Goal: Task Accomplishment & Management: Use online tool/utility

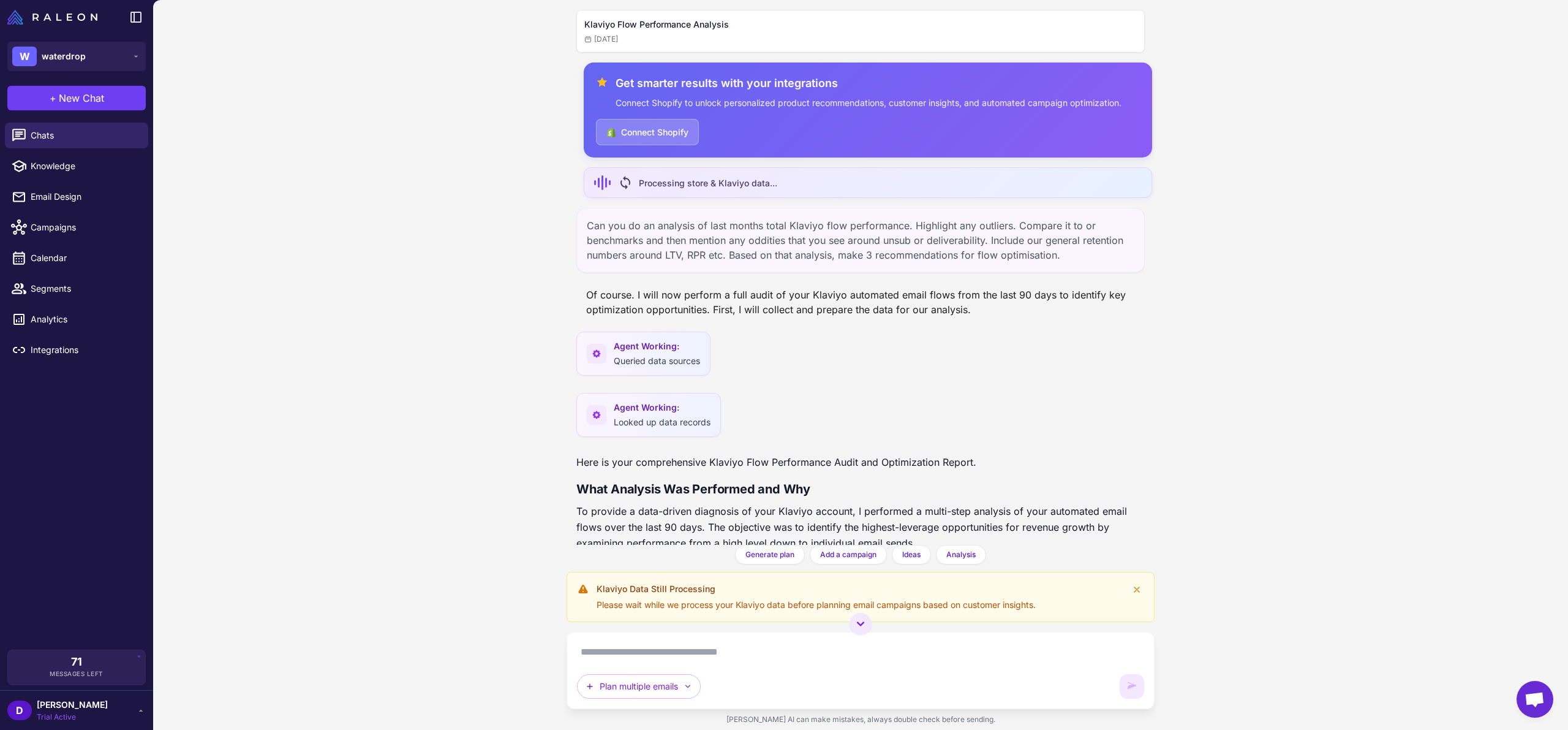
scroll to position [174, 0]
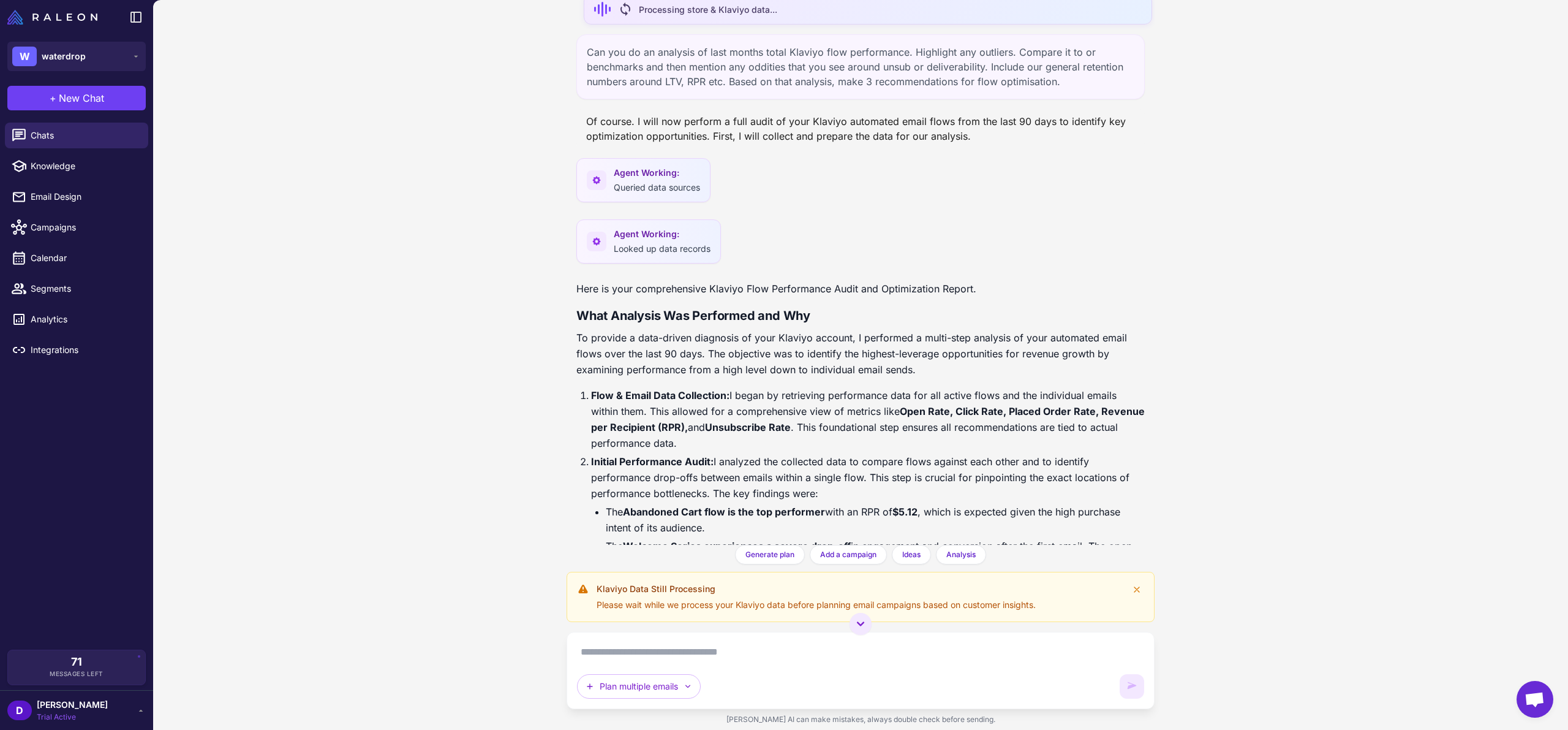
click at [1531, 697] on span "Open chat" at bounding box center [1534, 700] width 20 height 17
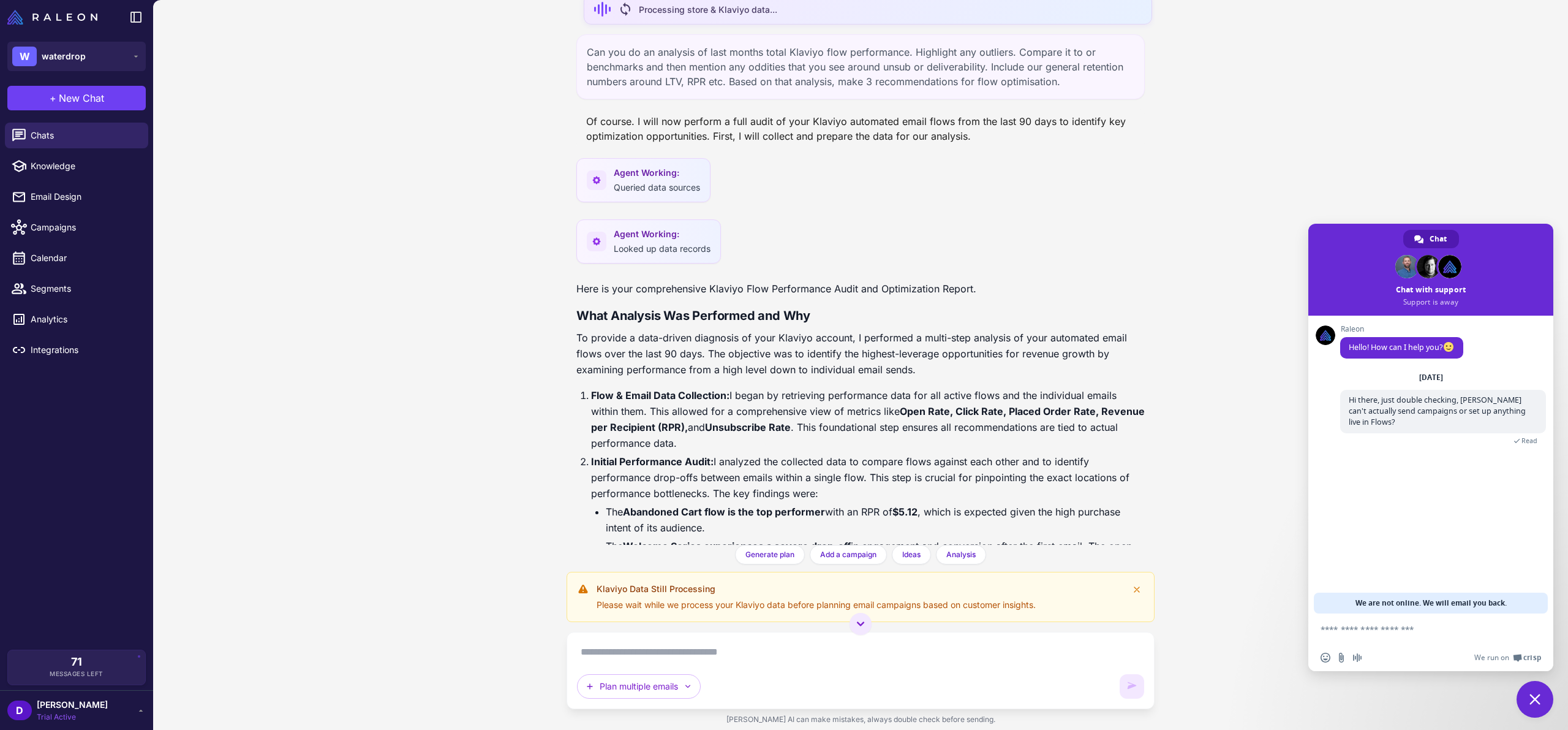
click at [1388, 188] on div "Klaviyo Flow Performance Analysis [DATE] Get smarter results with your integrat…" at bounding box center [860, 365] width 1415 height 730
click at [1542, 702] on span "Close chat" at bounding box center [1534, 698] width 37 height 37
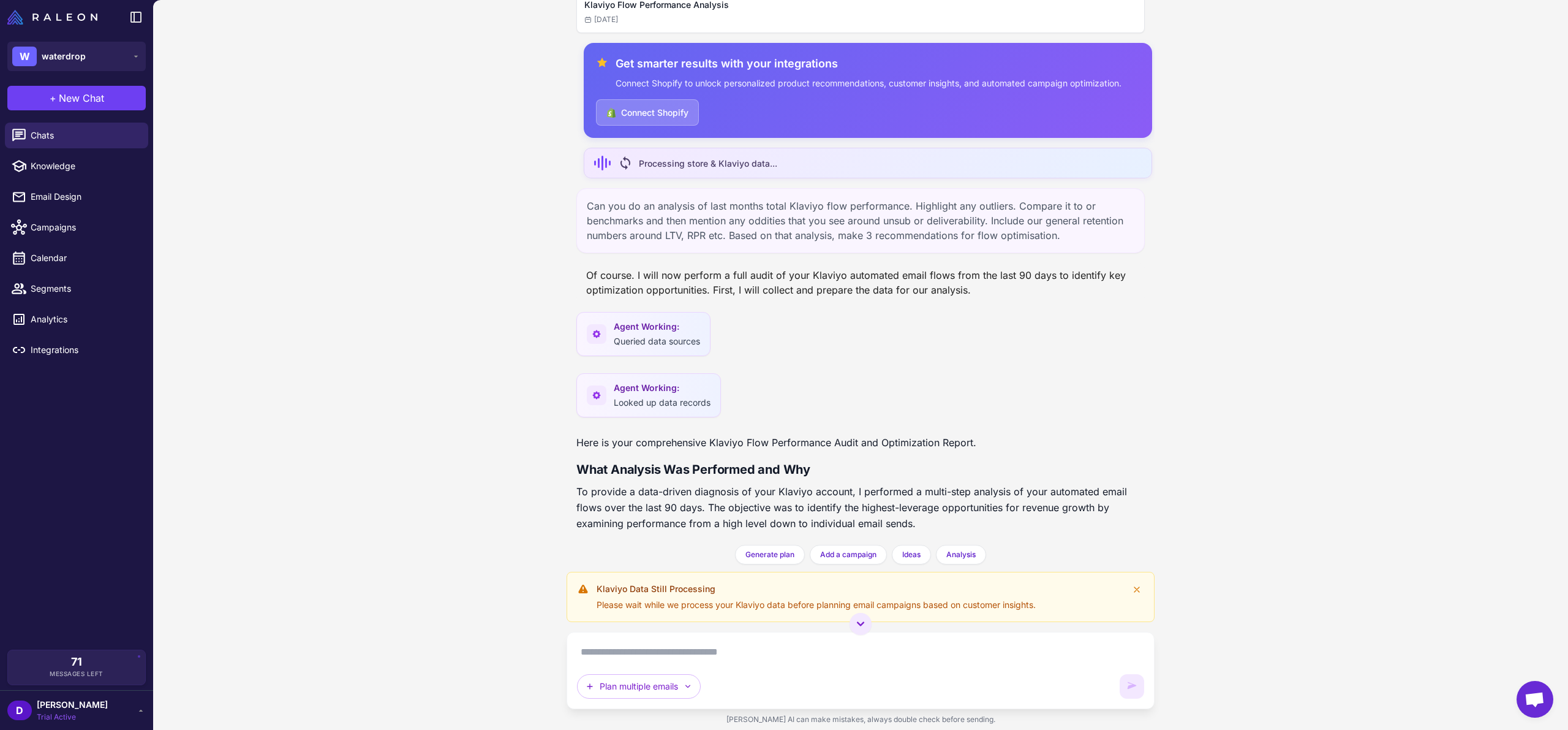
scroll to position [0, 0]
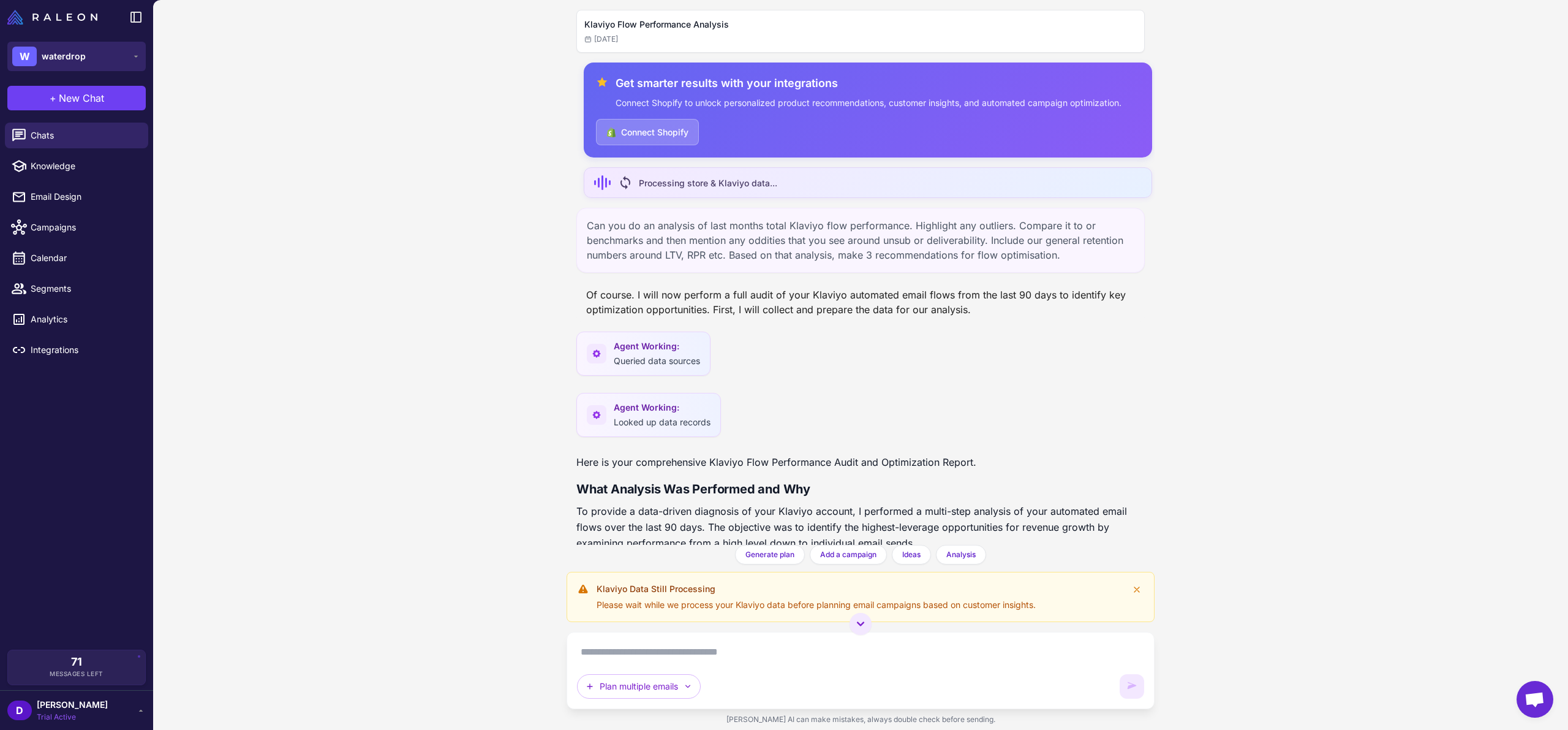
click at [43, 51] on span "waterdrop" at bounding box center [63, 56] width 44 height 14
drag, startPoint x: 265, startPoint y: 314, endPoint x: 209, endPoint y: 228, distance: 102.6
click at [265, 314] on div "Klaviyo Flow Performance Analysis [DATE] Get smarter results with your integrat…" at bounding box center [860, 365] width 1415 height 730
click at [41, 171] on span "Knowledge" at bounding box center [84, 166] width 108 height 14
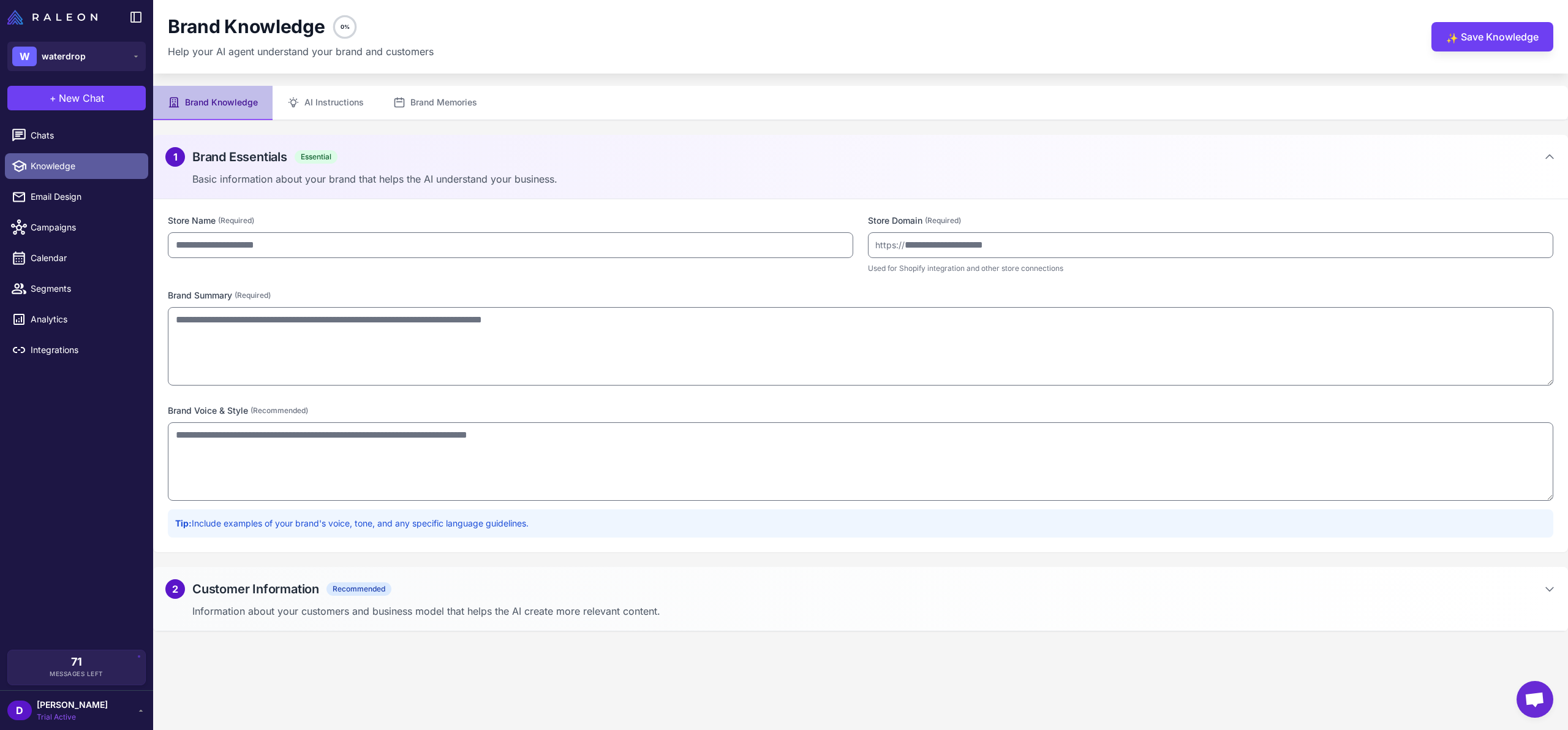
type input "*********"
type input "**********"
type textarea "**********"
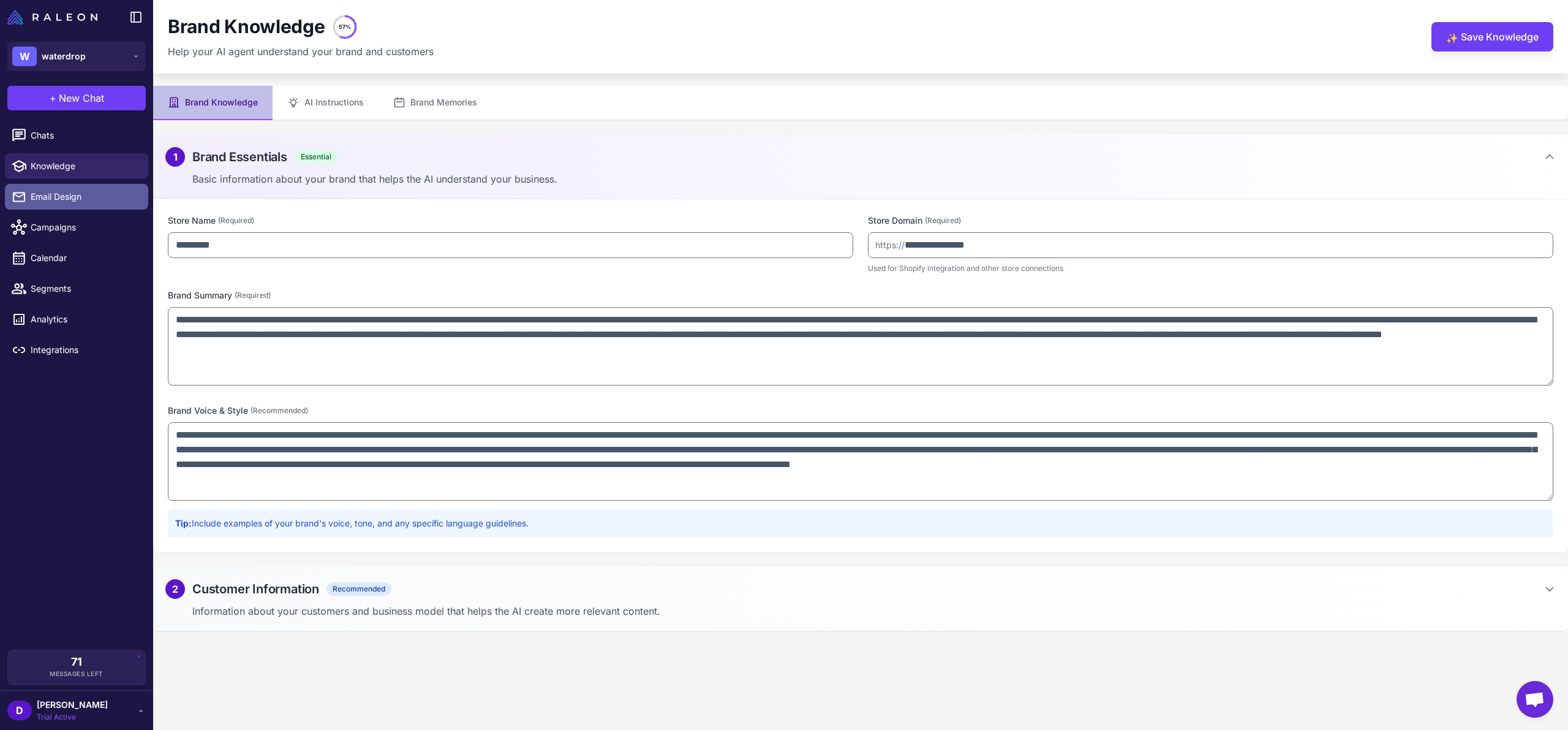
click at [44, 195] on span "Email Design" at bounding box center [84, 197] width 108 height 14
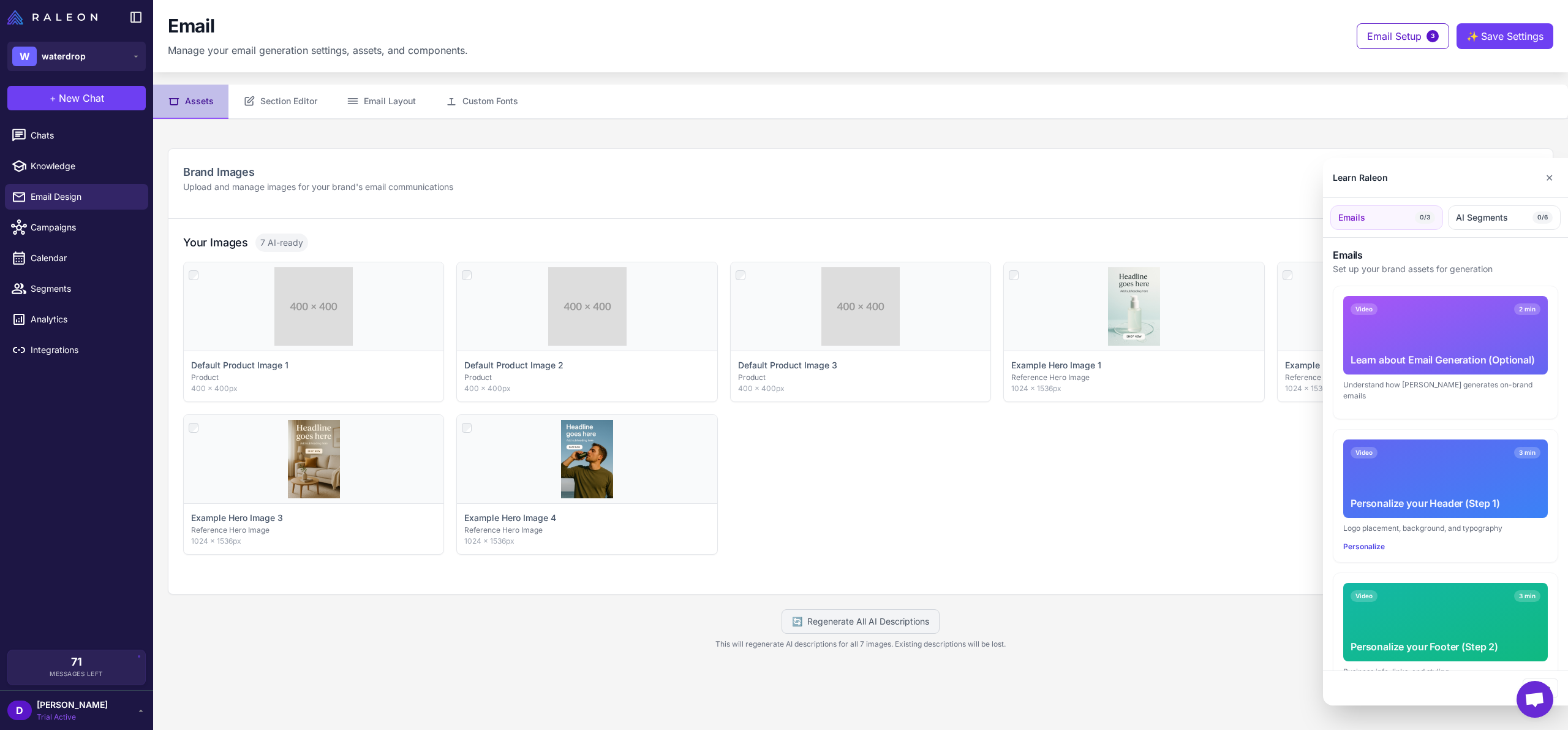
click at [65, 258] on div at bounding box center [784, 365] width 1568 height 730
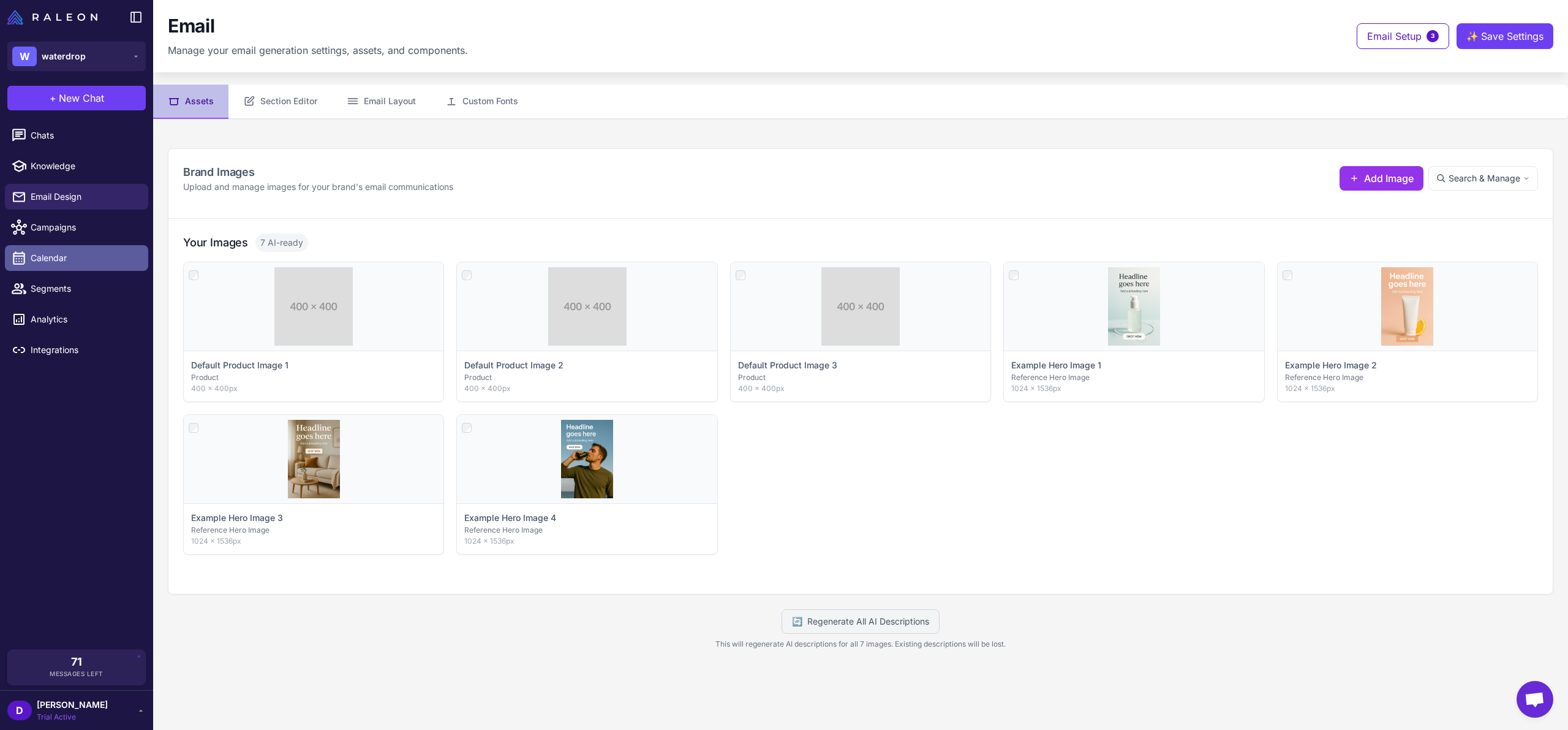
click at [60, 257] on span "Calendar" at bounding box center [84, 257] width 108 height 14
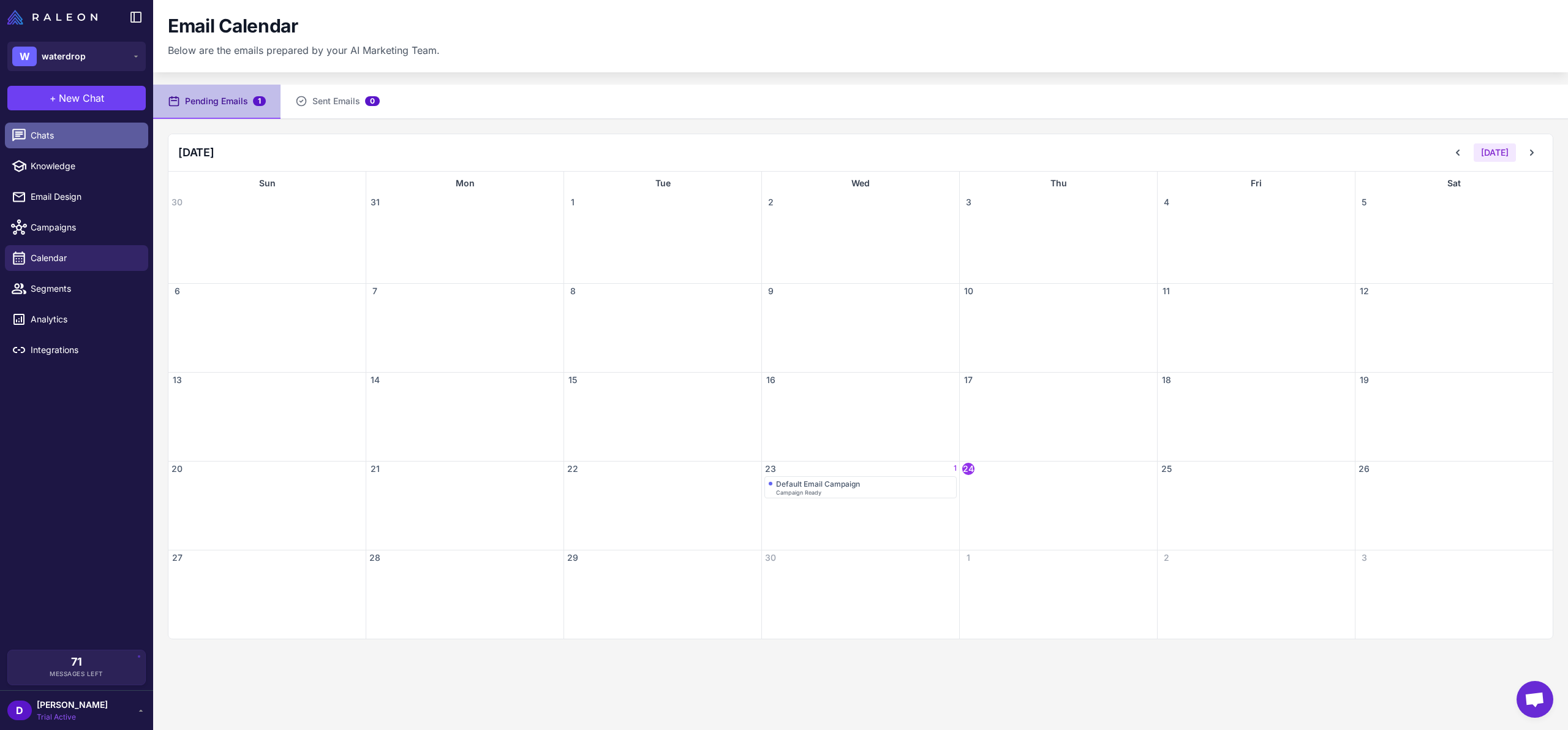
click at [84, 127] on link "Chats" at bounding box center [76, 136] width 144 height 26
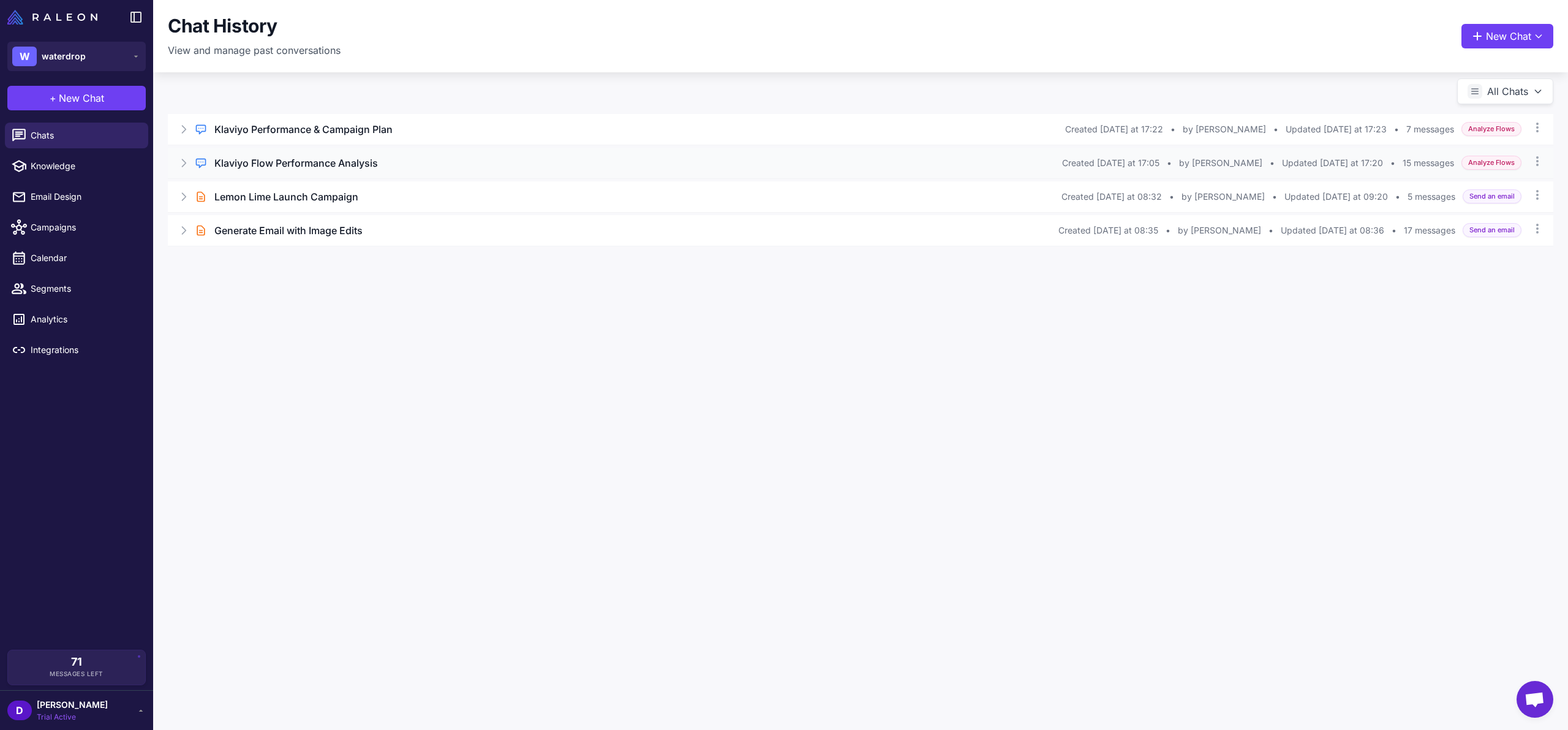
click at [339, 163] on h3 "Klaviyo Flow Performance Analysis" at bounding box center [295, 163] width 163 height 15
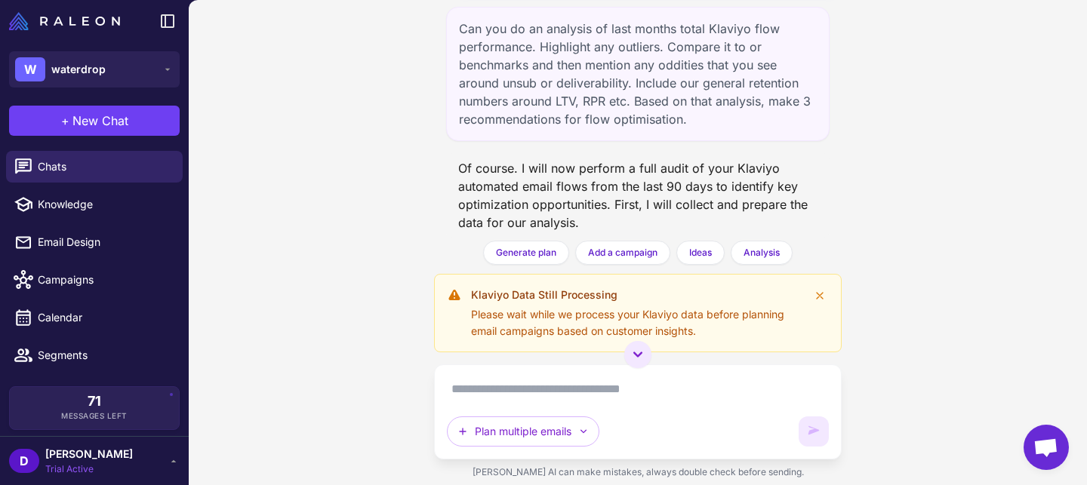
scroll to position [265, 0]
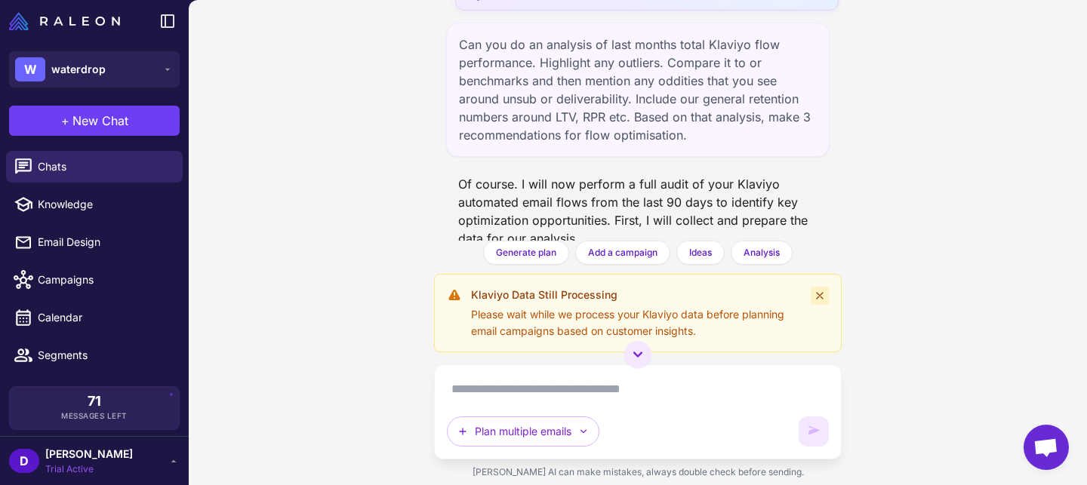
click at [817, 294] on icon at bounding box center [820, 296] width 12 height 12
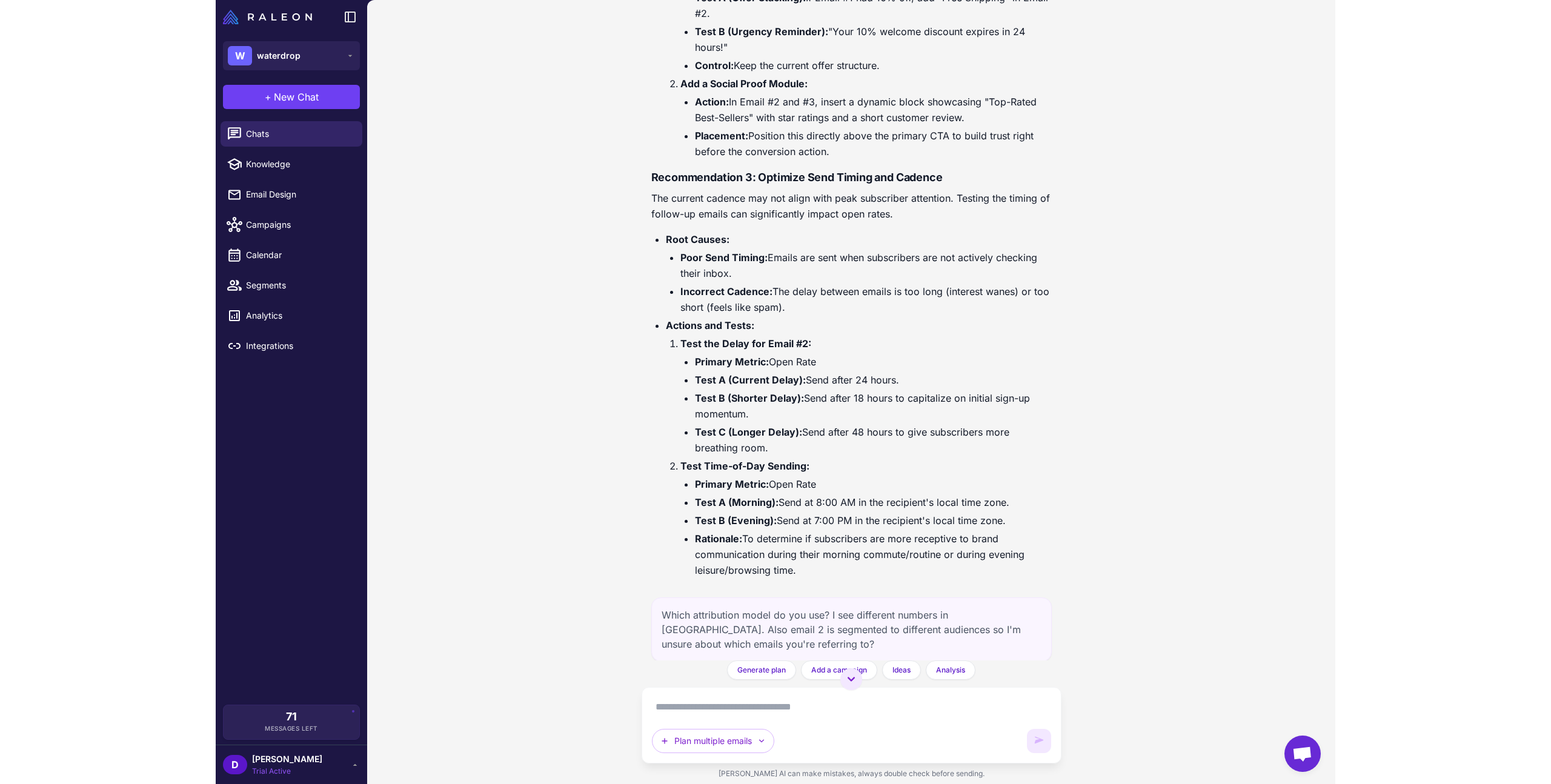
scroll to position [5323, 0]
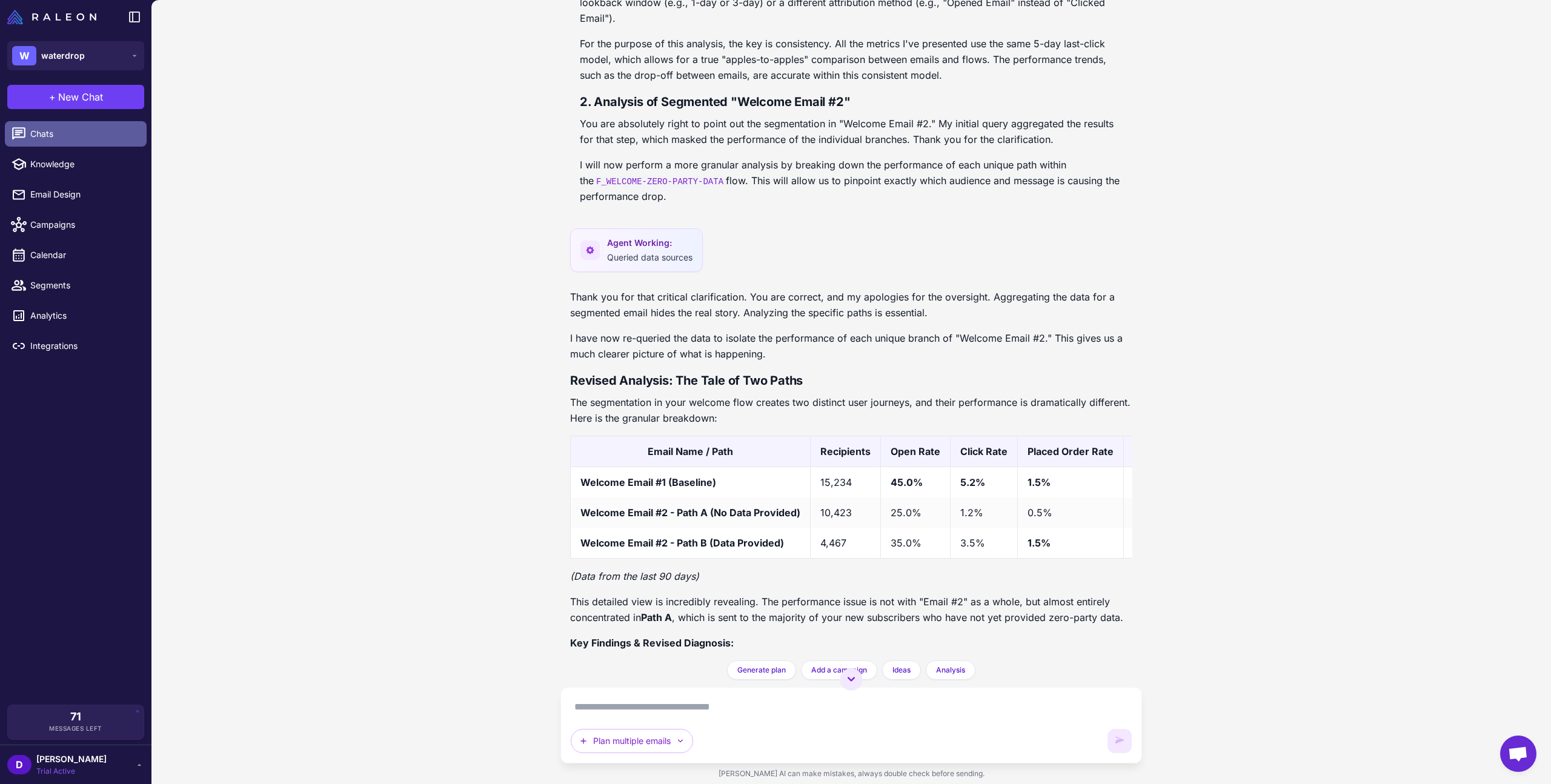
click at [57, 132] on span "Chats" at bounding box center [83, 133] width 107 height 14
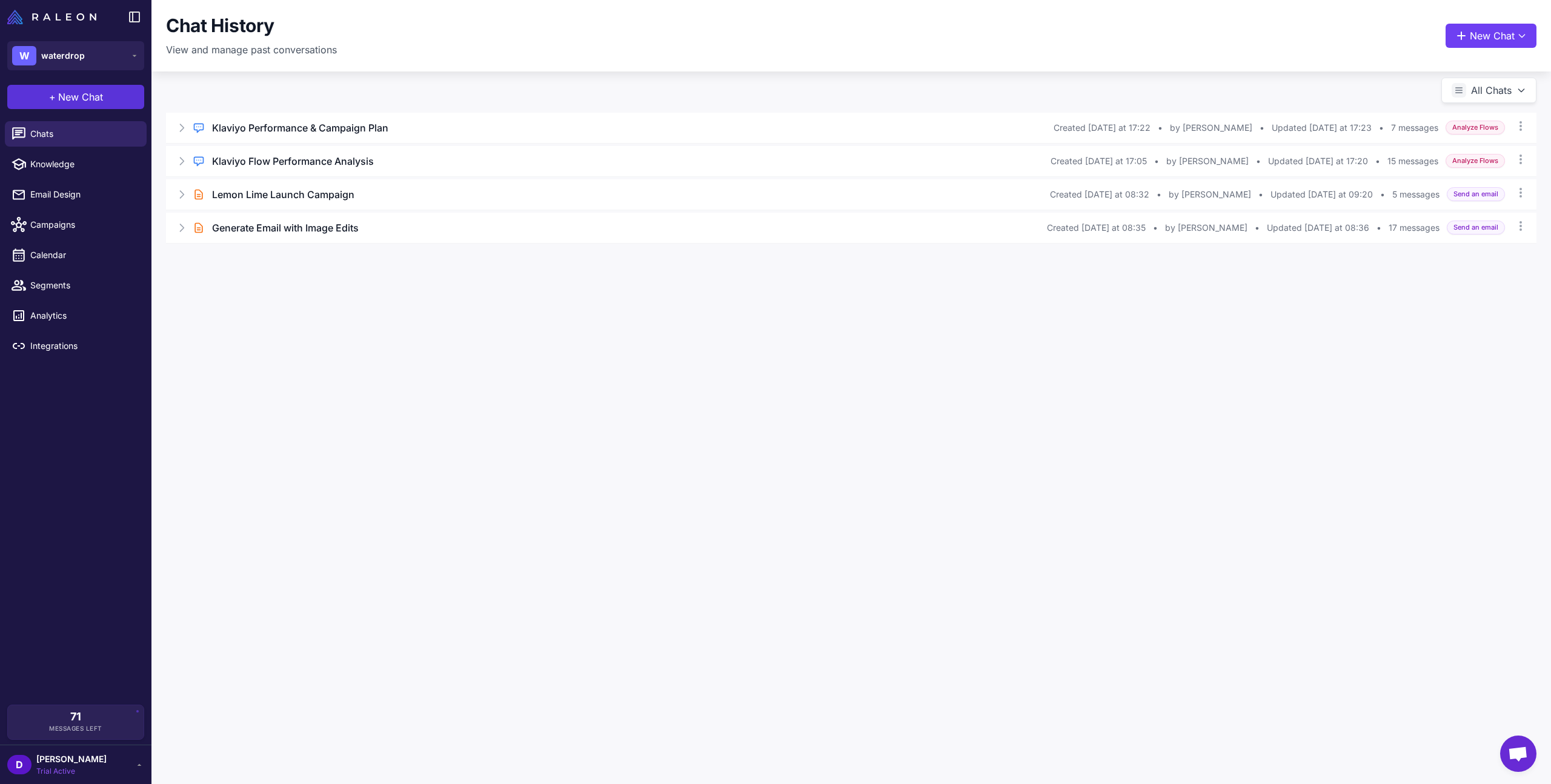
click at [119, 96] on button "+ New Chat" at bounding box center [75, 97] width 137 height 24
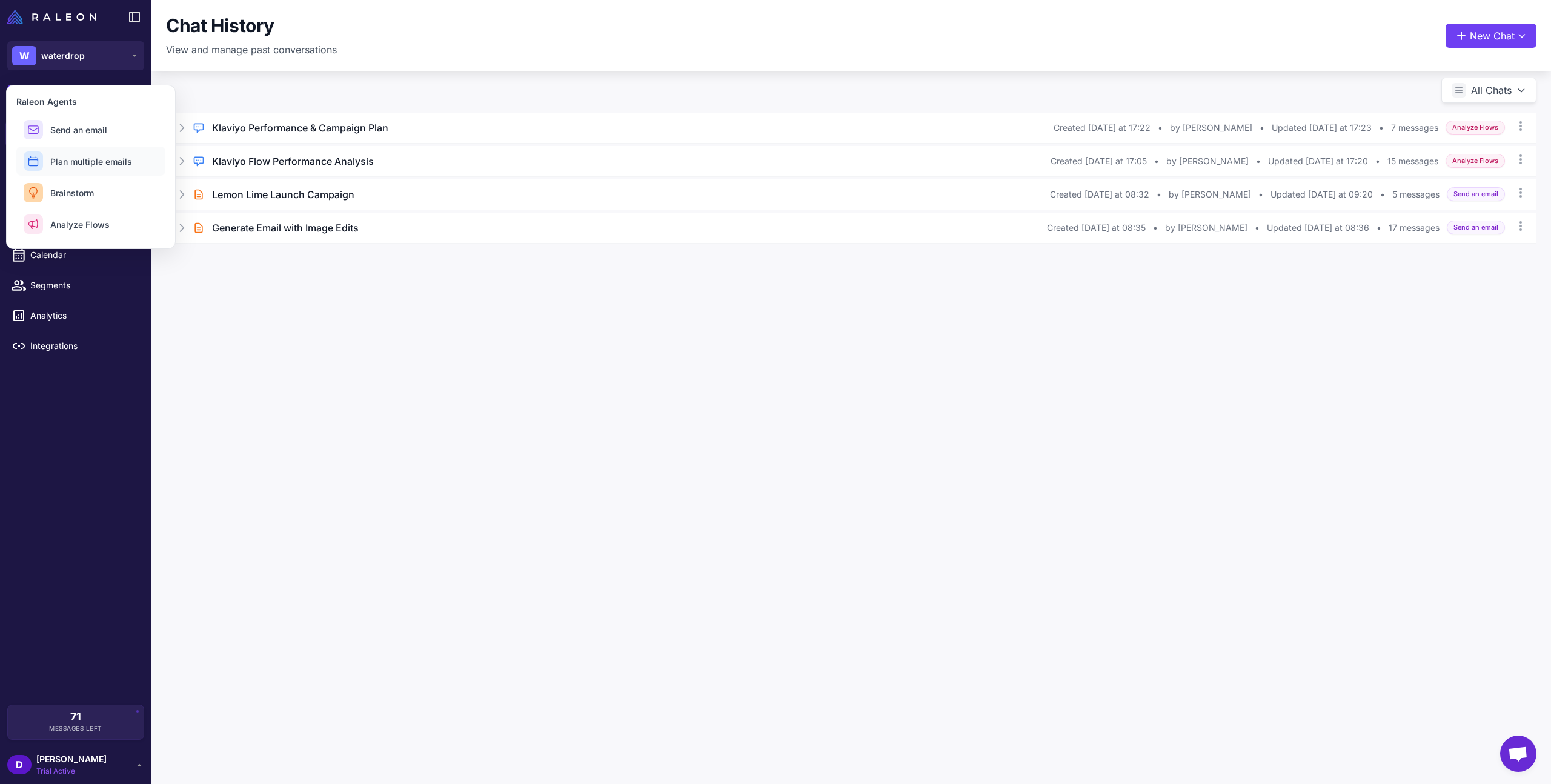
click at [103, 160] on span "Plan multiple emails" at bounding box center [92, 161] width 82 height 13
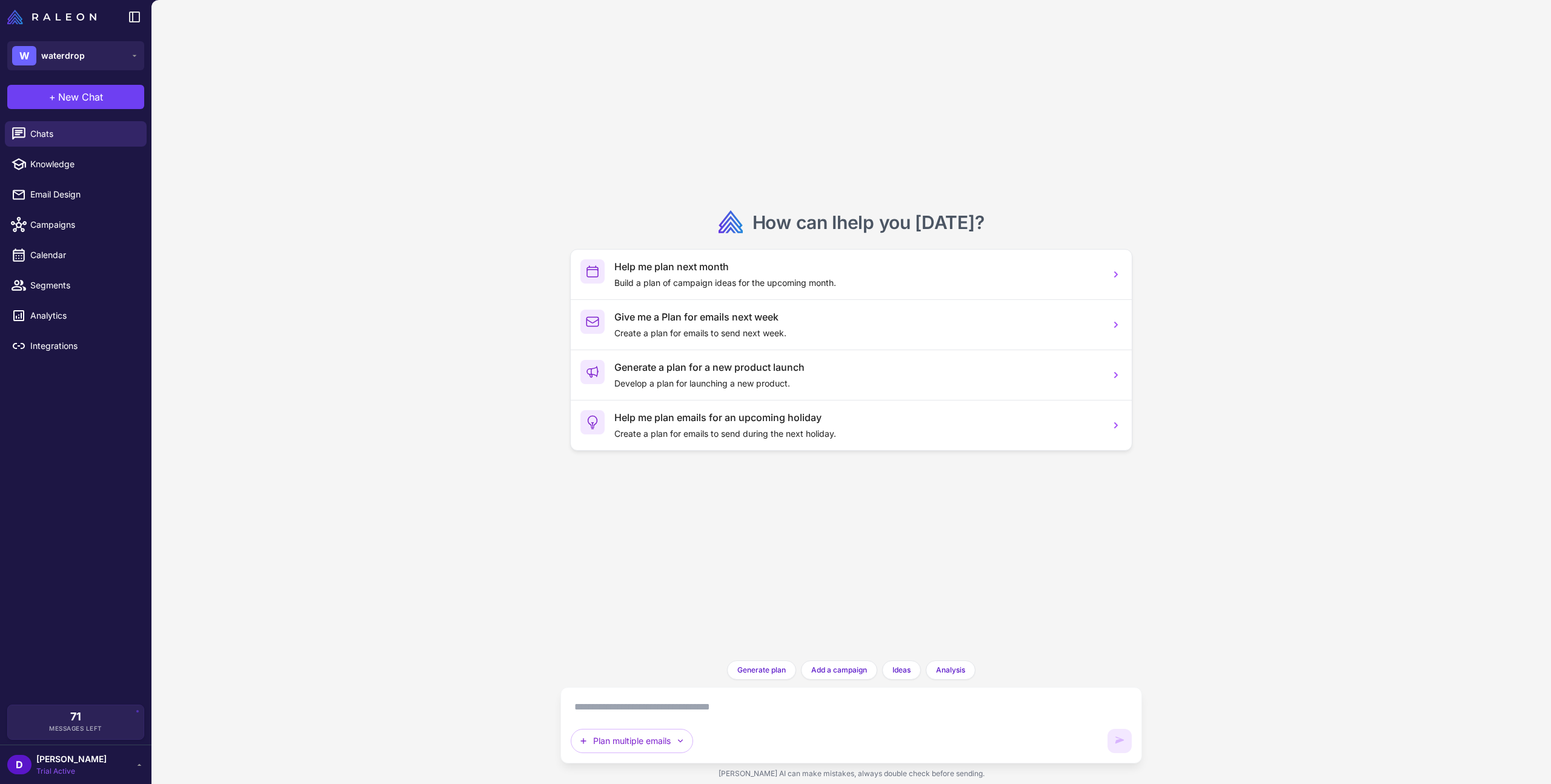
click at [843, 712] on textarea at bounding box center [851, 707] width 561 height 19
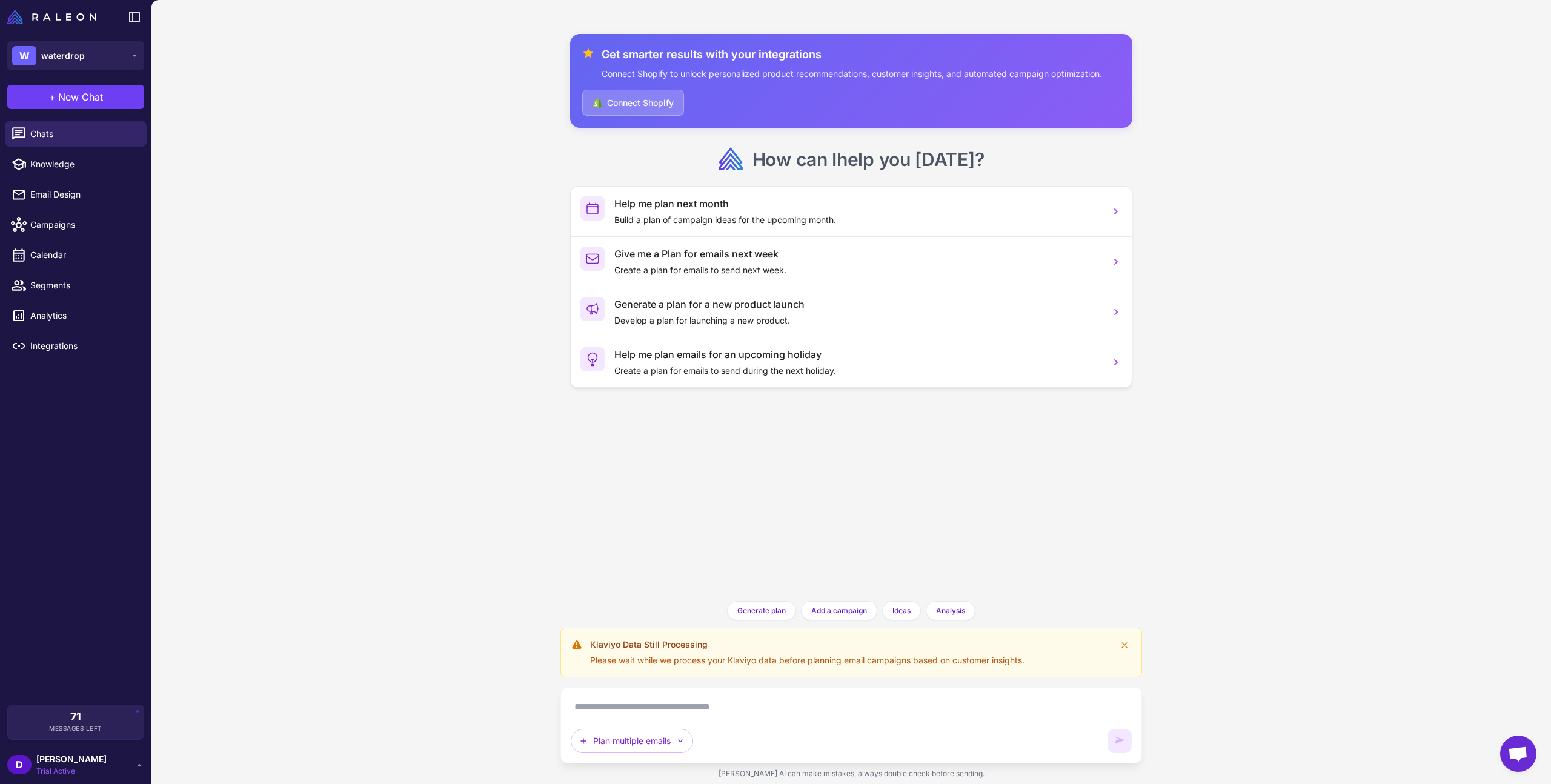
click at [1508, 757] on span "Open chat" at bounding box center [1517, 754] width 20 height 17
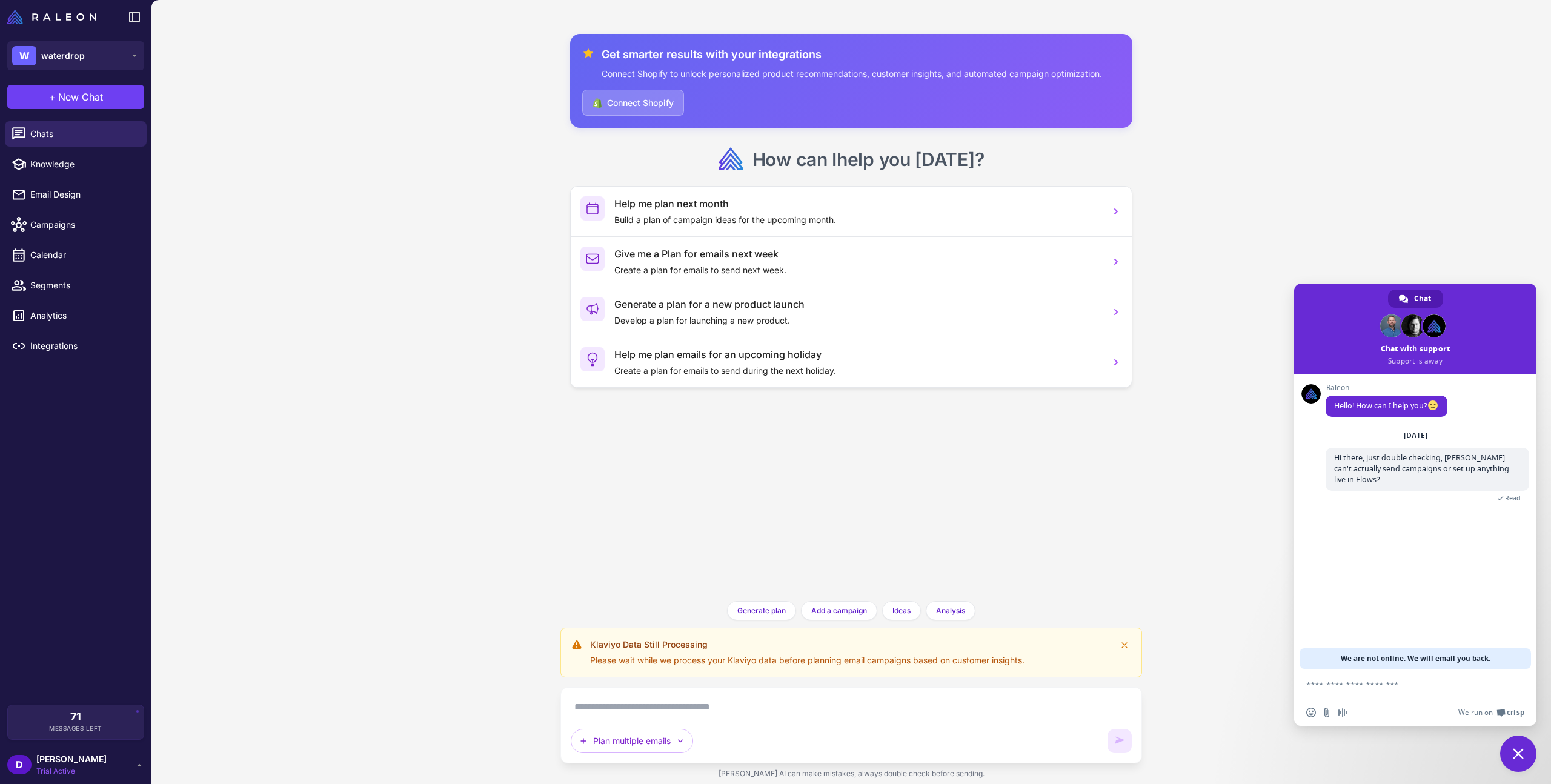
click at [1497, 231] on div "Get smarter results with your integrations Connect Shopify to unlock personaliz…" at bounding box center [851, 392] width 1399 height 784
click at [1514, 756] on span "Close chat" at bounding box center [1518, 754] width 11 height 11
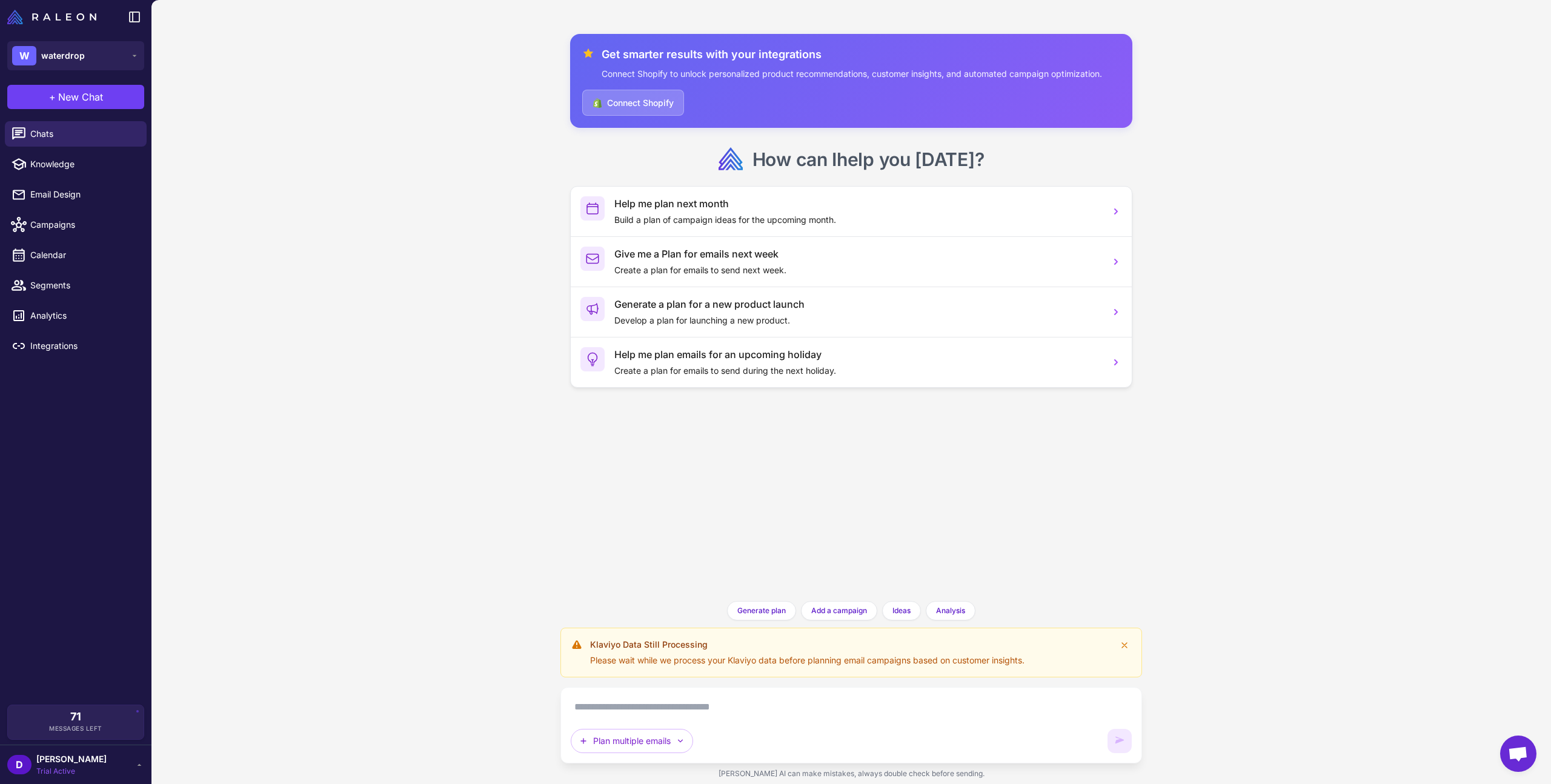
click at [801, 713] on textarea at bounding box center [851, 707] width 561 height 19
click at [796, 708] on textarea at bounding box center [851, 707] width 561 height 19
type textarea "*"
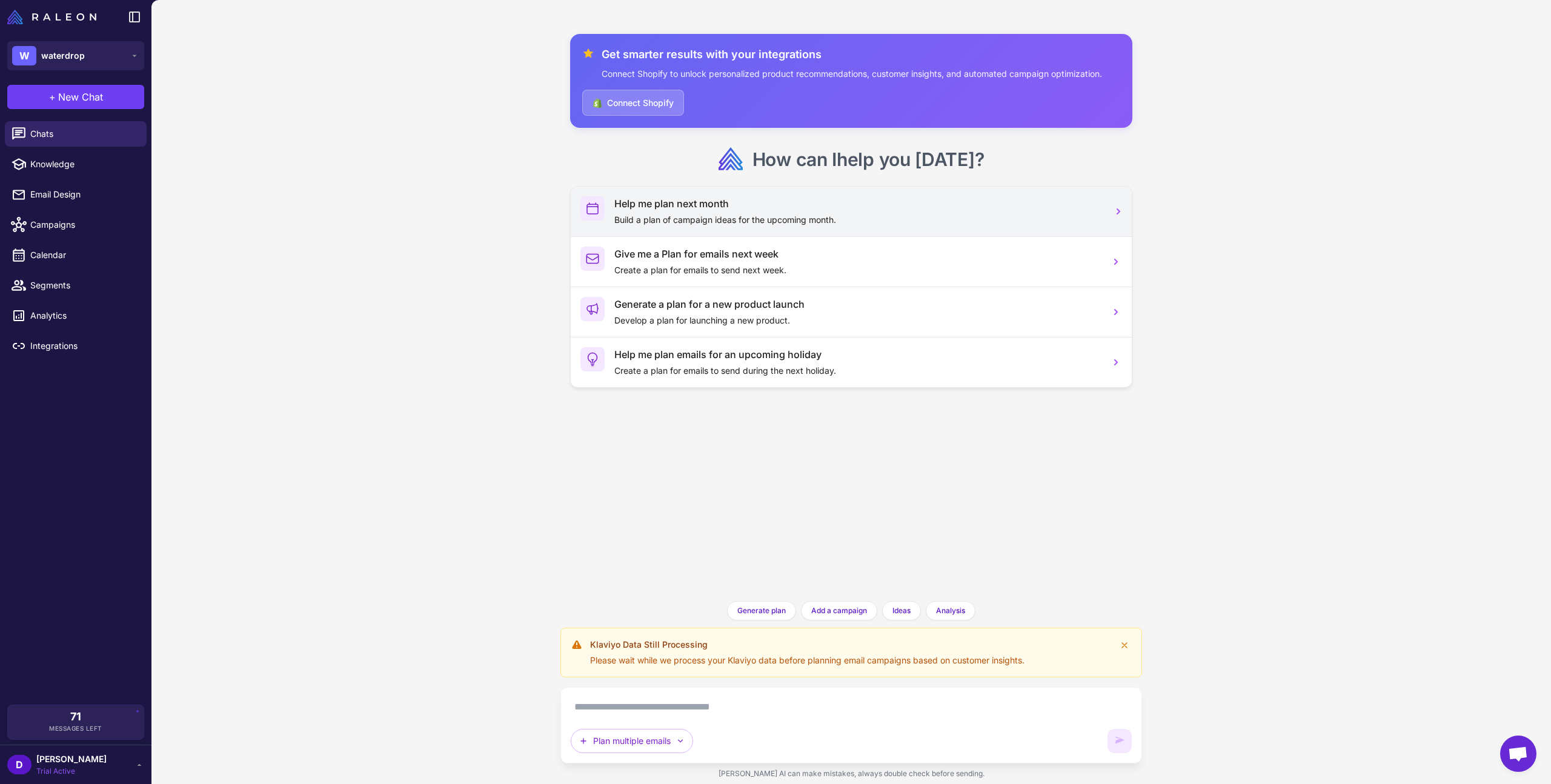
click at [851, 217] on p "Build a plan of campaign ideas for the upcoming month." at bounding box center [857, 220] width 486 height 14
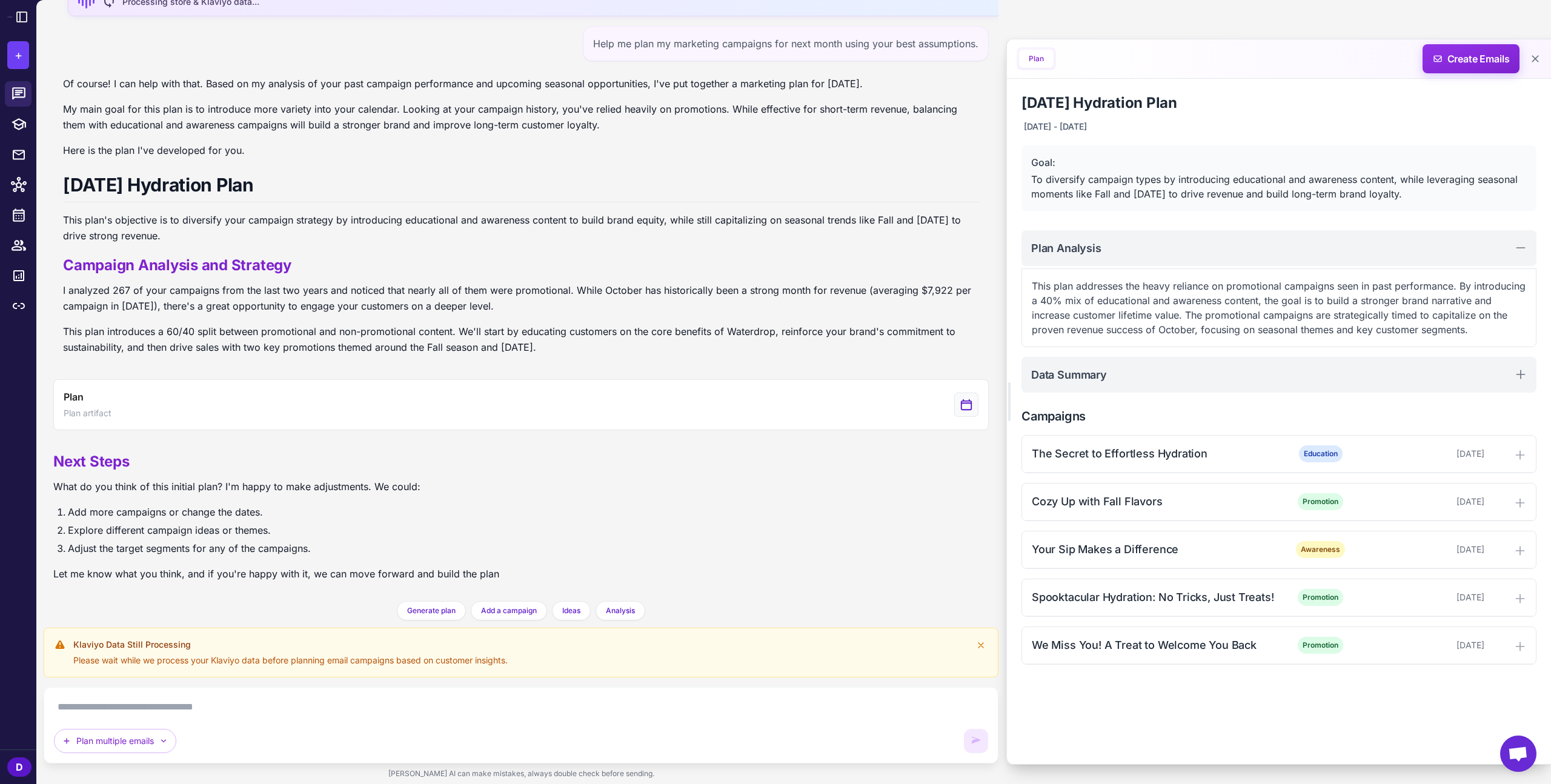
scroll to position [137, 0]
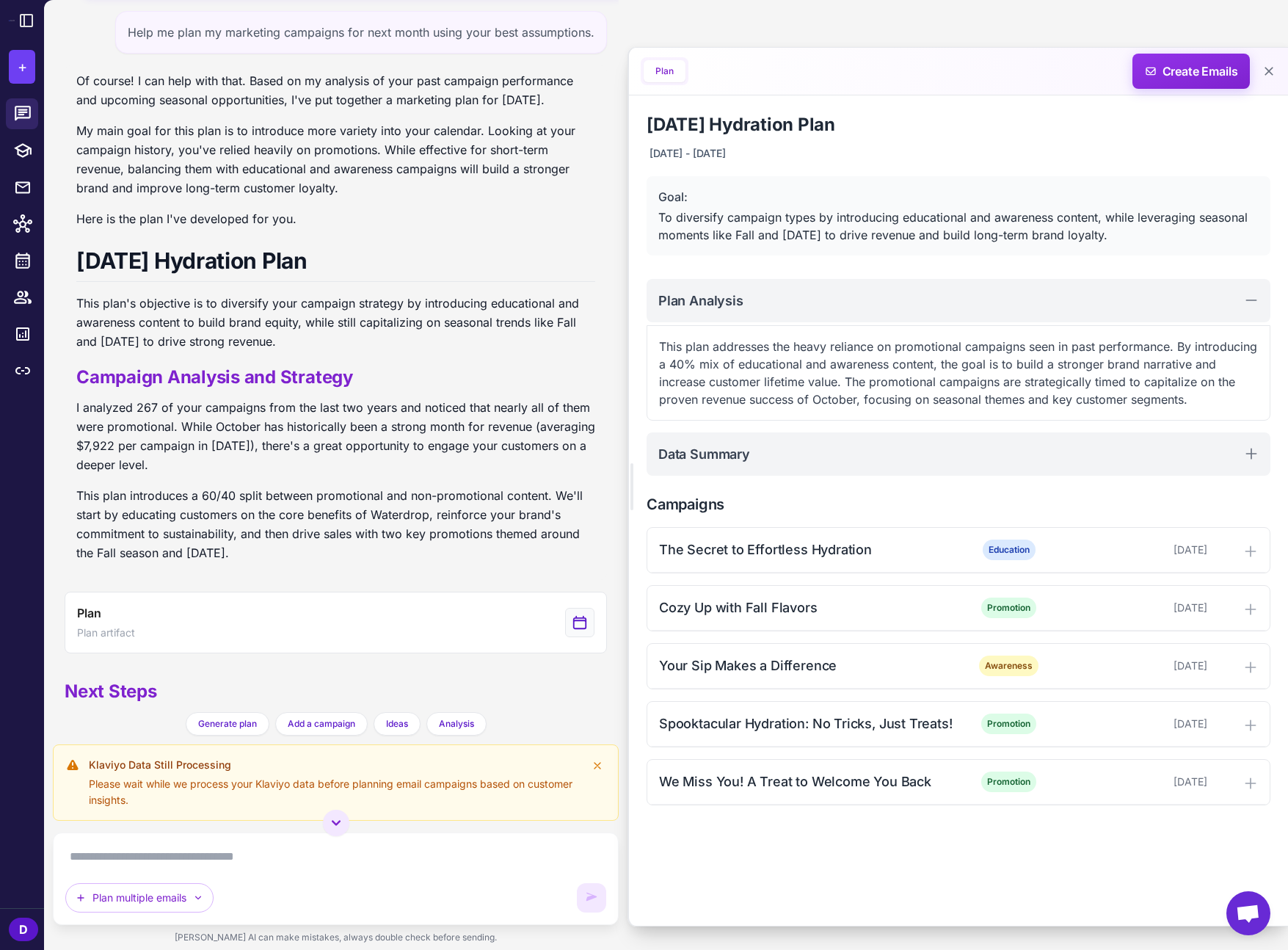
scroll to position [203, 0]
click at [1265, 550] on div "The Secret to Effortless Hydration Education October 3, 2025" at bounding box center [959, 550] width 623 height 45
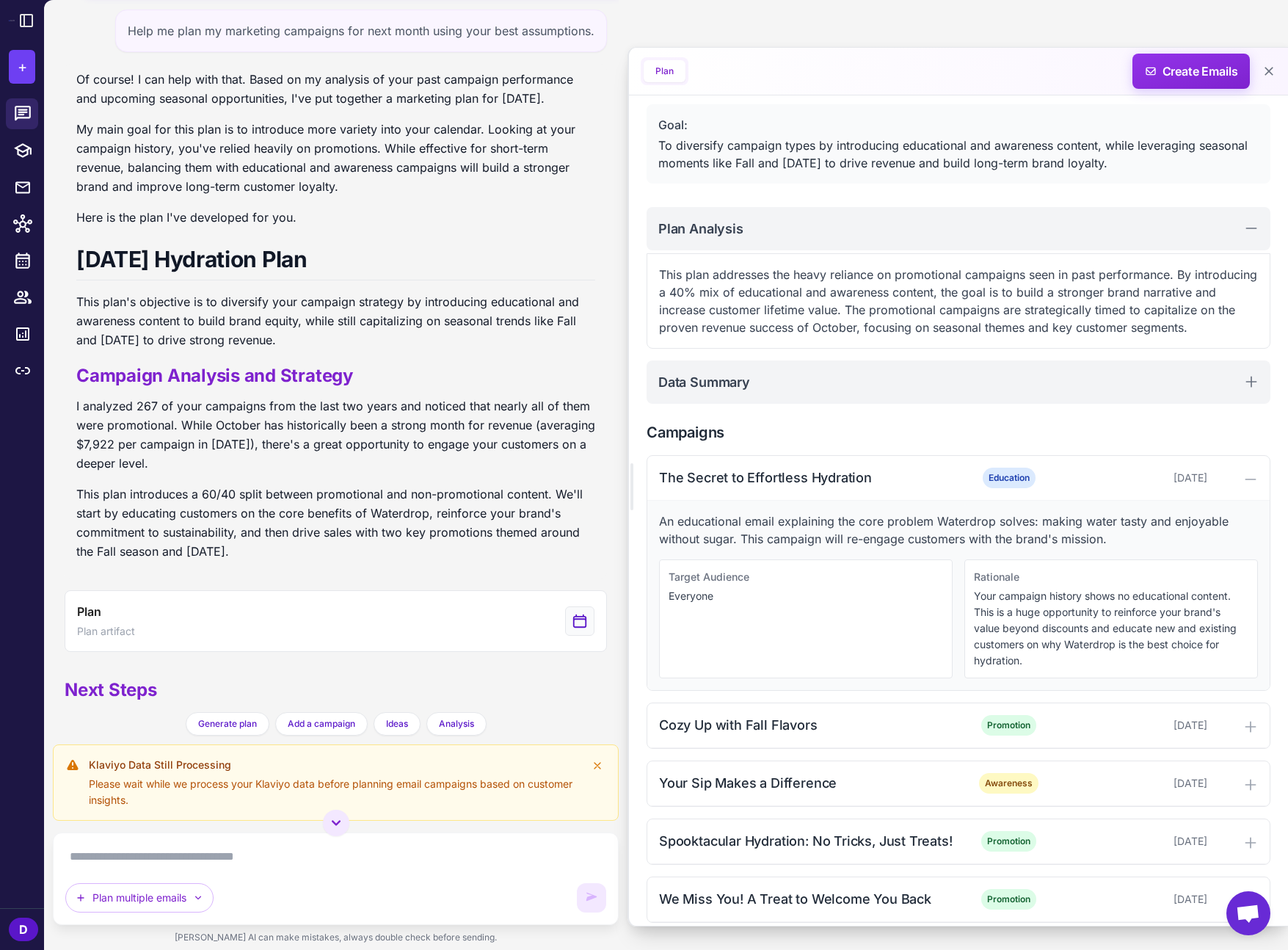
scroll to position [87, 0]
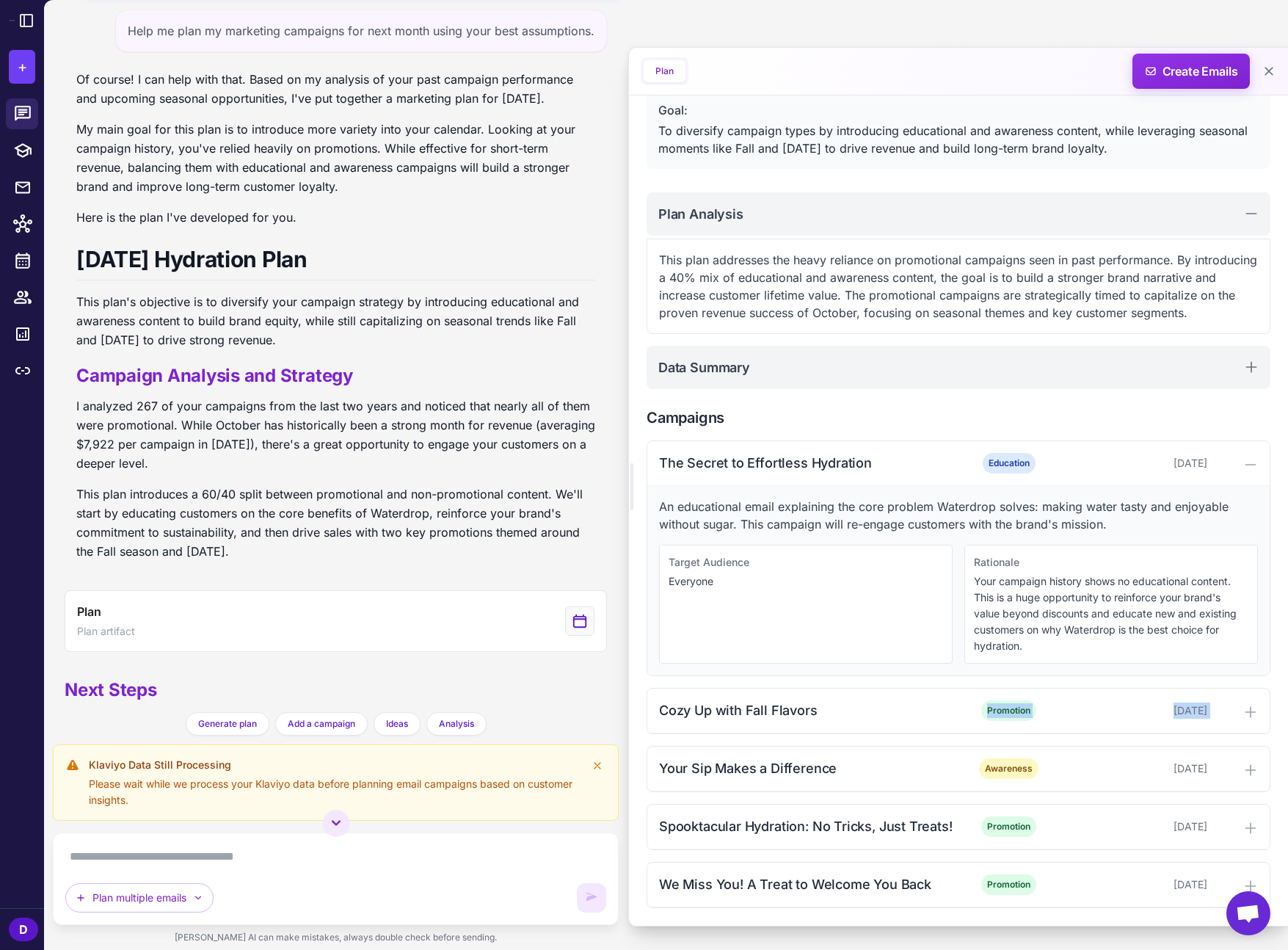
drag, startPoint x: 905, startPoint y: 711, endPoint x: 896, endPoint y: 743, distance: 33.2
click at [896, 743] on div "The Secret to Effortless Hydration Education October 3, 2025 An educational ema…" at bounding box center [958, 674] width 624 height 468
click at [1255, 714] on icon at bounding box center [1250, 711] width 15 height 15
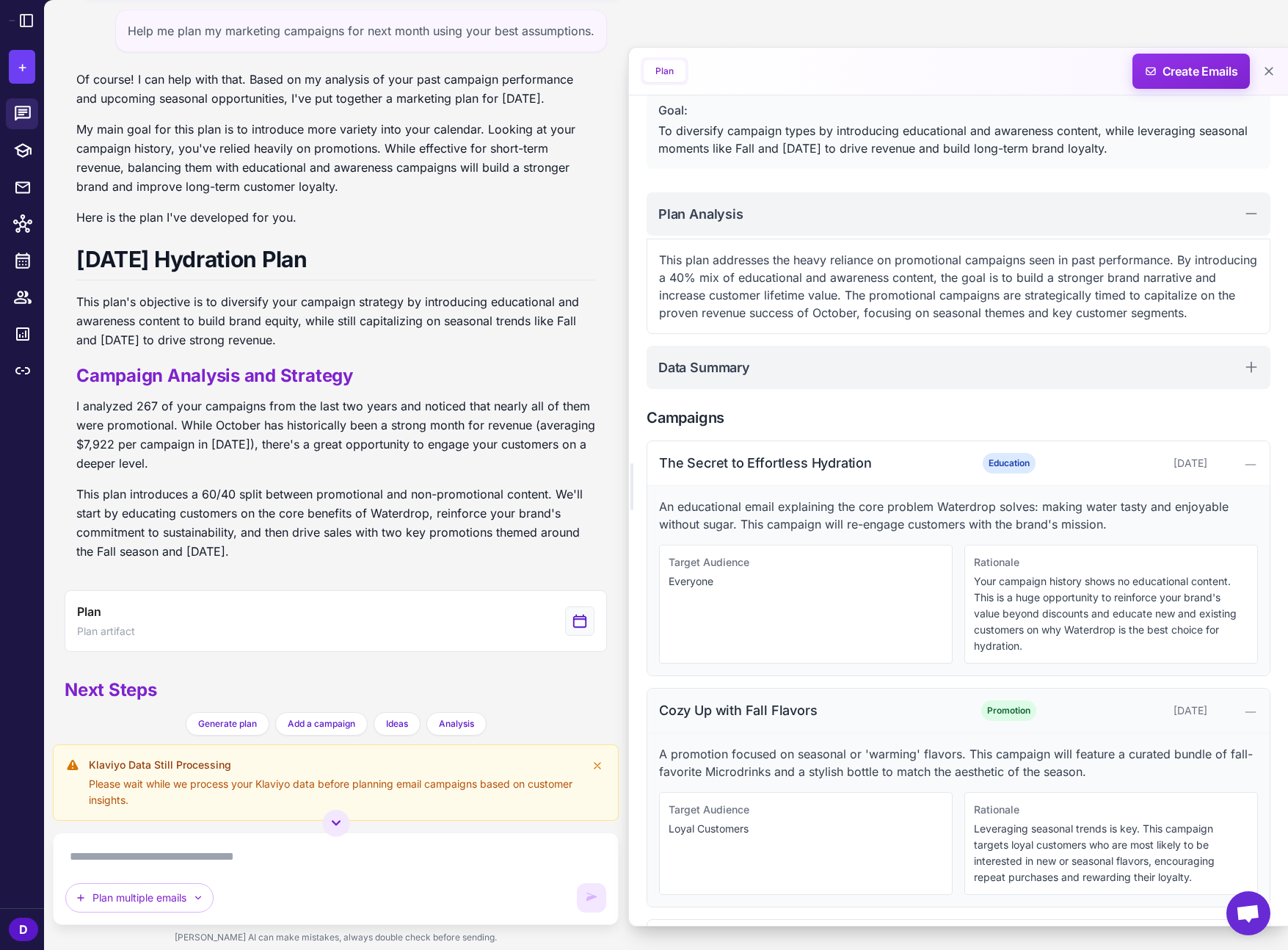
click at [1253, 709] on icon at bounding box center [1250, 711] width 15 height 15
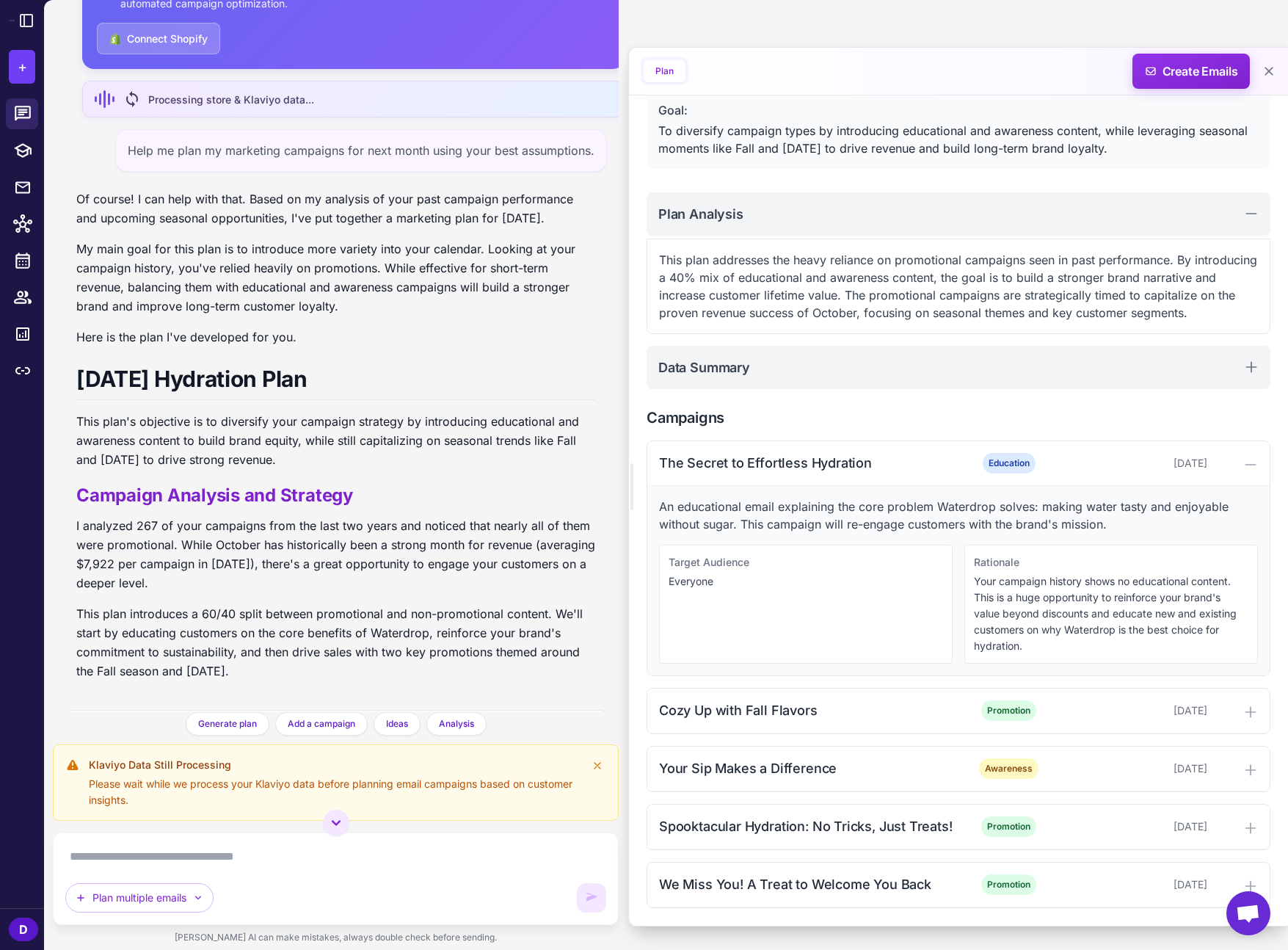
scroll to position [83, 0]
click at [1240, 458] on div at bounding box center [1235, 463] width 45 height 18
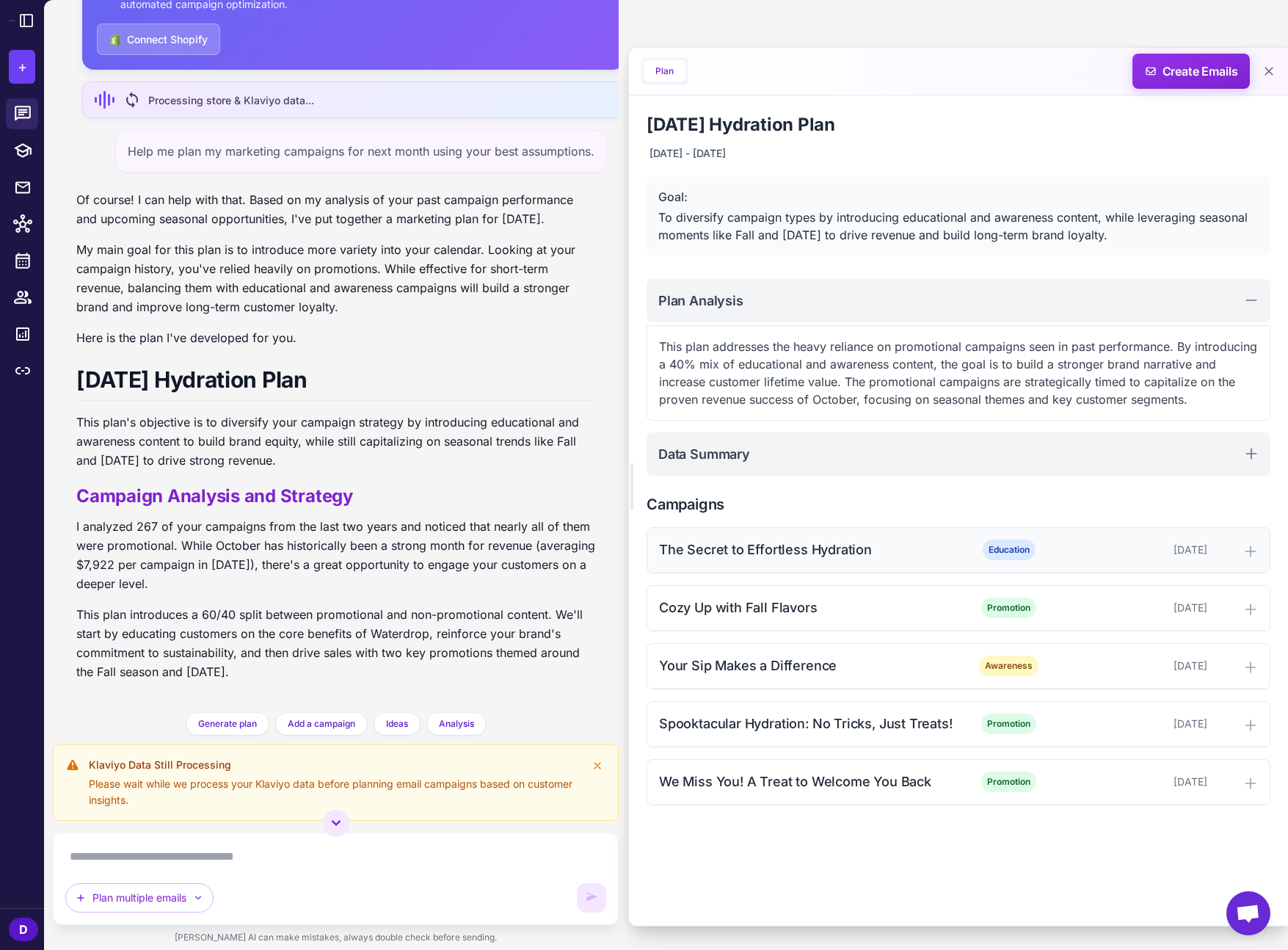
scroll to position [0, 0]
click at [283, 852] on textarea at bounding box center [336, 857] width 541 height 23
type textarea "**********"
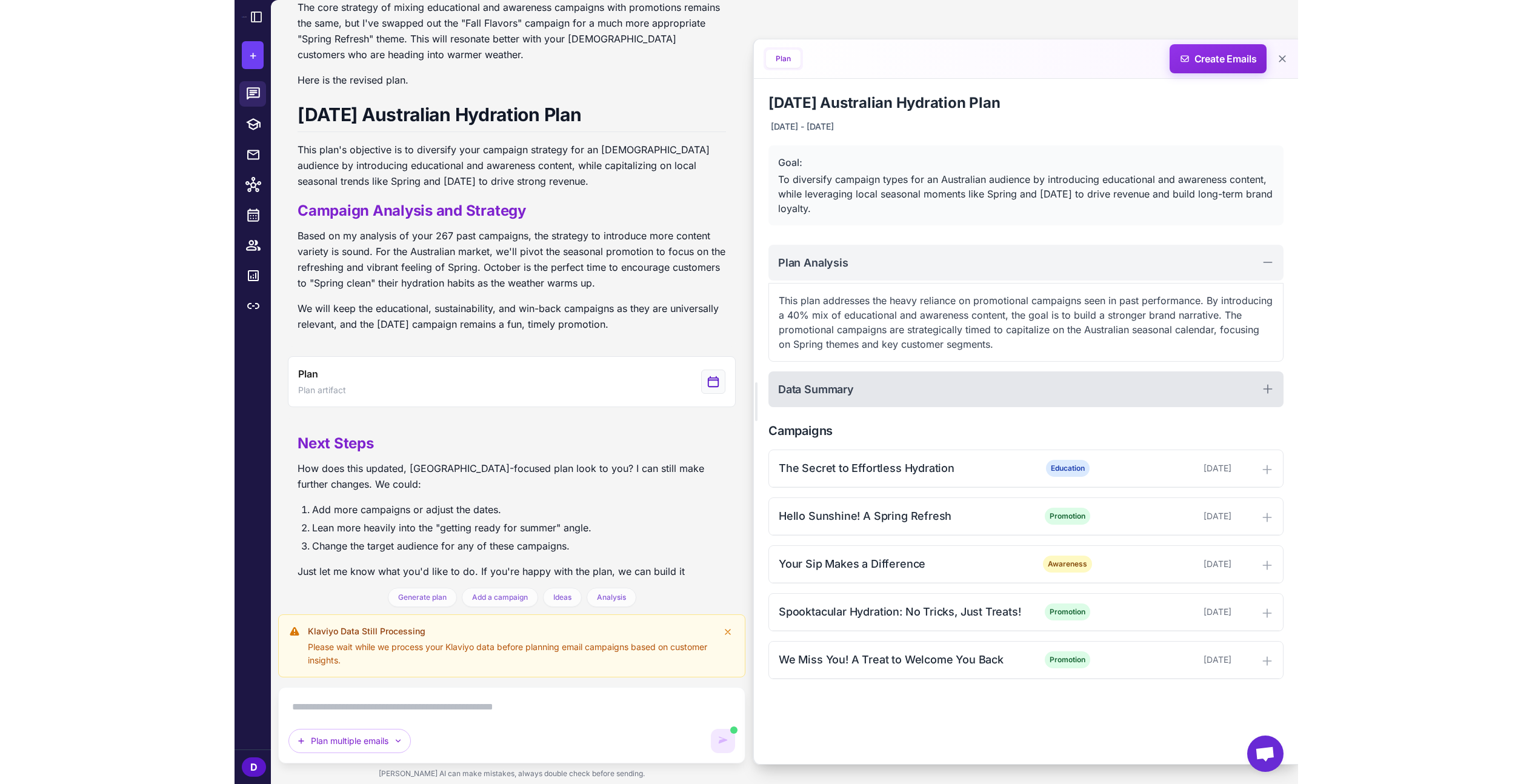
scroll to position [973, 0]
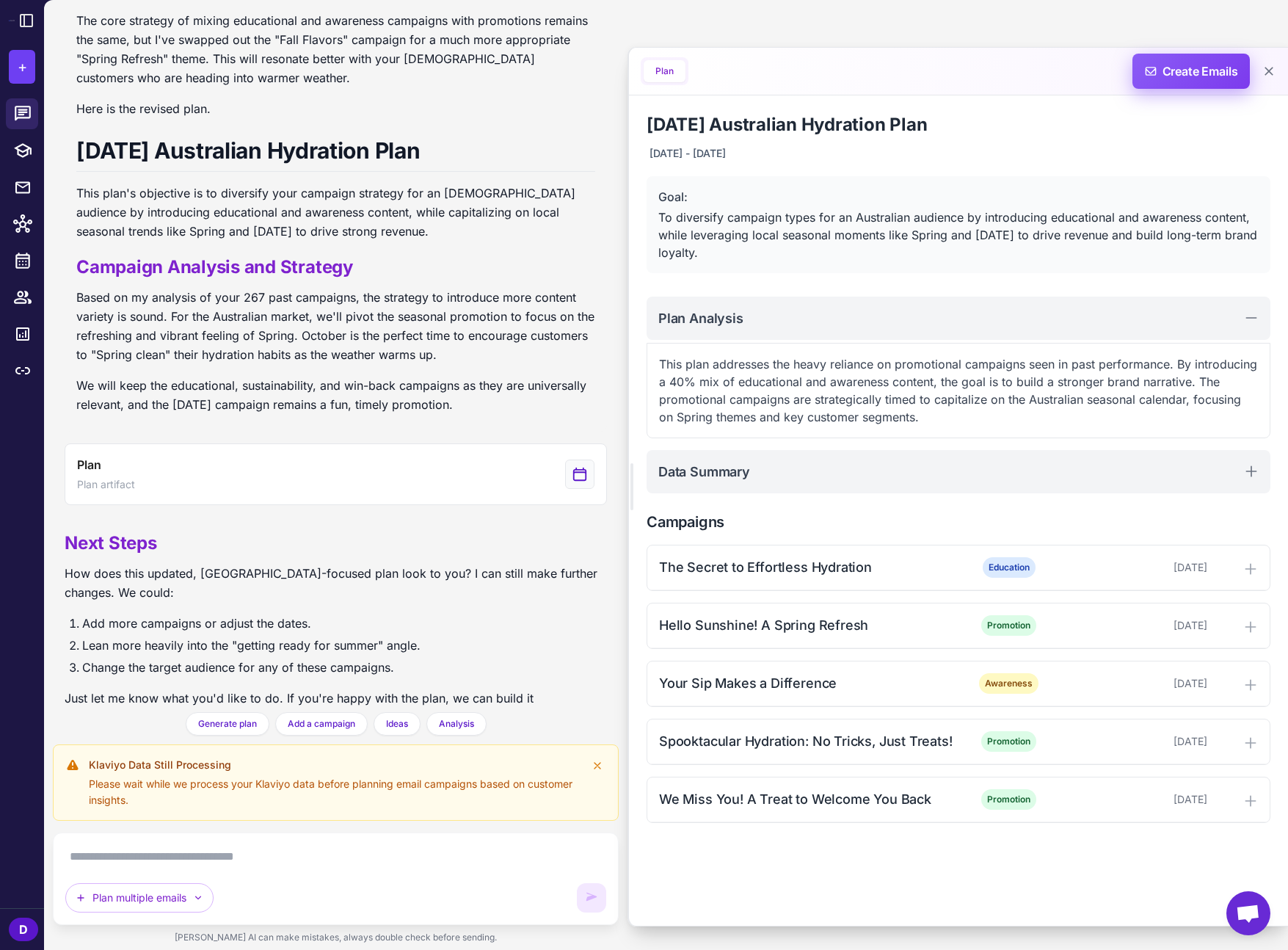
click at [1163, 70] on span "Create Emails" at bounding box center [1192, 71] width 128 height 35
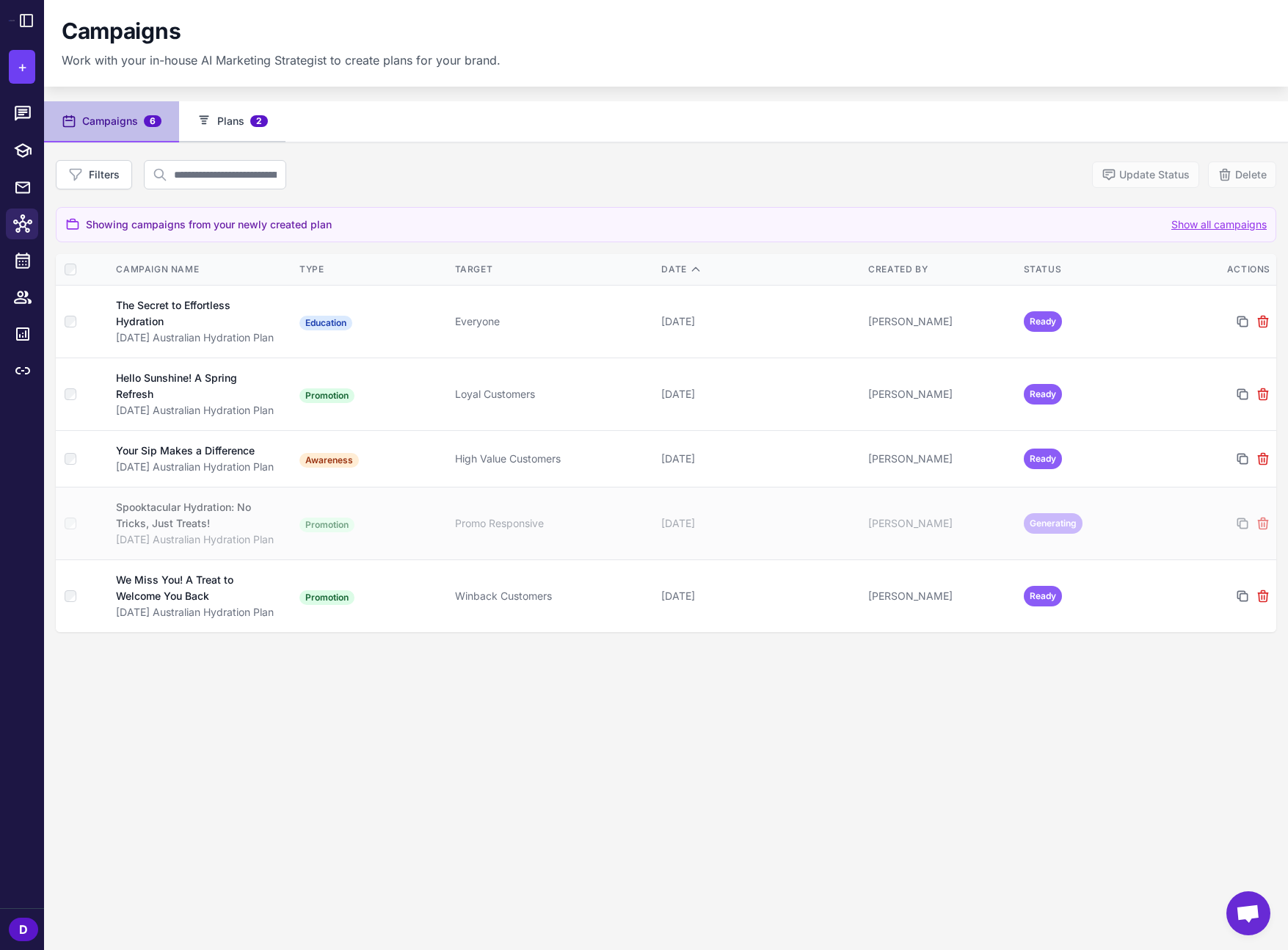
click at [216, 113] on button "Plans 2" at bounding box center [232, 122] width 106 height 41
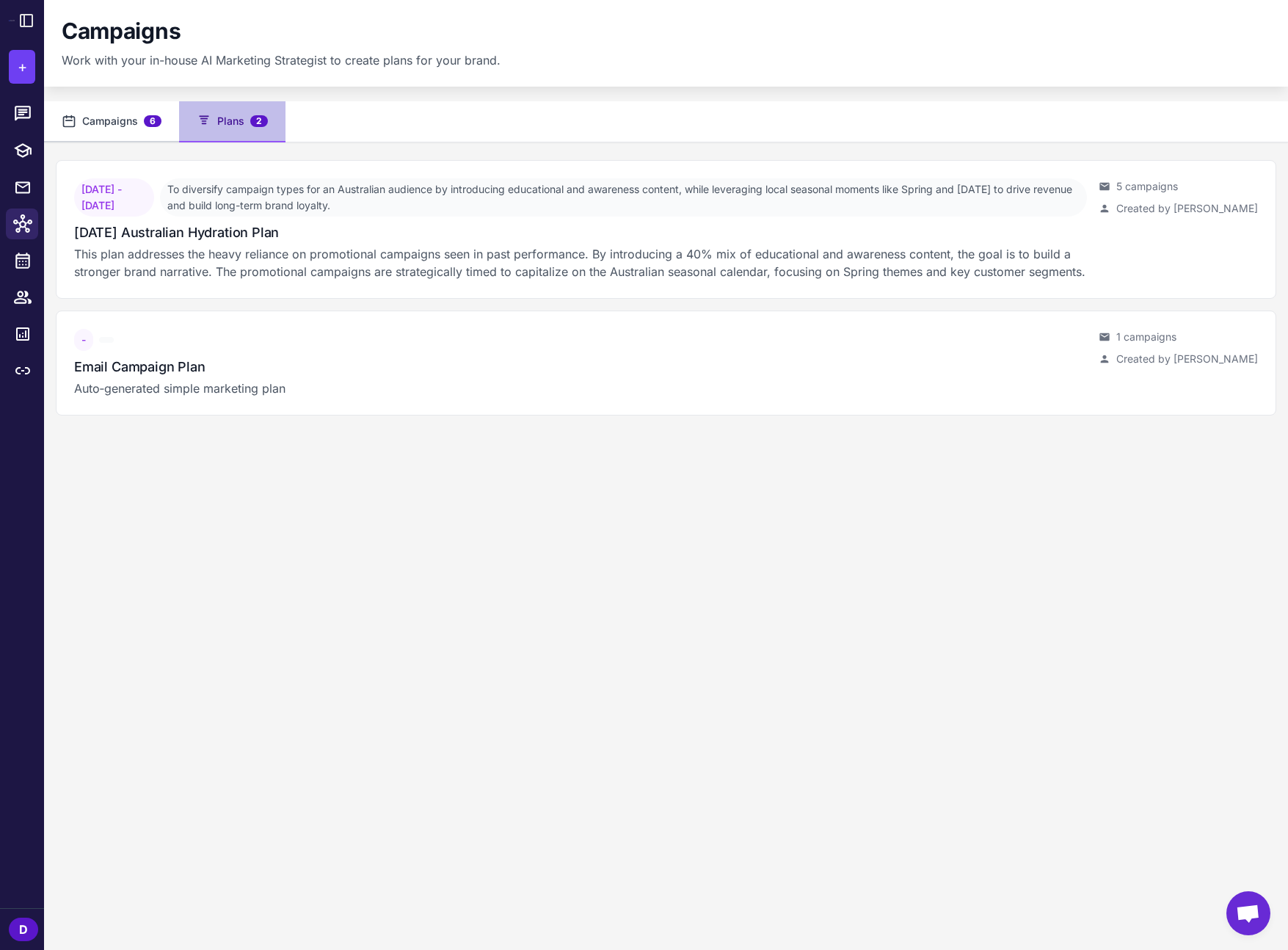
click at [131, 130] on button "Campaigns 6" at bounding box center [111, 122] width 135 height 41
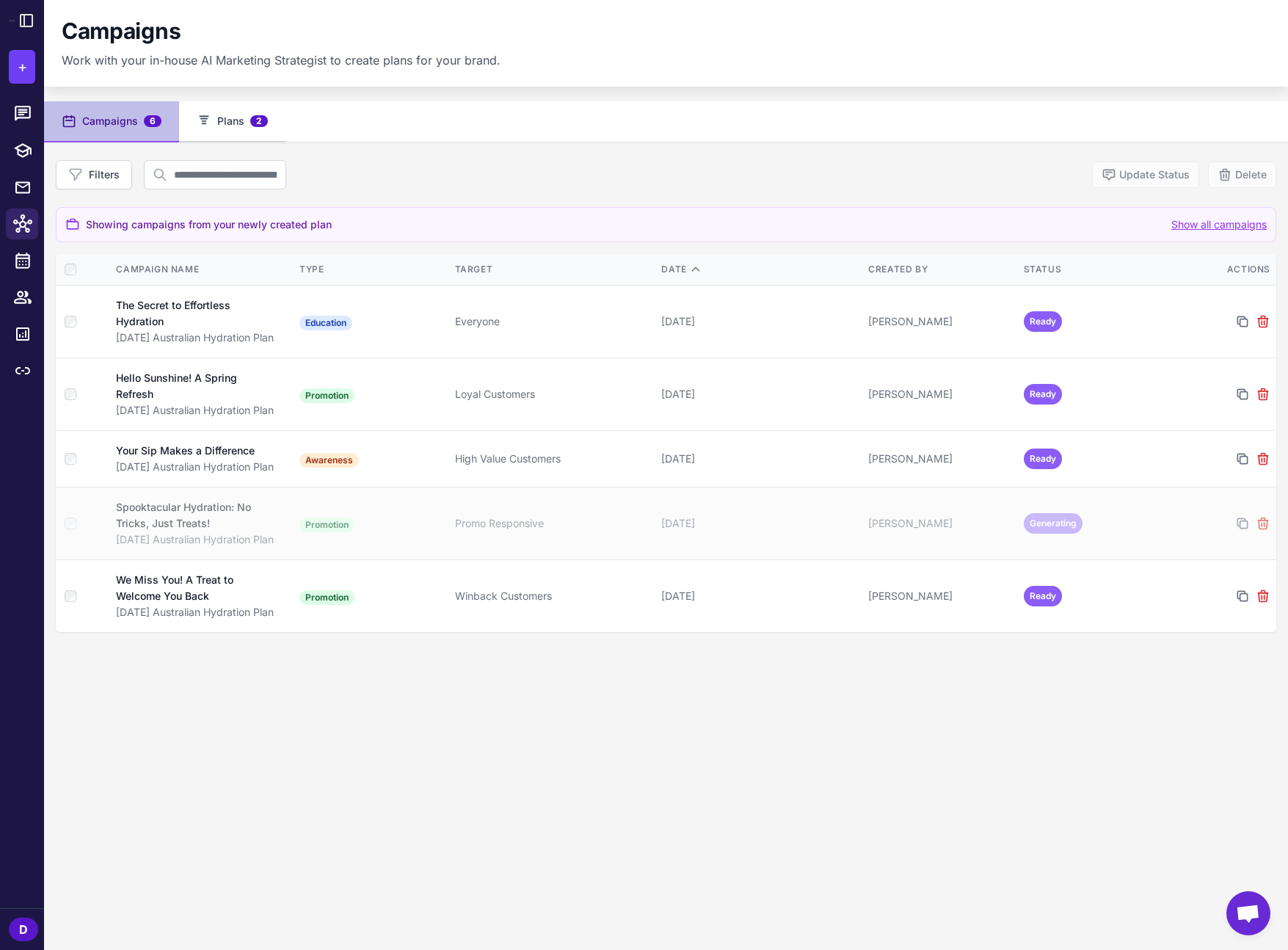
click at [224, 123] on button "Plans 2" at bounding box center [232, 122] width 106 height 41
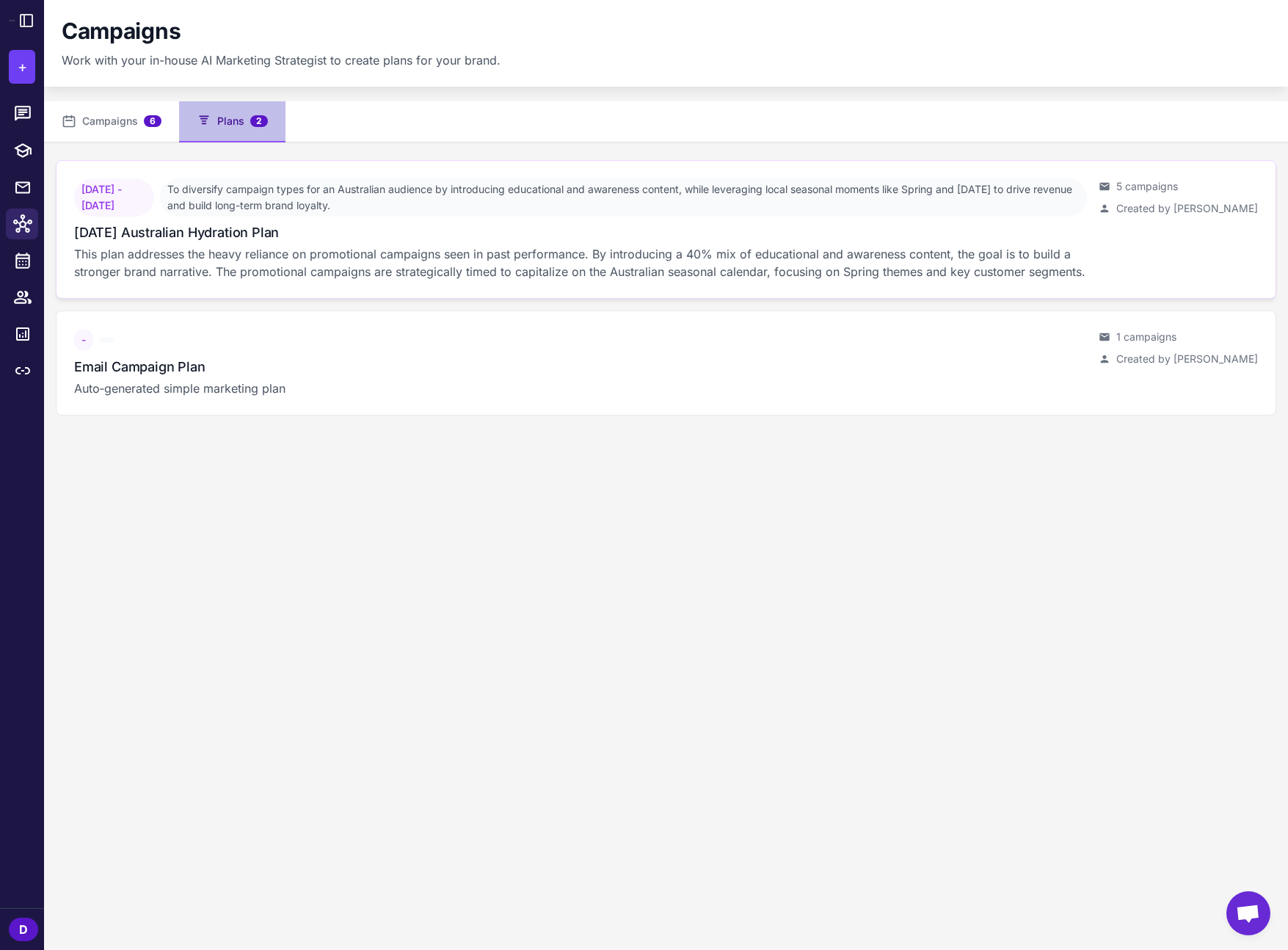
click at [411, 270] on p "This plan addresses the heavy reliance on promotional campaigns seen in past pe…" at bounding box center [580, 263] width 1013 height 35
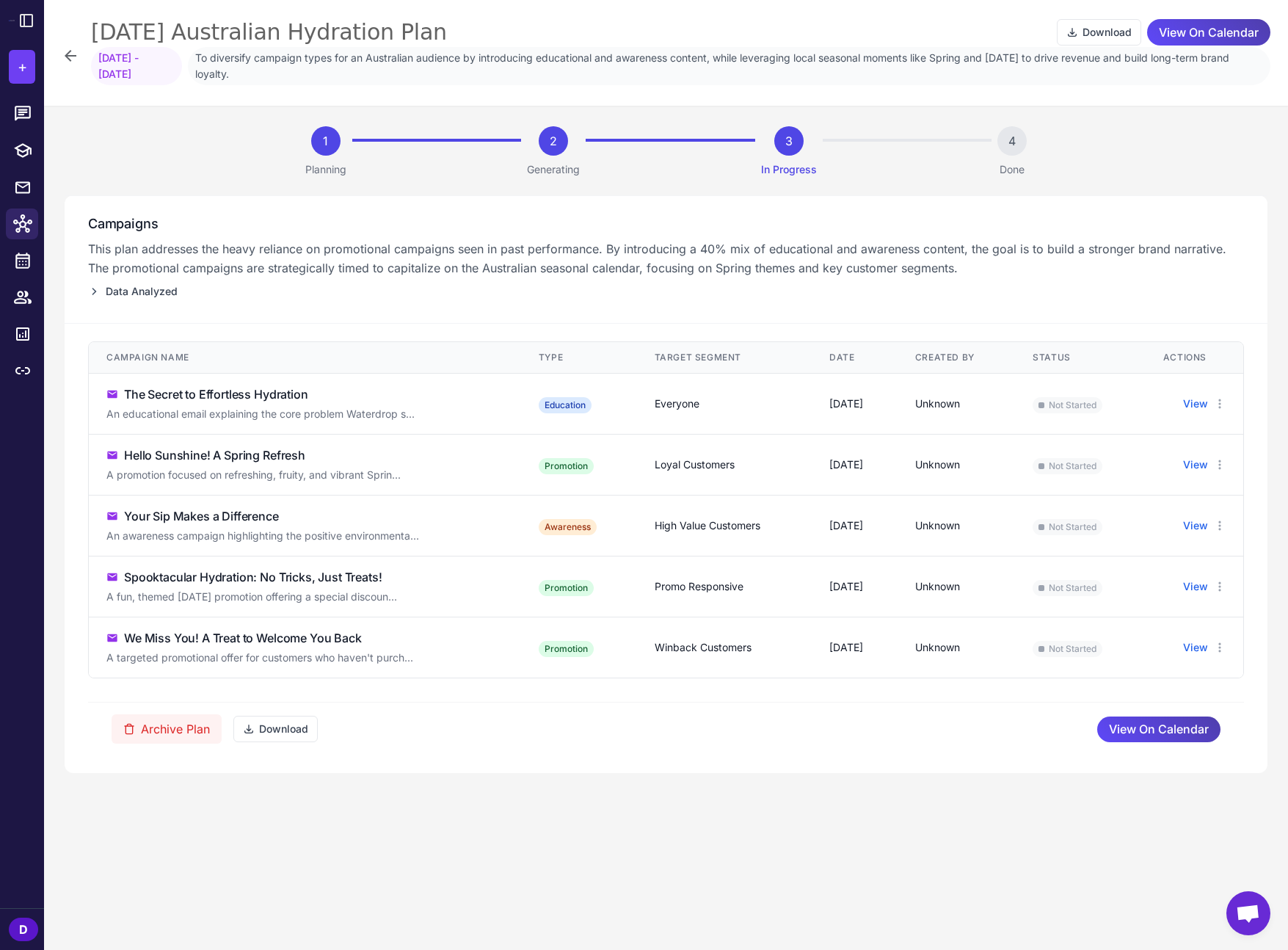
click at [99, 292] on icon at bounding box center [94, 292] width 12 height 12
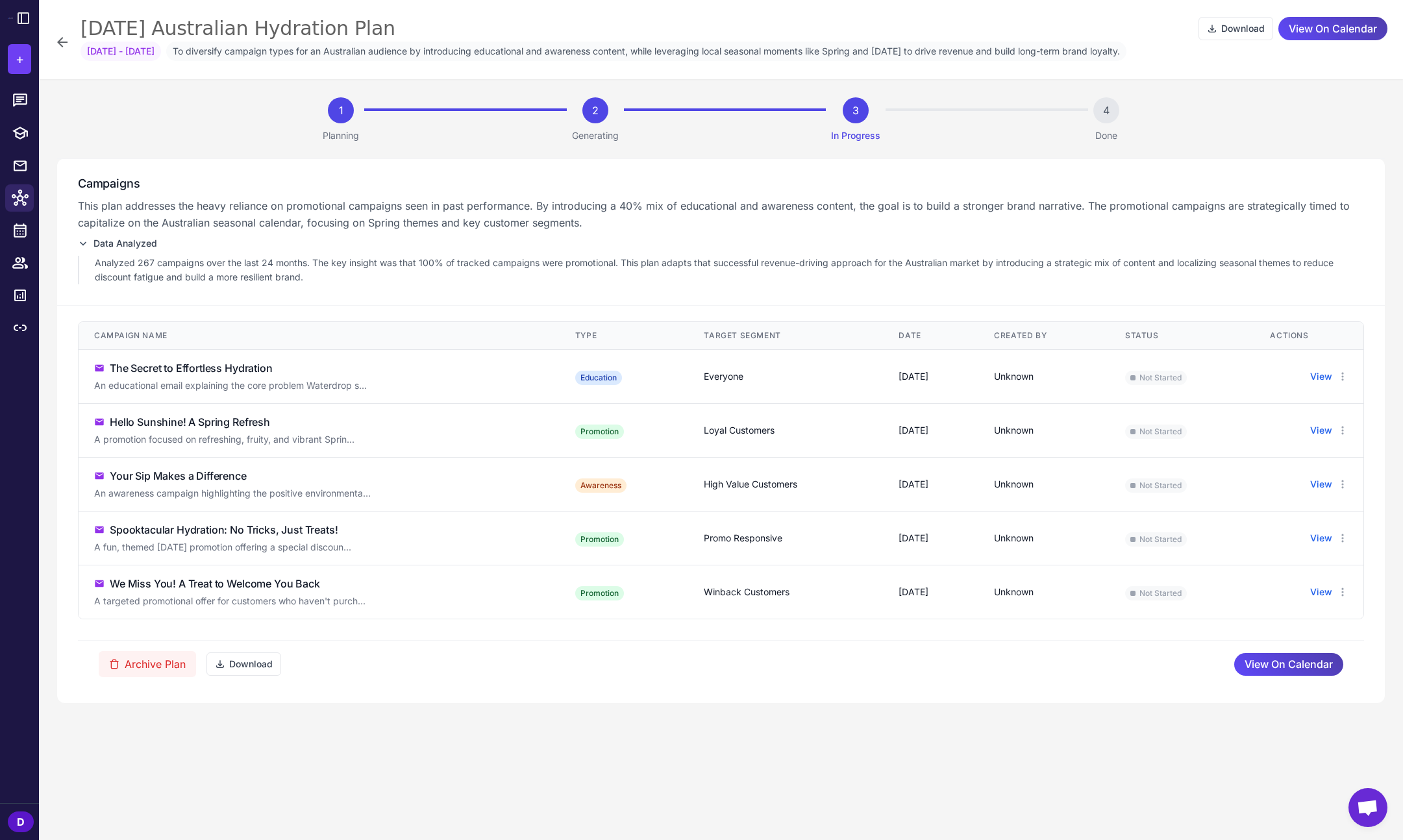
click at [67, 44] on icon at bounding box center [62, 42] width 15 height 15
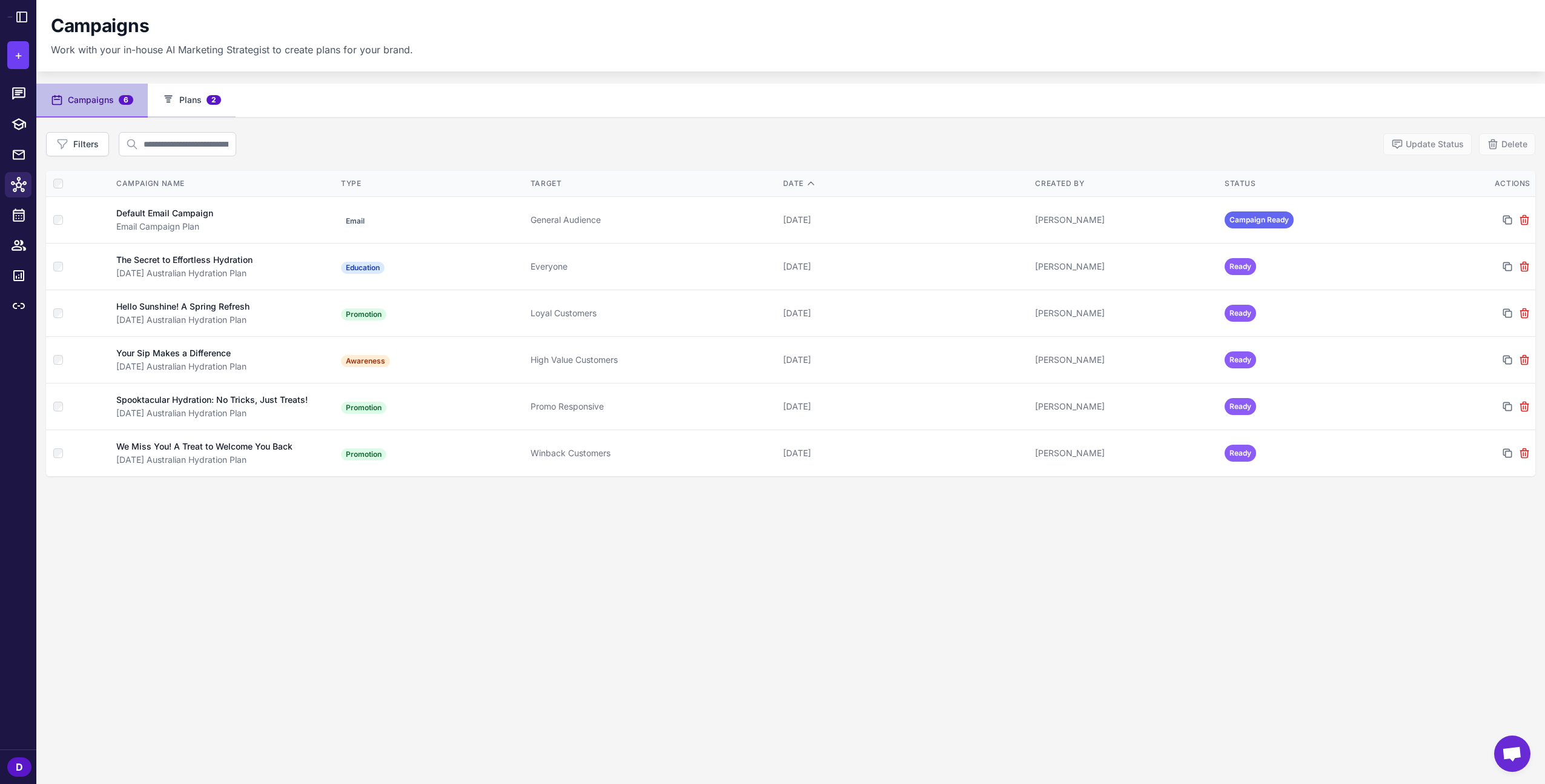
click at [177, 99] on button "Plans 2" at bounding box center [191, 100] width 87 height 34
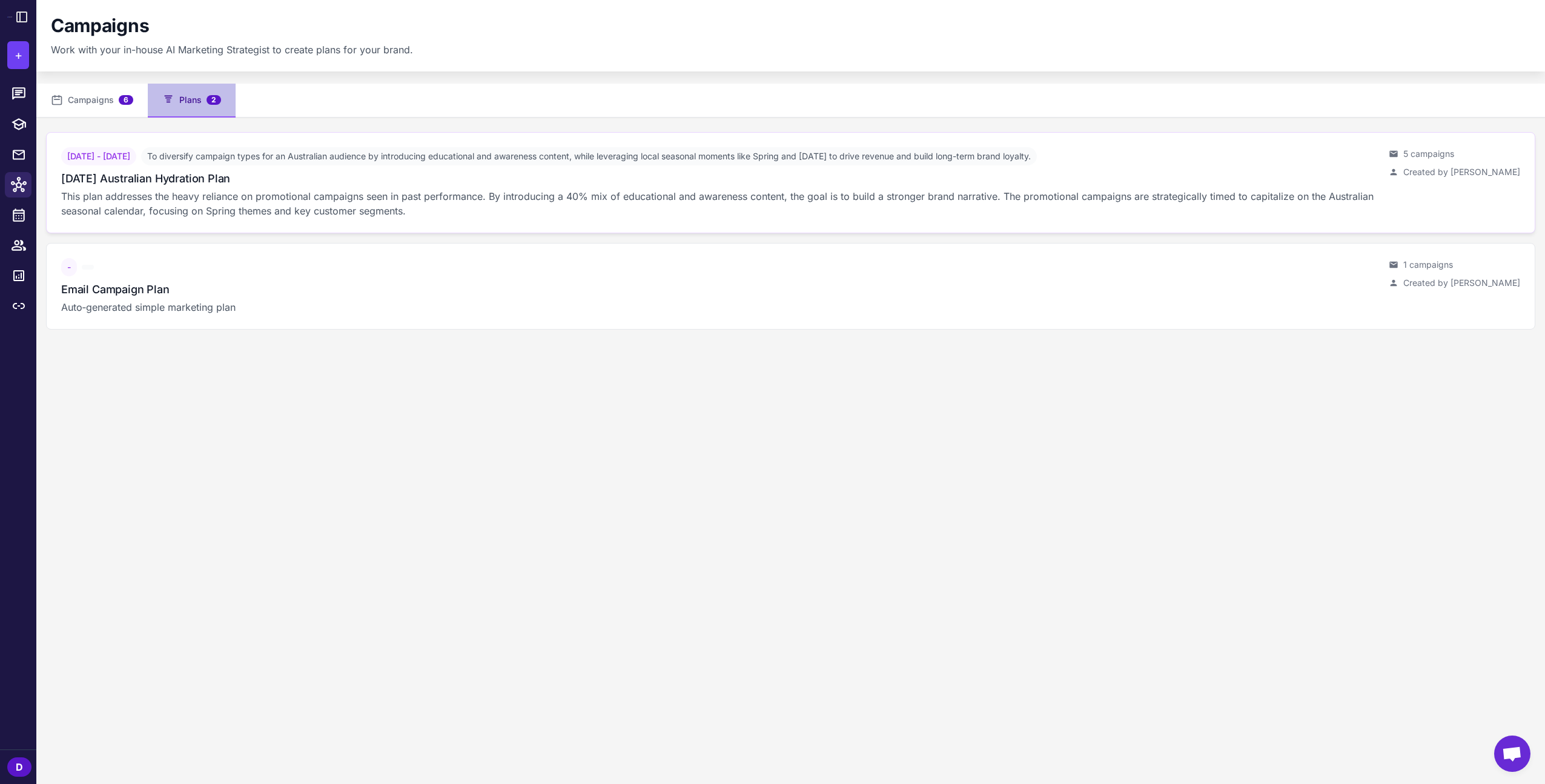
click at [267, 201] on p "This plan addresses the heavy reliance on promotional campaigns seen in past pe…" at bounding box center [720, 203] width 1318 height 29
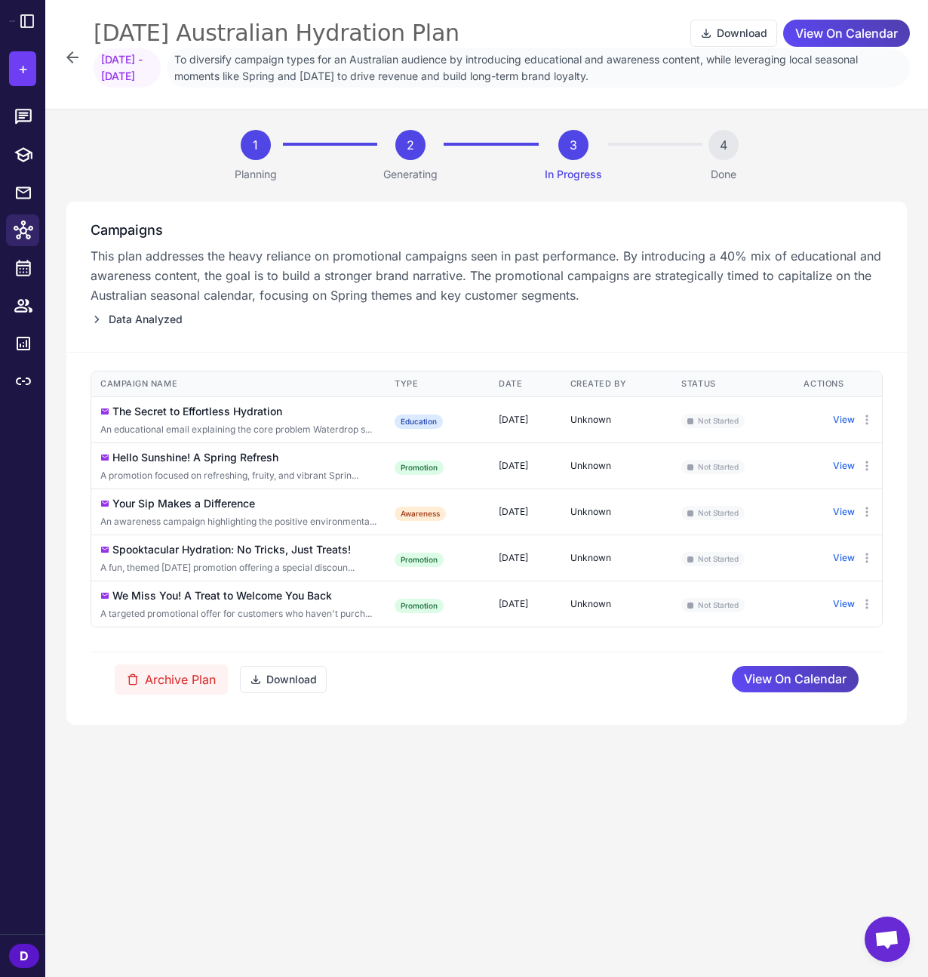
click at [114, 315] on span "Data Analyzed" at bounding box center [146, 319] width 74 height 17
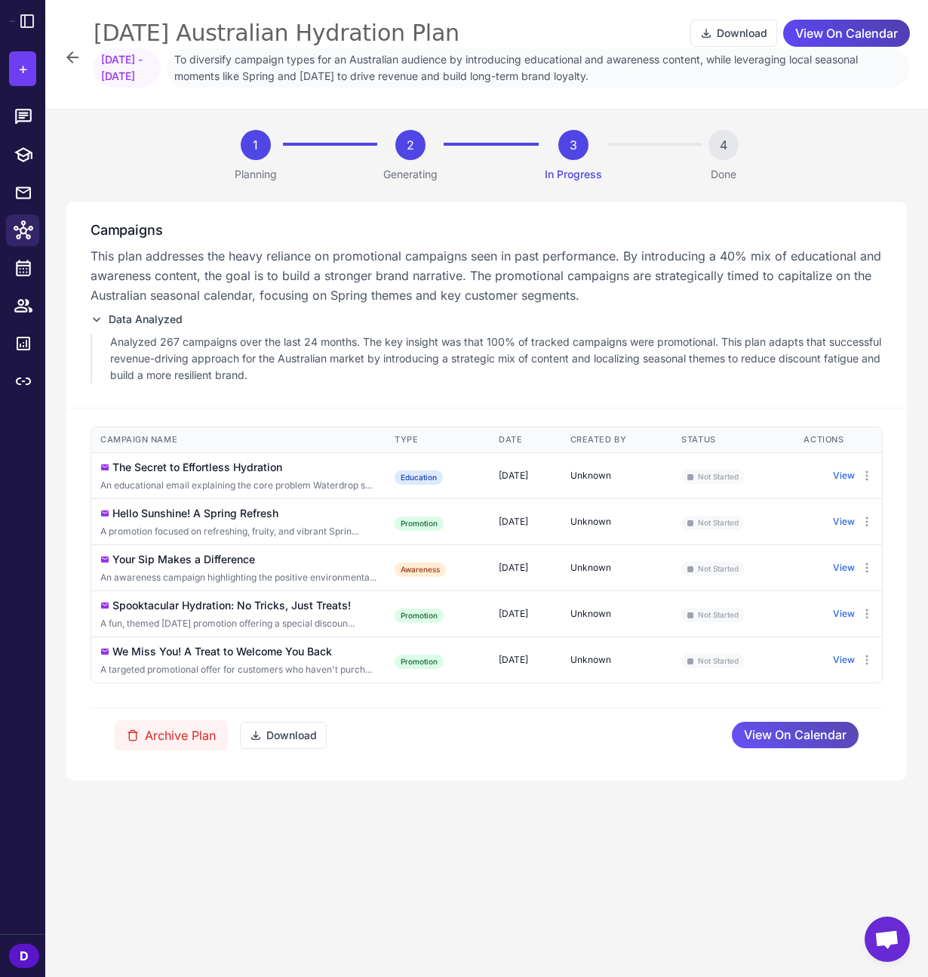
click at [804, 734] on span "View On Calendar" at bounding box center [795, 734] width 103 height 26
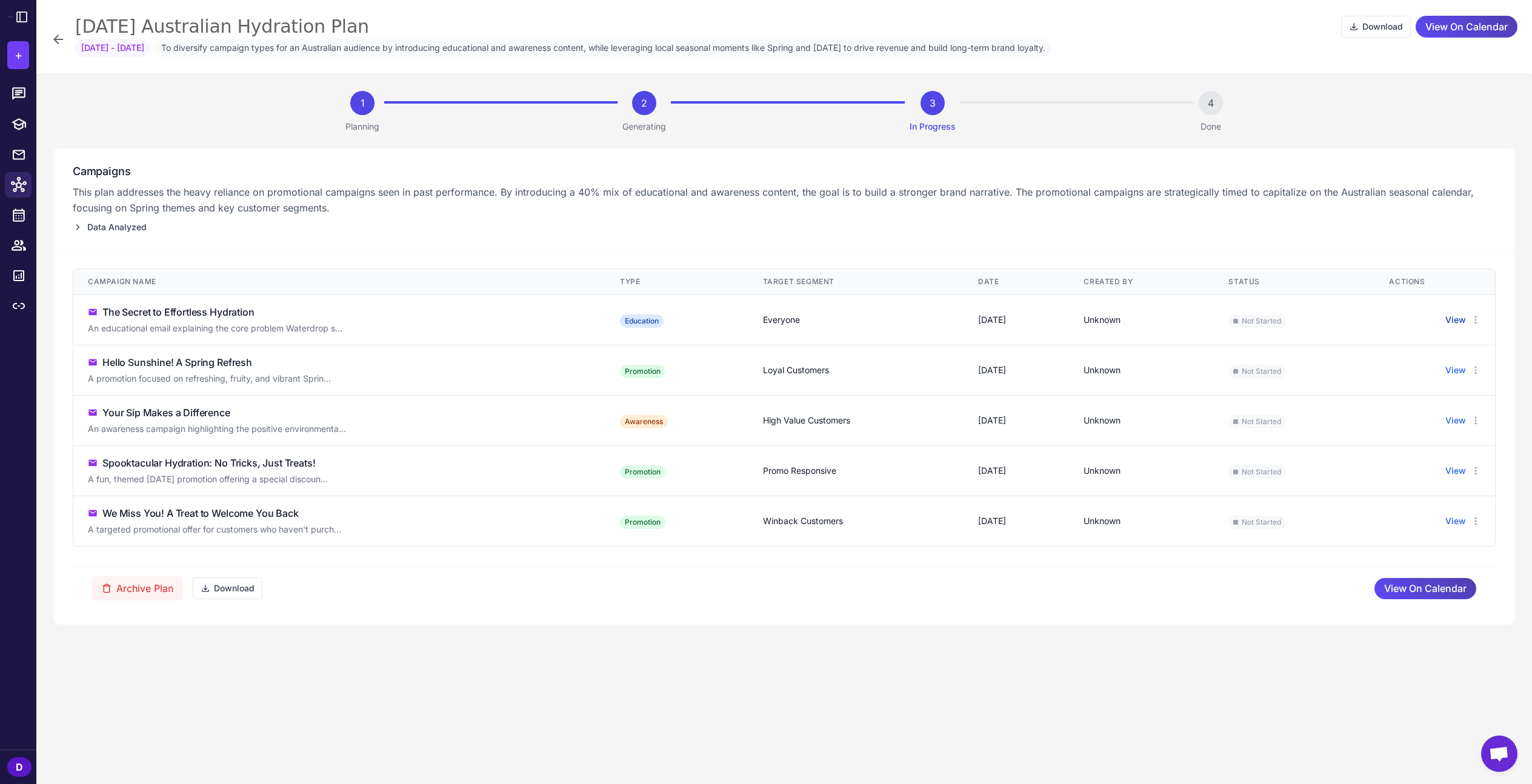
click at [1463, 320] on button "View" at bounding box center [1456, 319] width 21 height 14
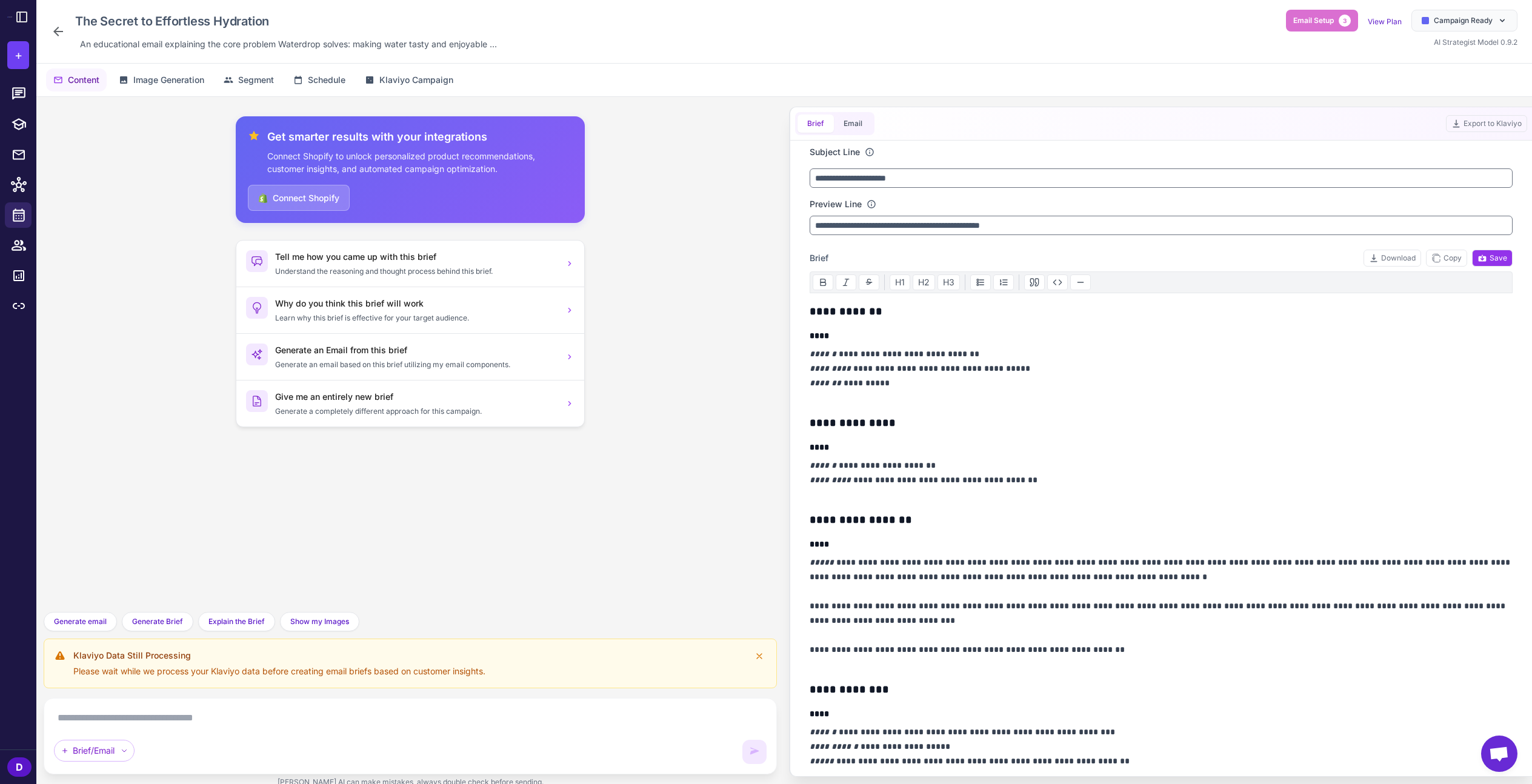
click at [58, 27] on icon at bounding box center [58, 31] width 10 height 10
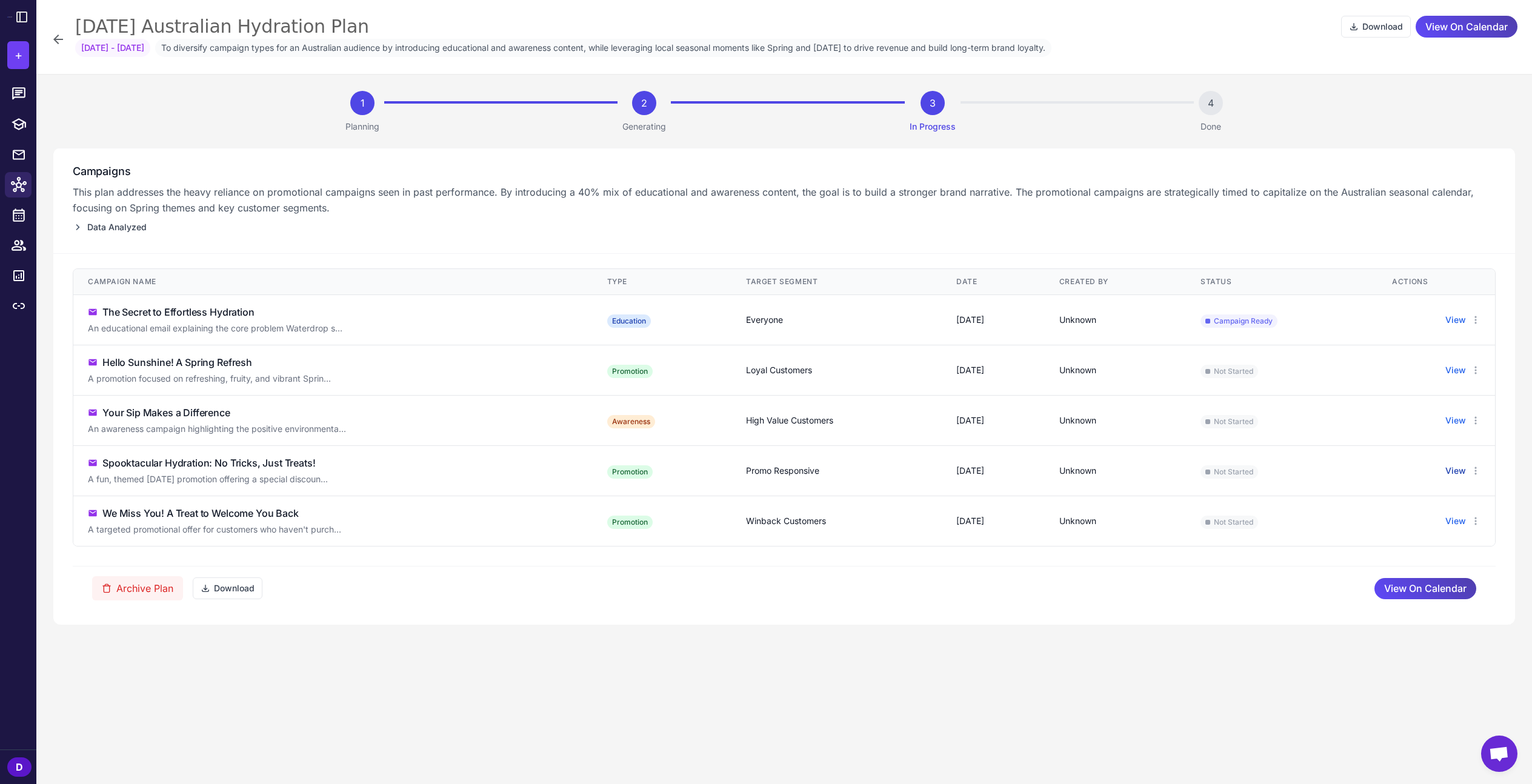
click at [1457, 475] on button "View" at bounding box center [1456, 470] width 21 height 14
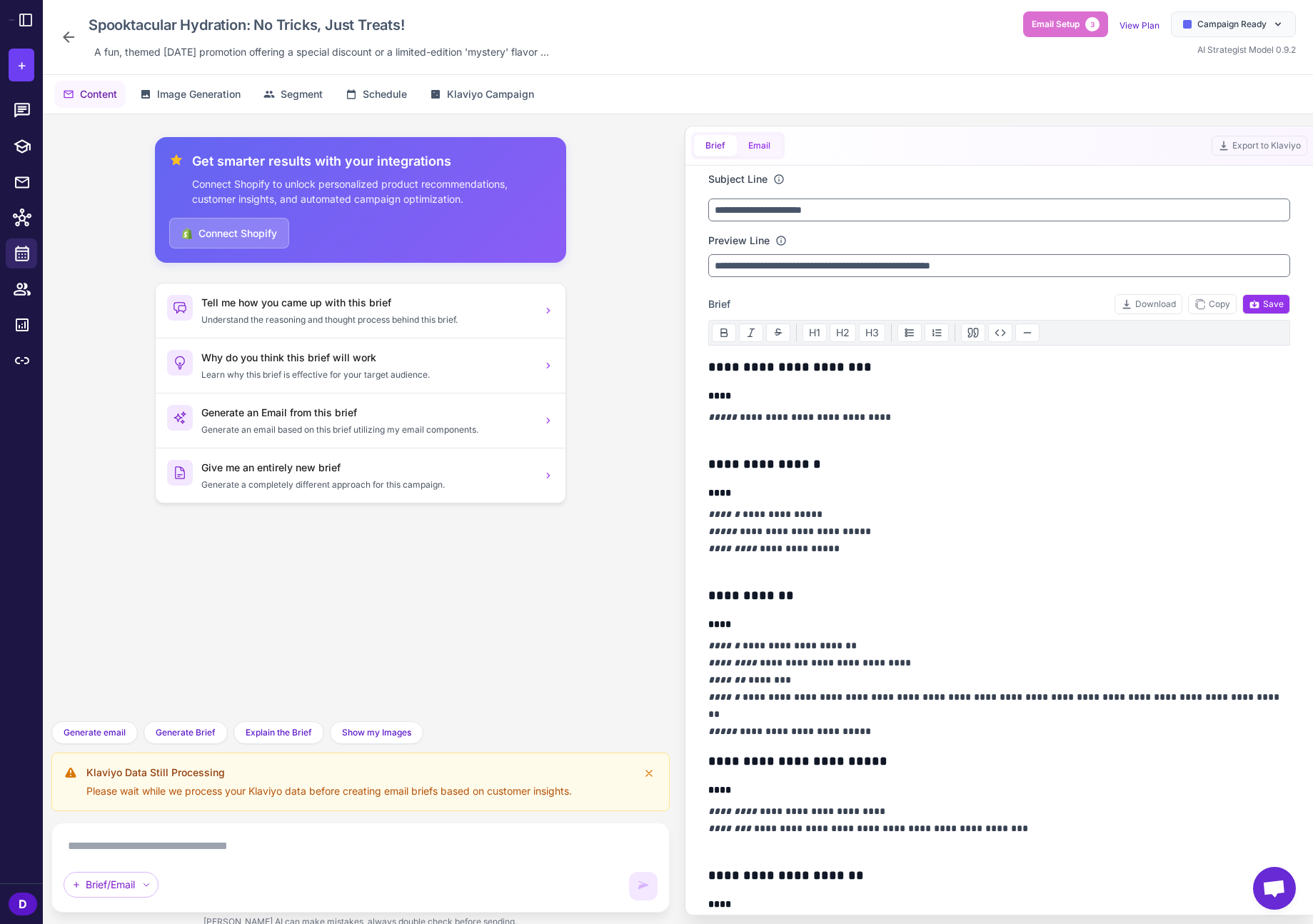
click at [773, 140] on button "Email" at bounding box center [760, 146] width 45 height 22
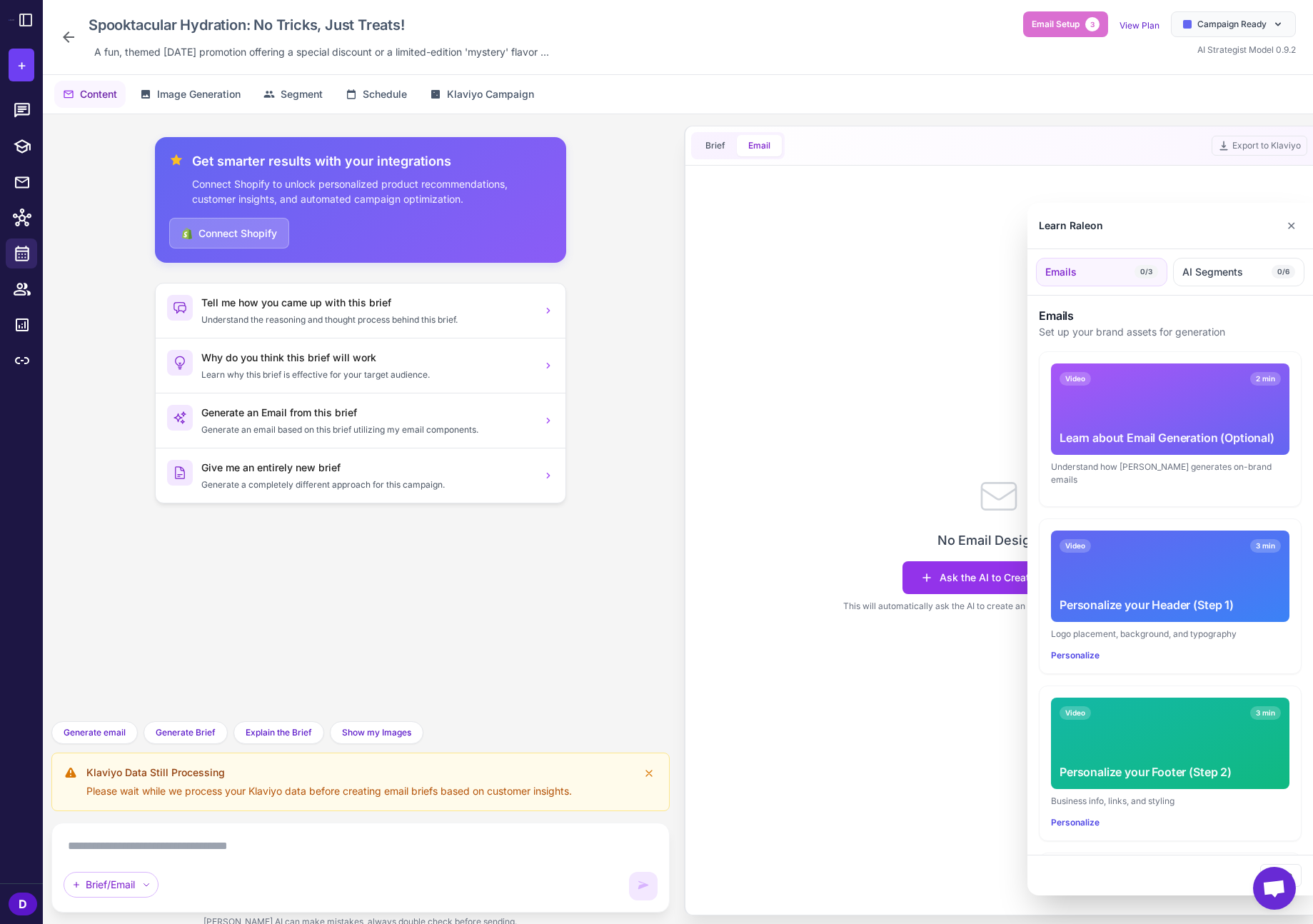
click at [1290, 228] on button "✕" at bounding box center [1291, 225] width 21 height 28
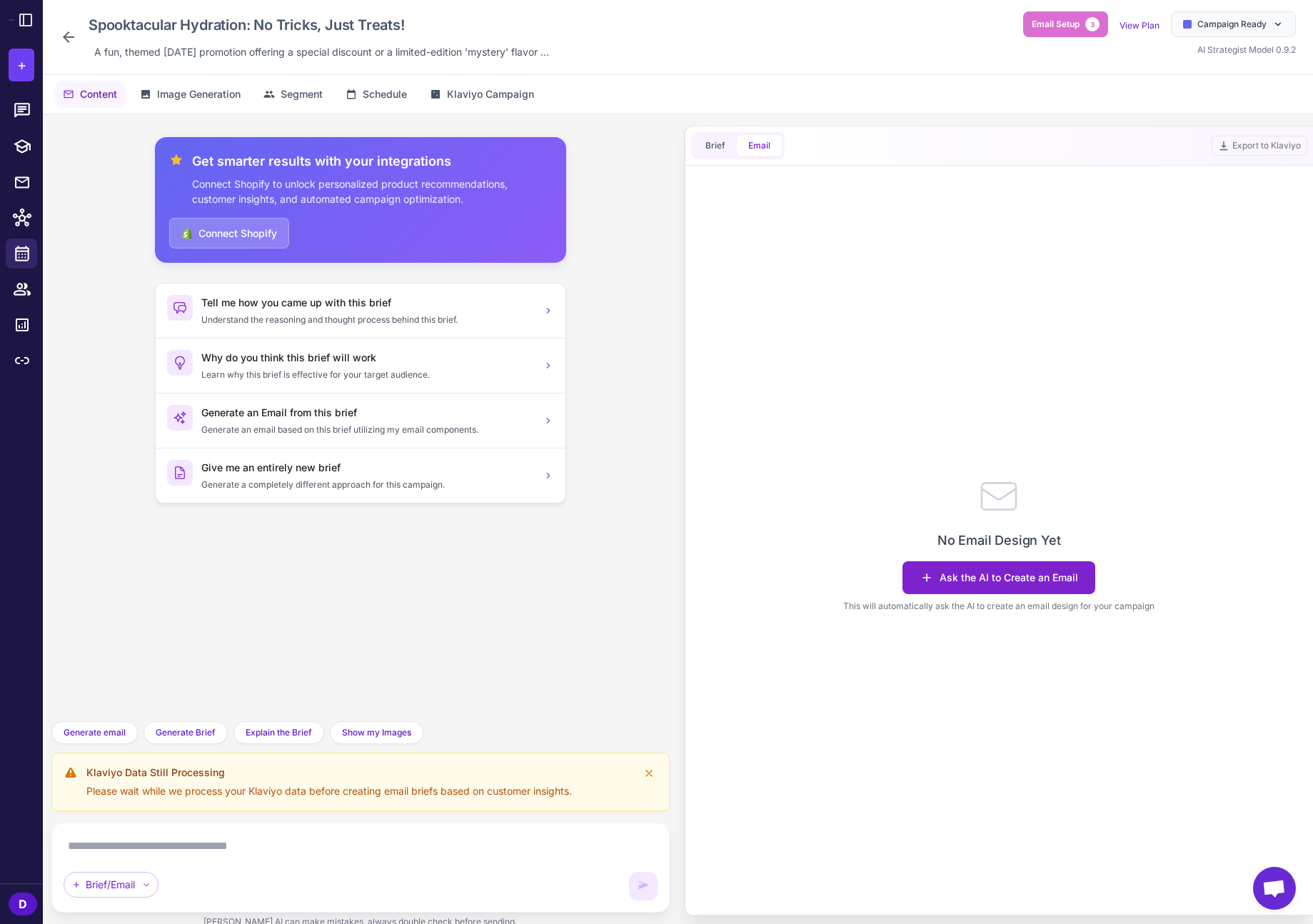
click at [1017, 584] on button "Ask the AI to Create an Email" at bounding box center [999, 577] width 193 height 33
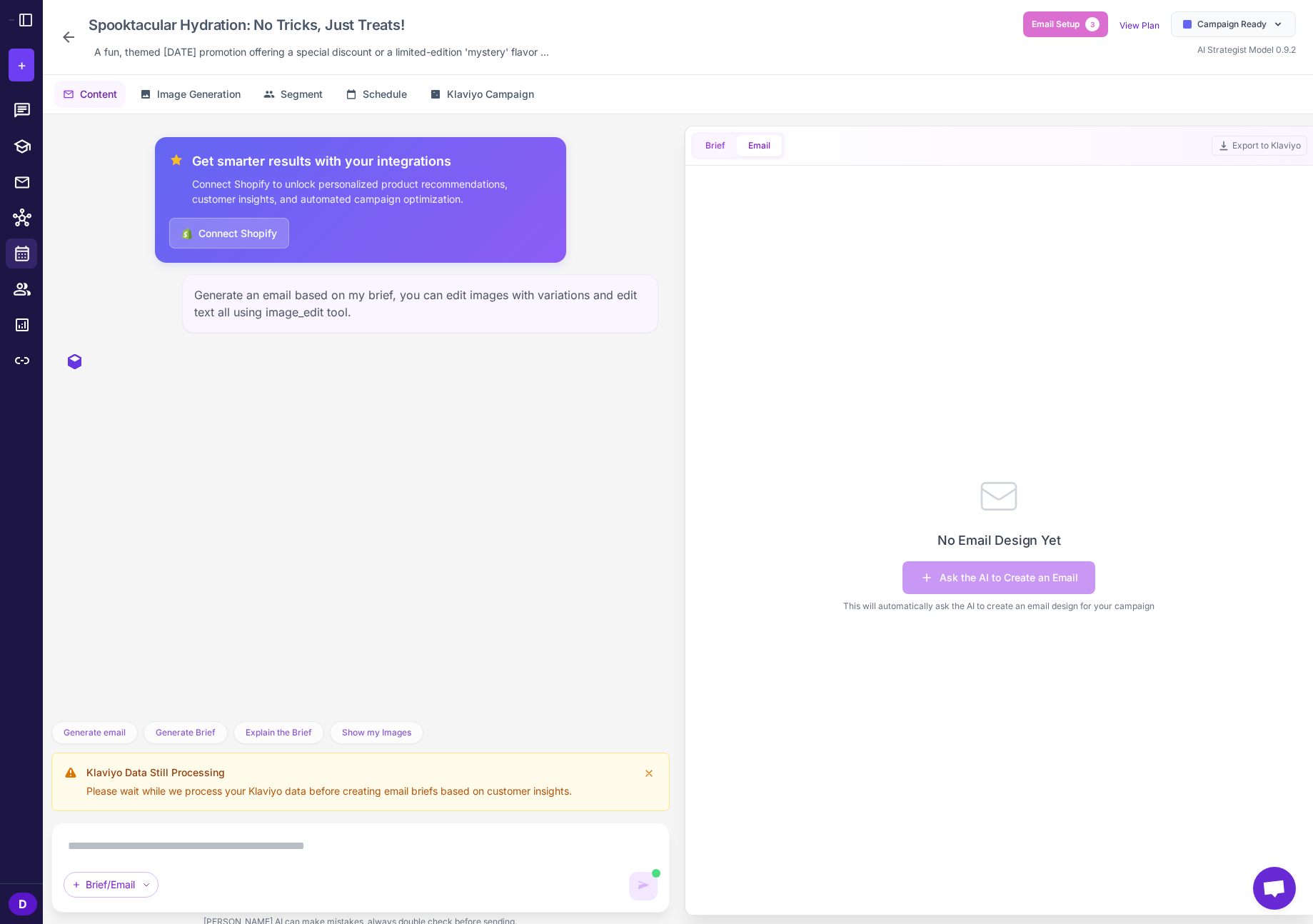
click at [710, 140] on button "Brief" at bounding box center [715, 146] width 43 height 22
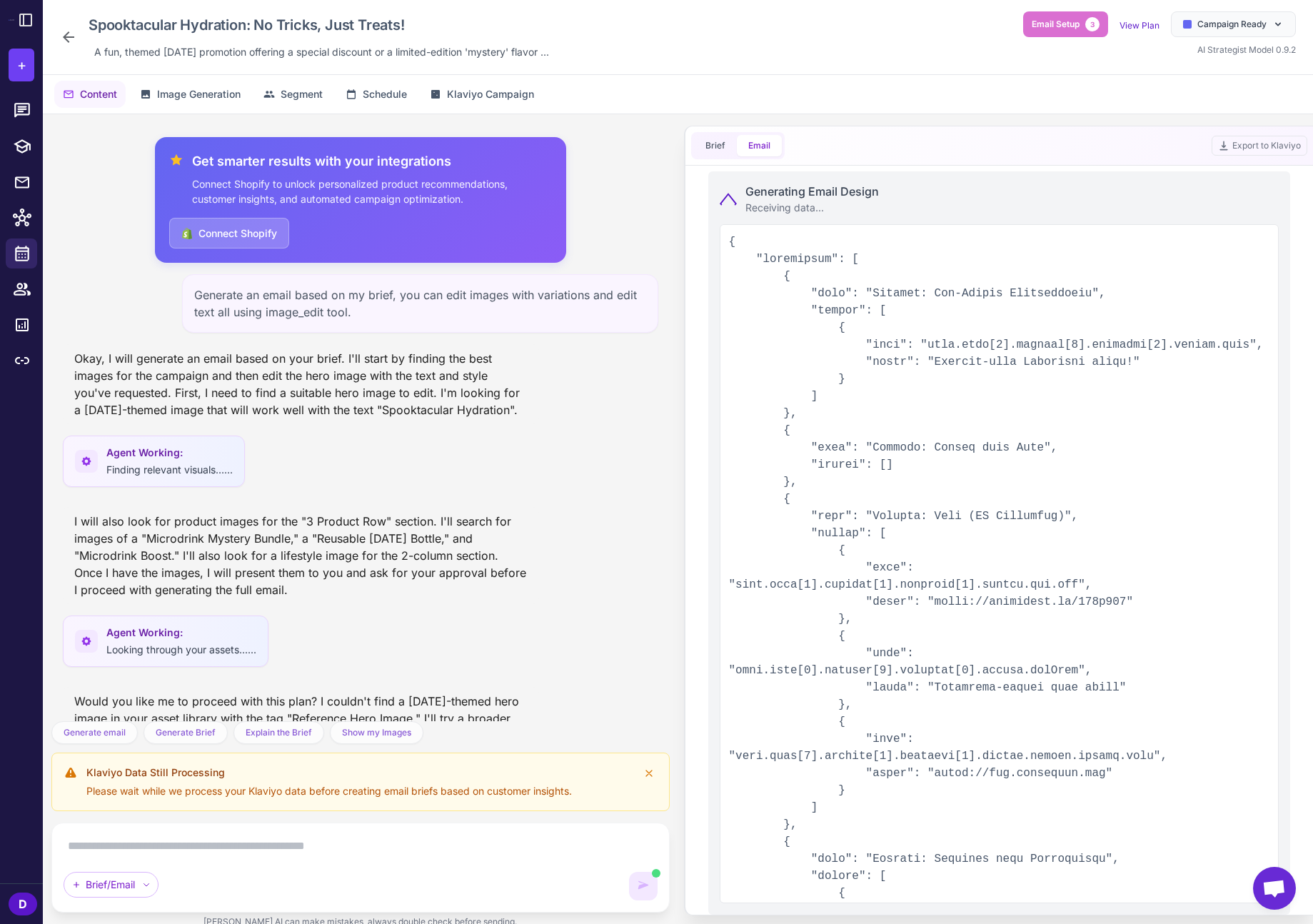
scroll to position [508, 0]
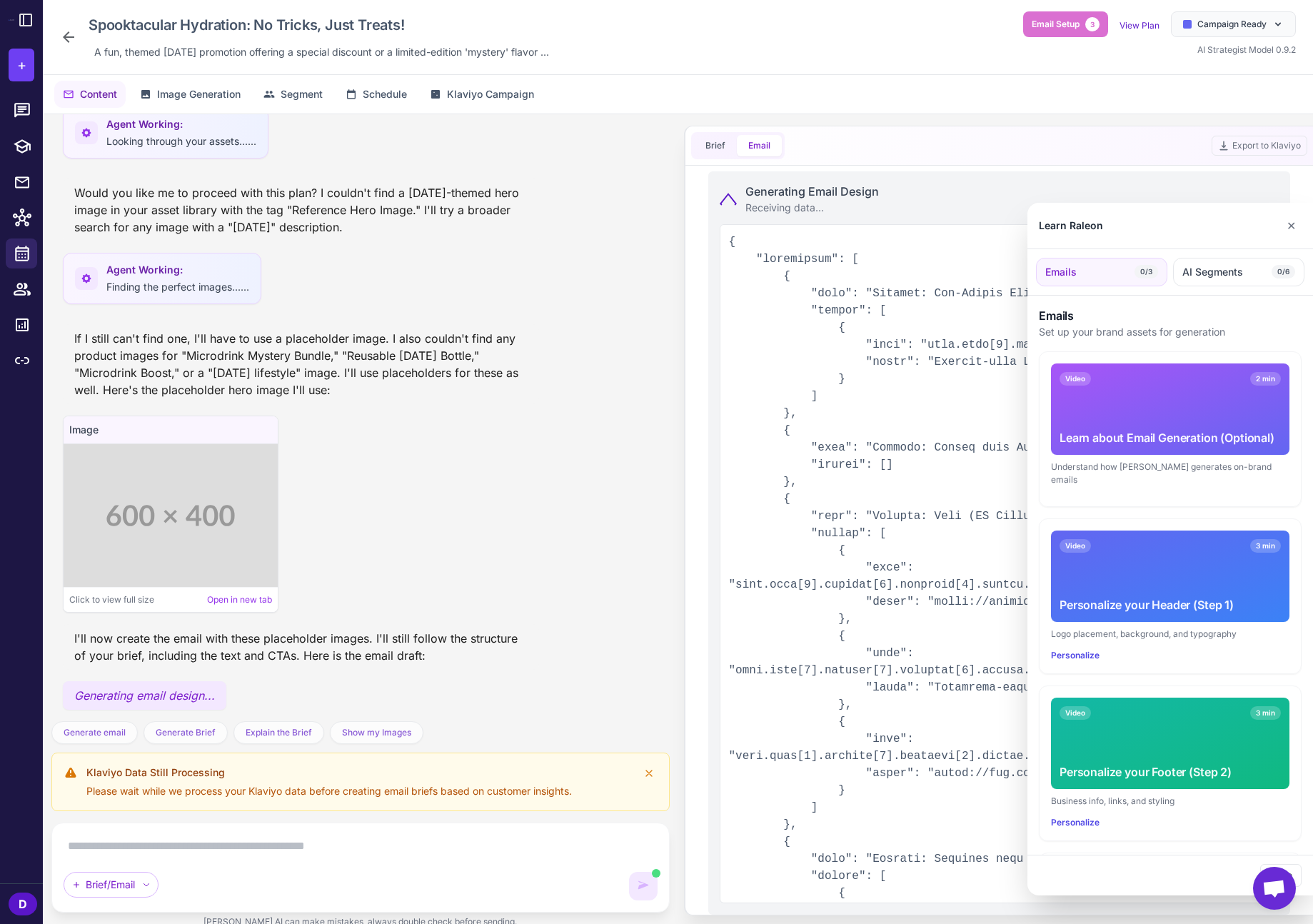
click at [709, 145] on div at bounding box center [656, 462] width 1313 height 924
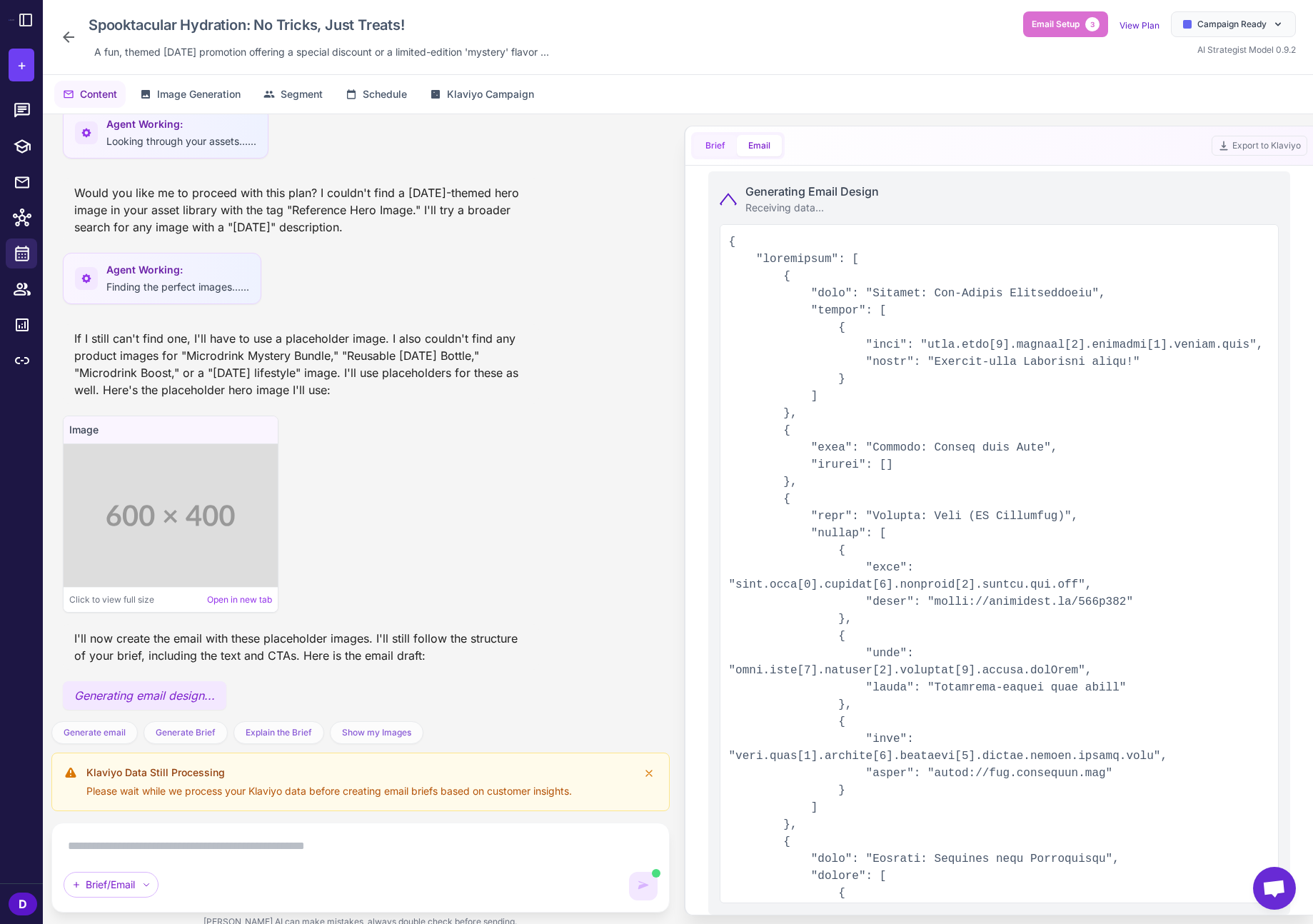
click at [704, 146] on button "Brief" at bounding box center [715, 146] width 43 height 22
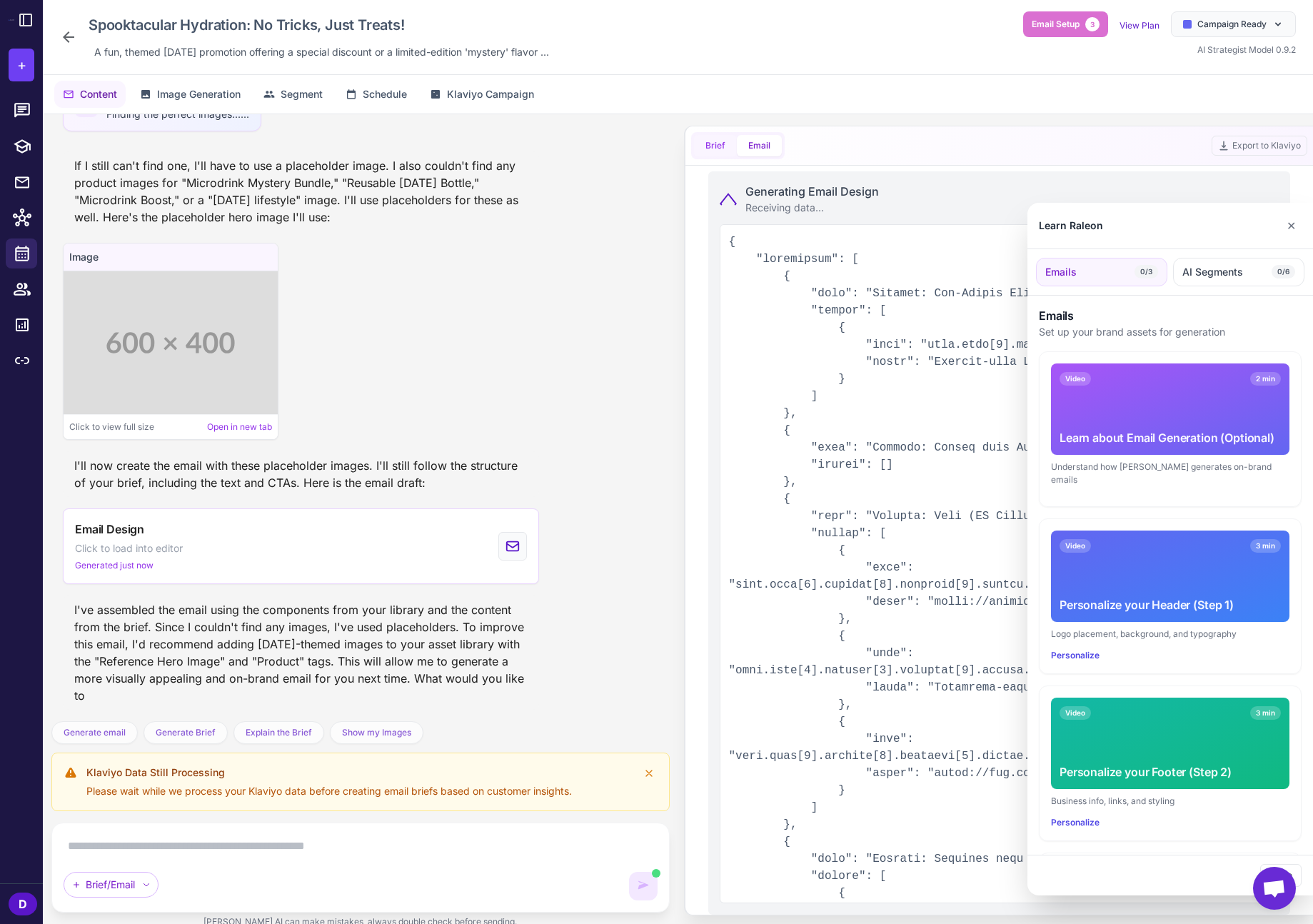
click at [704, 146] on div at bounding box center [656, 462] width 1313 height 924
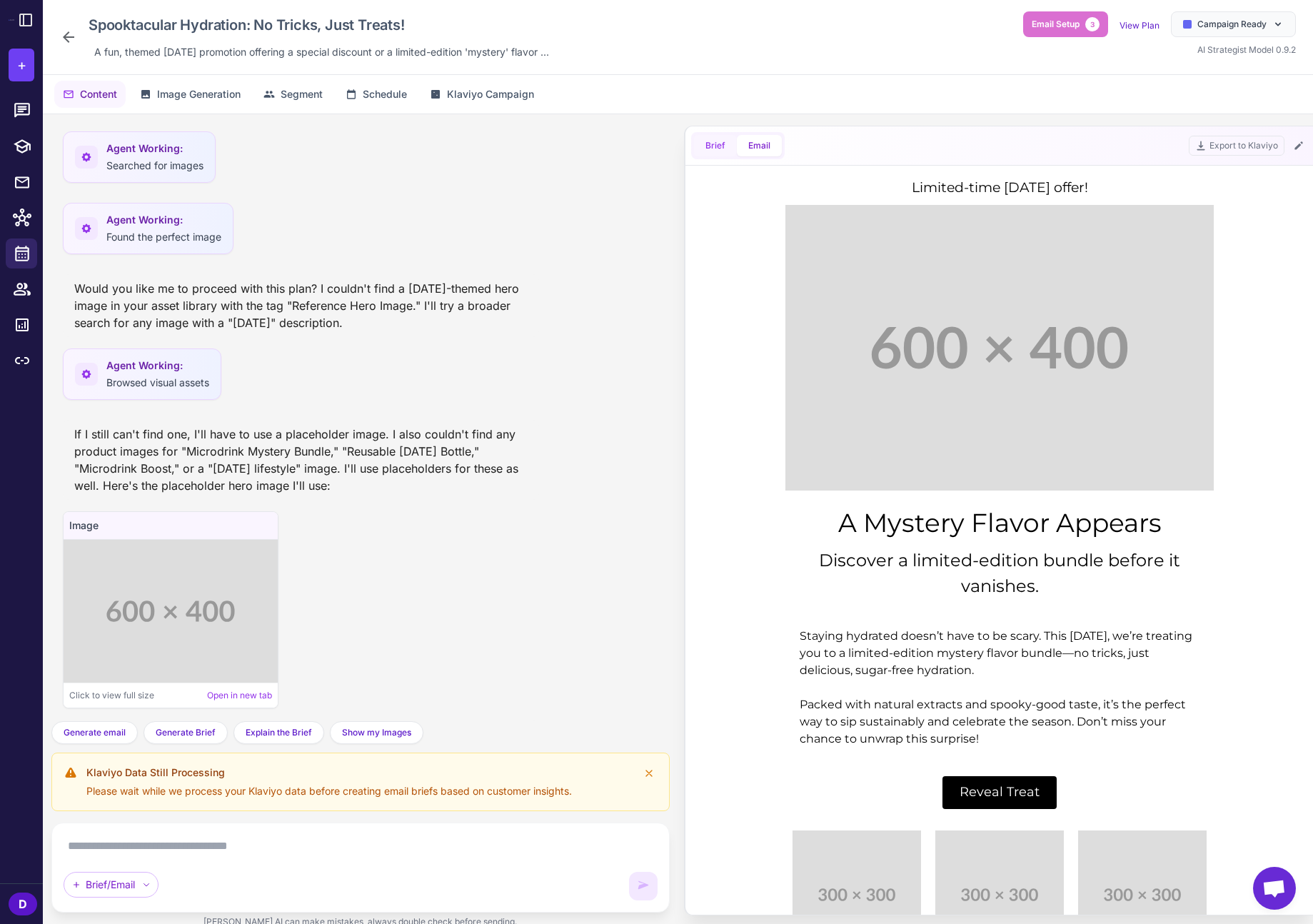
scroll to position [984, 0]
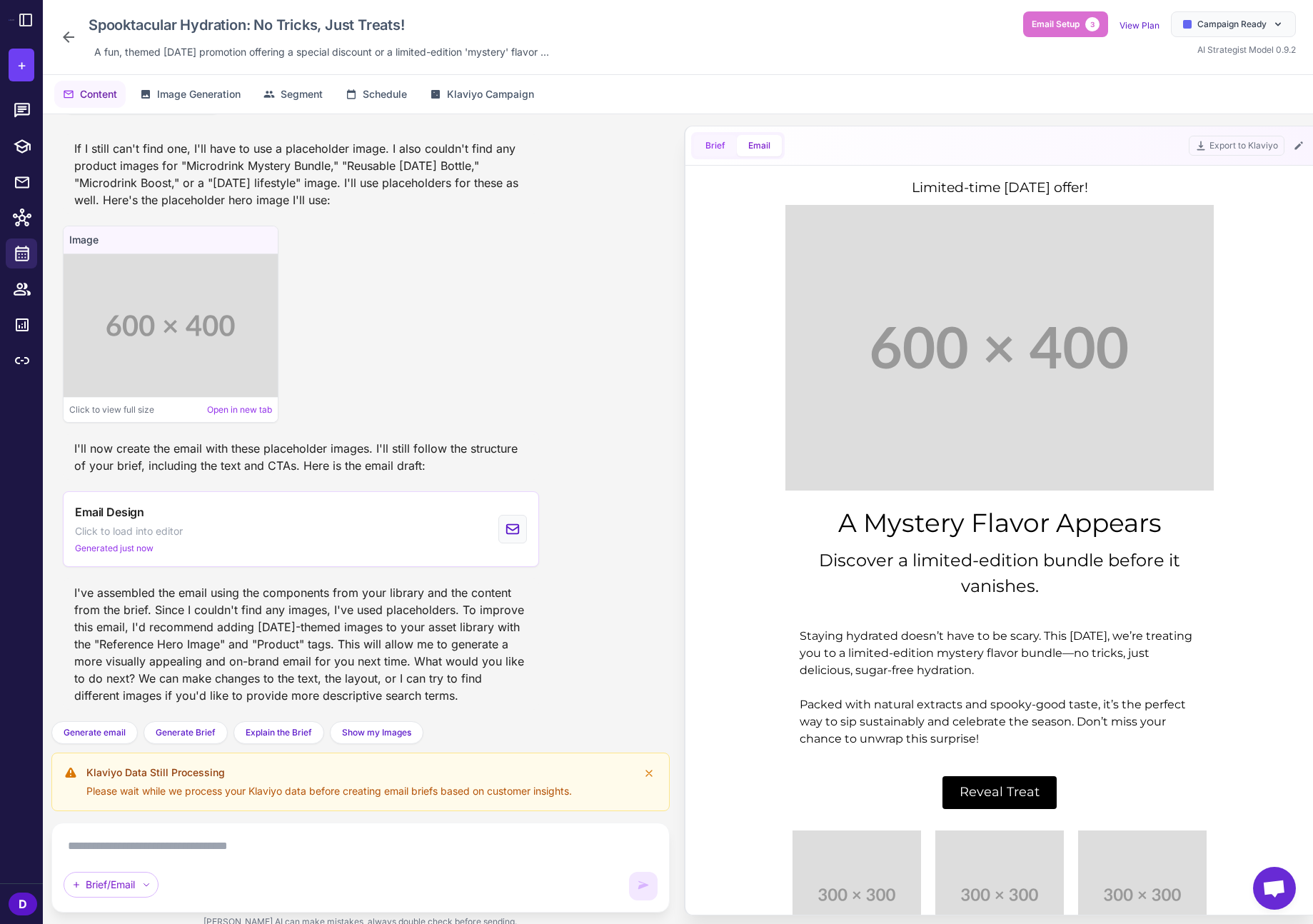
click at [723, 147] on button "Brief" at bounding box center [715, 146] width 43 height 22
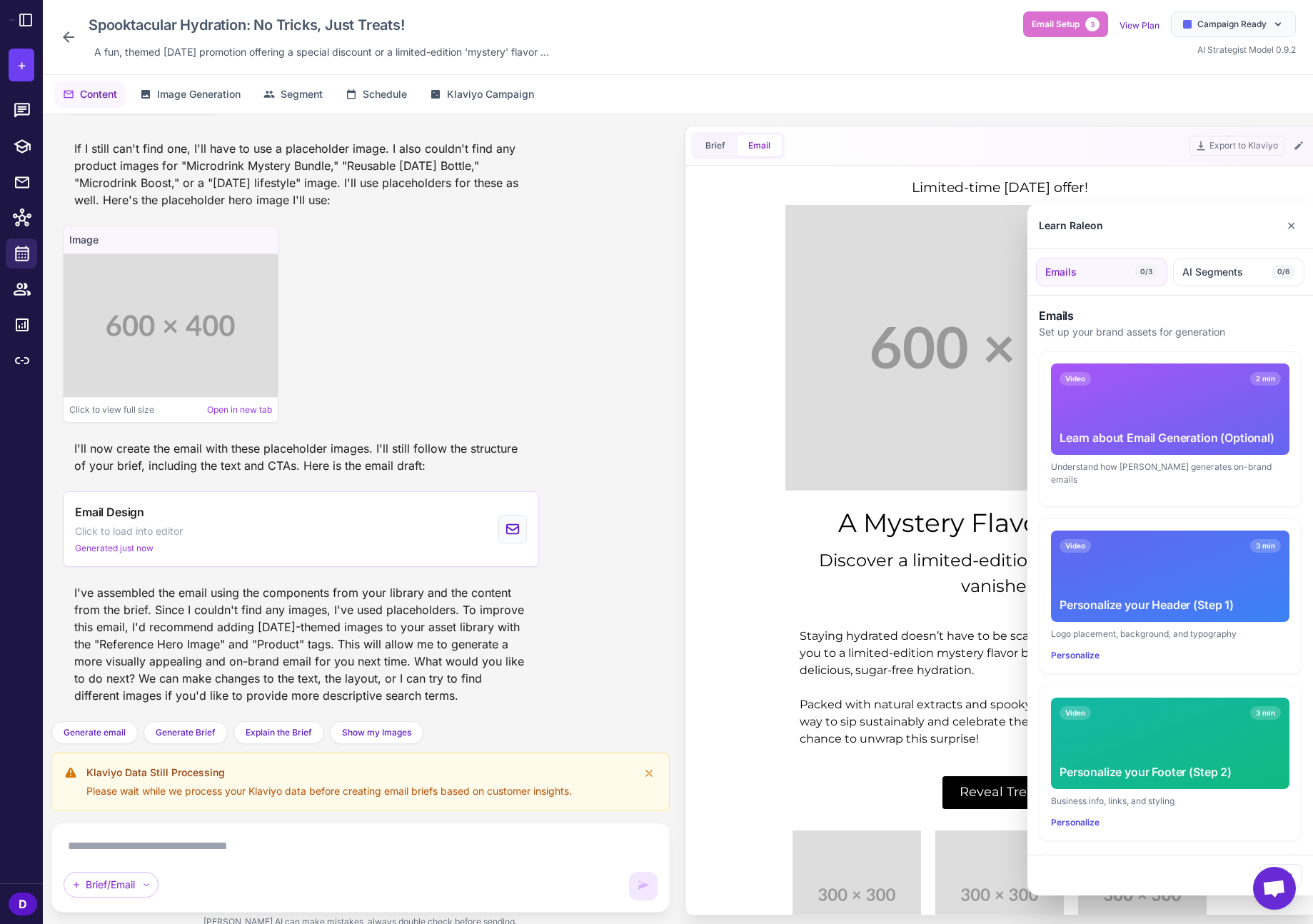
drag, startPoint x: 1289, startPoint y: 227, endPoint x: 1234, endPoint y: 230, distance: 55.1
click at [1289, 227] on button "✕" at bounding box center [1291, 225] width 21 height 28
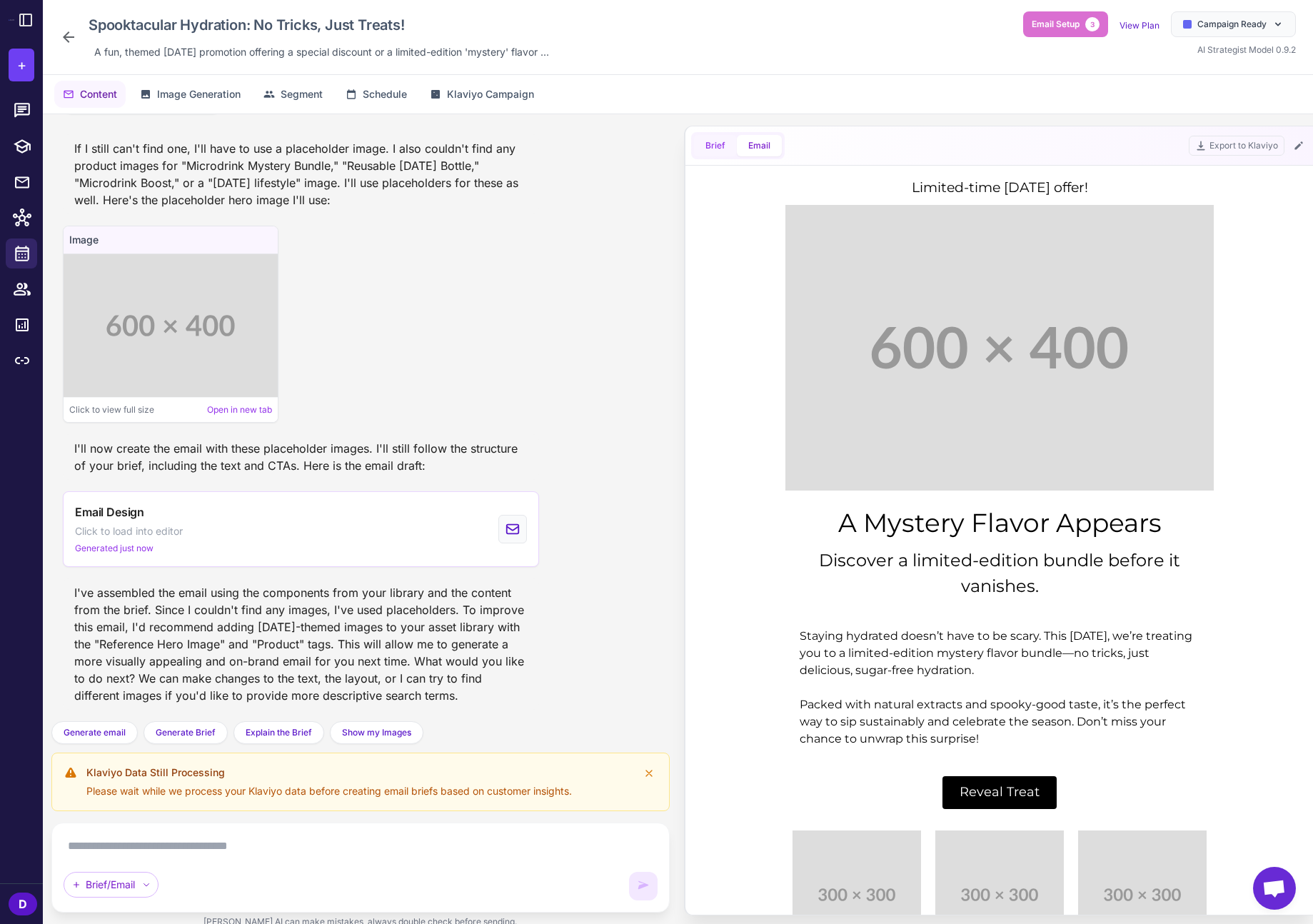
click at [712, 142] on button "Brief" at bounding box center [715, 146] width 43 height 22
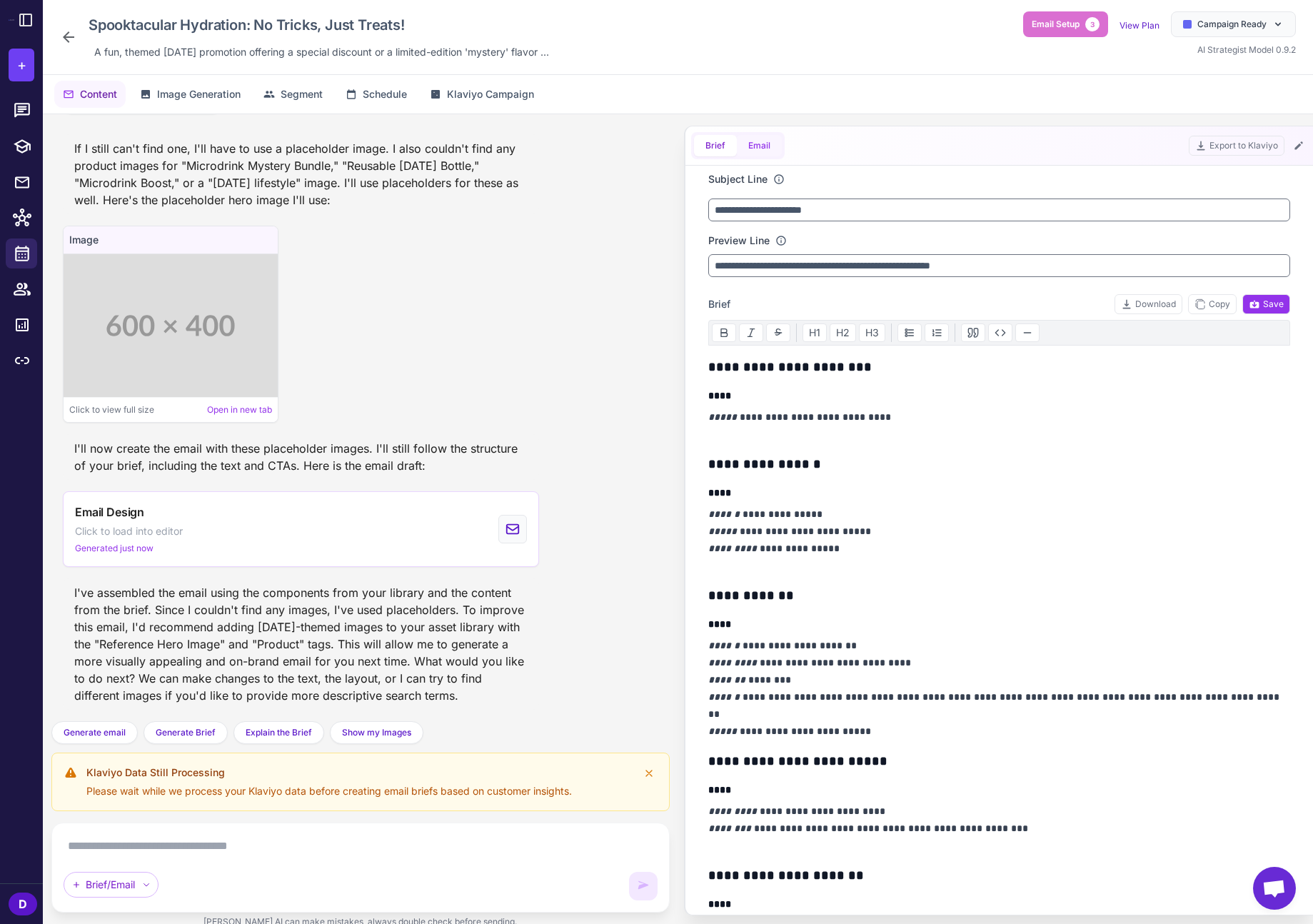
click at [761, 144] on button "Email" at bounding box center [760, 146] width 45 height 22
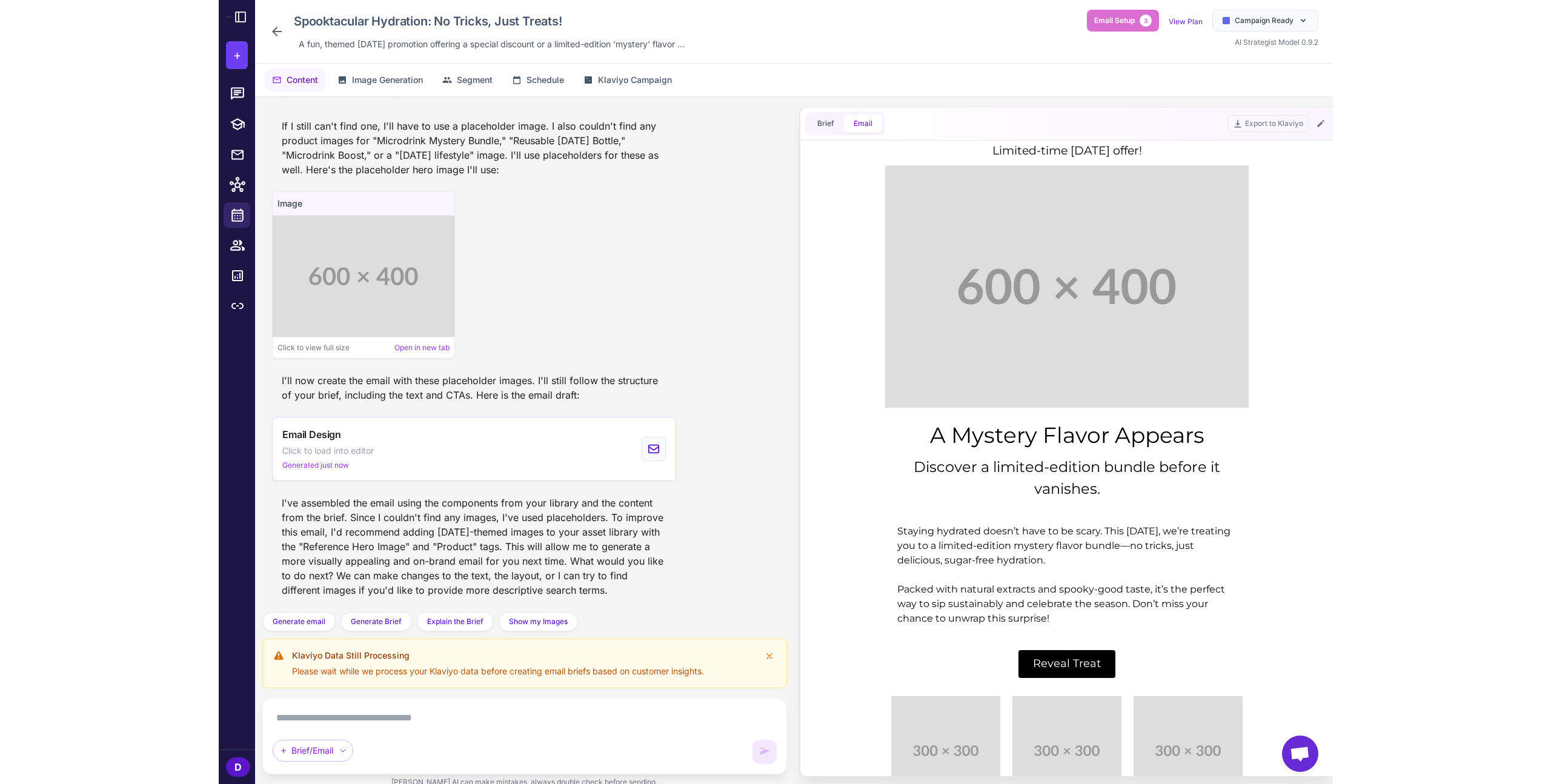
scroll to position [5, 0]
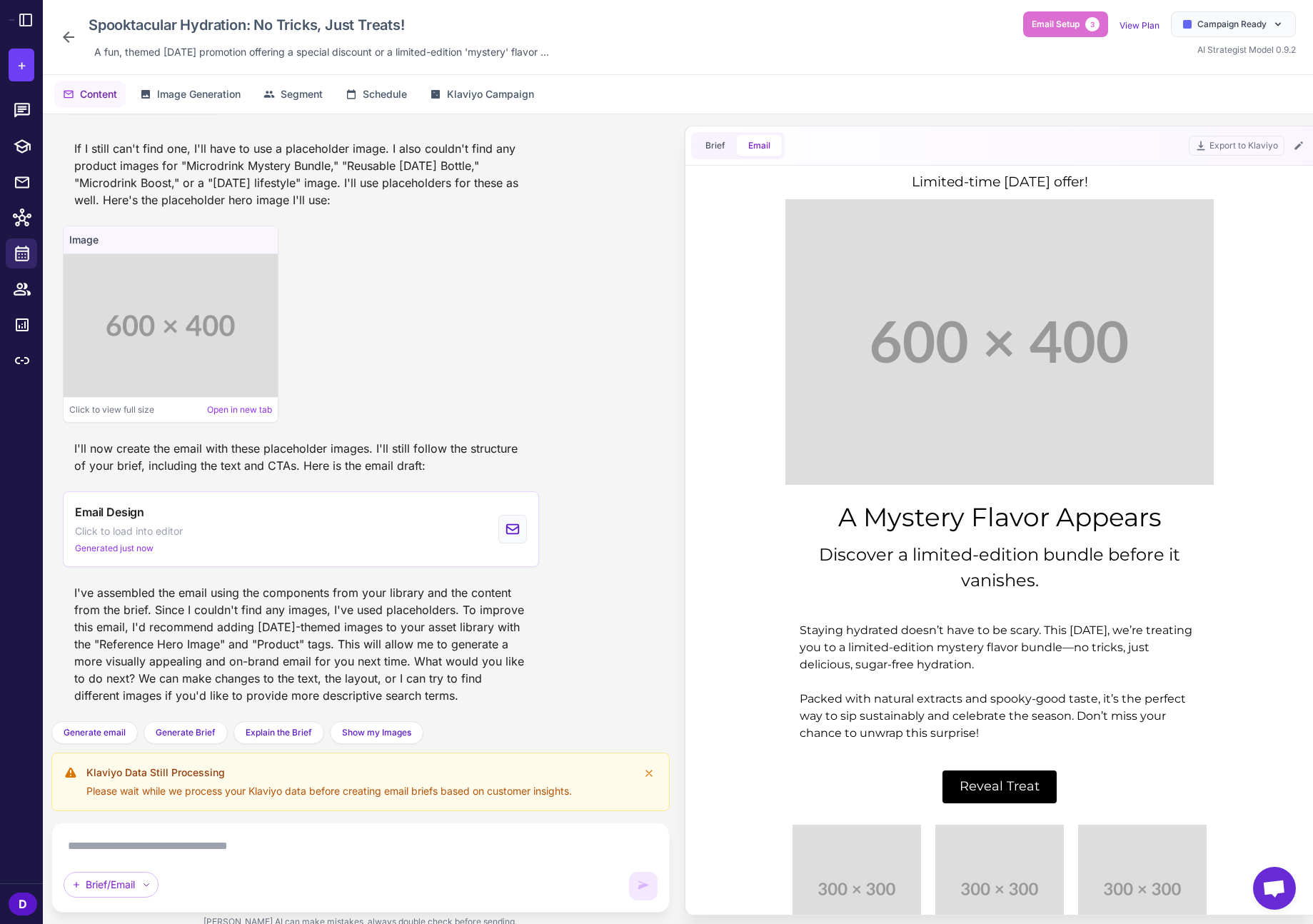
click at [74, 37] on icon at bounding box center [68, 37] width 11 height 11
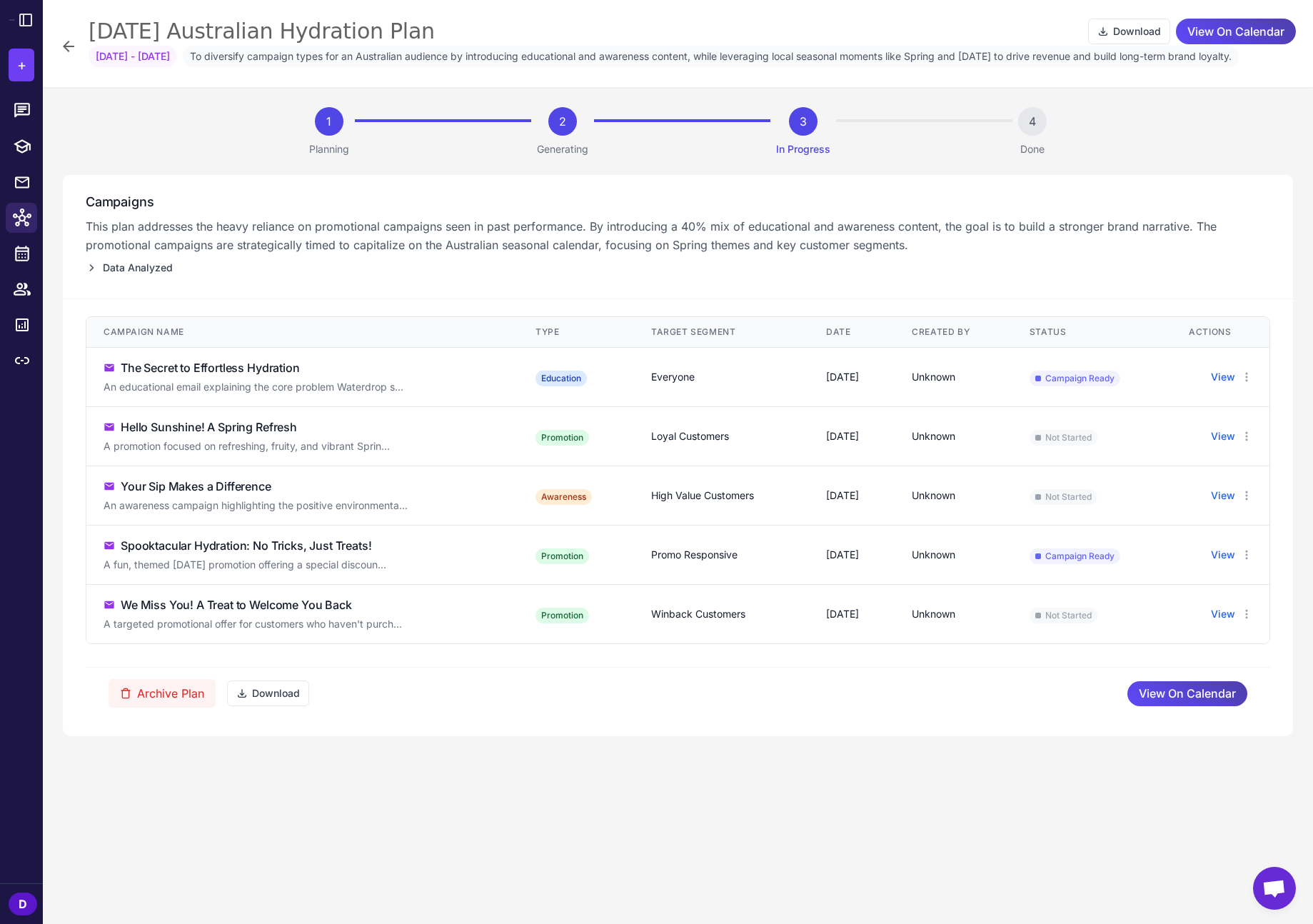
drag, startPoint x: 73, startPoint y: 53, endPoint x: 106, endPoint y: 95, distance: 53.4
click at [73, 53] on icon at bounding box center [68, 46] width 17 height 17
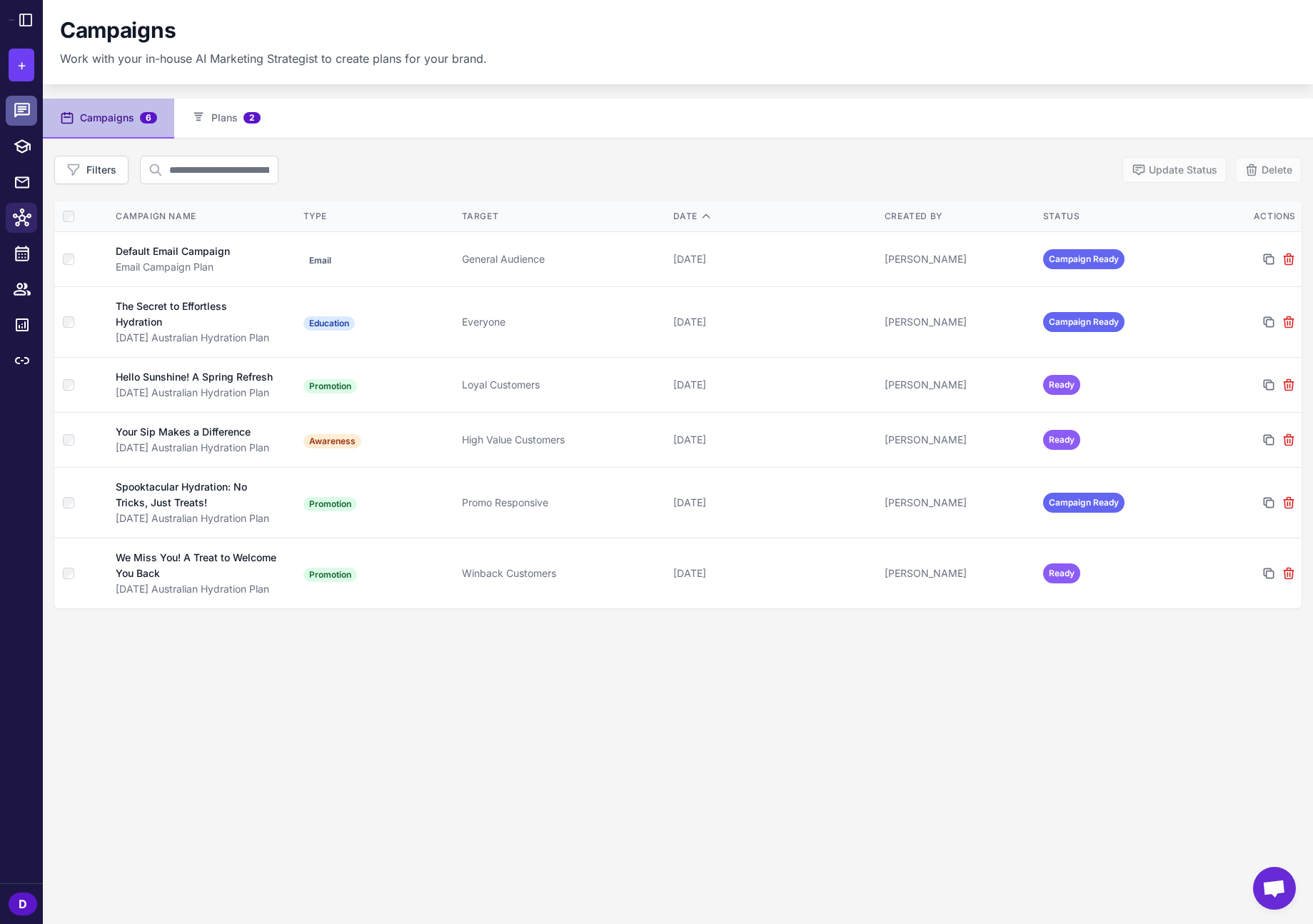
click at [26, 108] on icon at bounding box center [23, 111] width 19 height 19
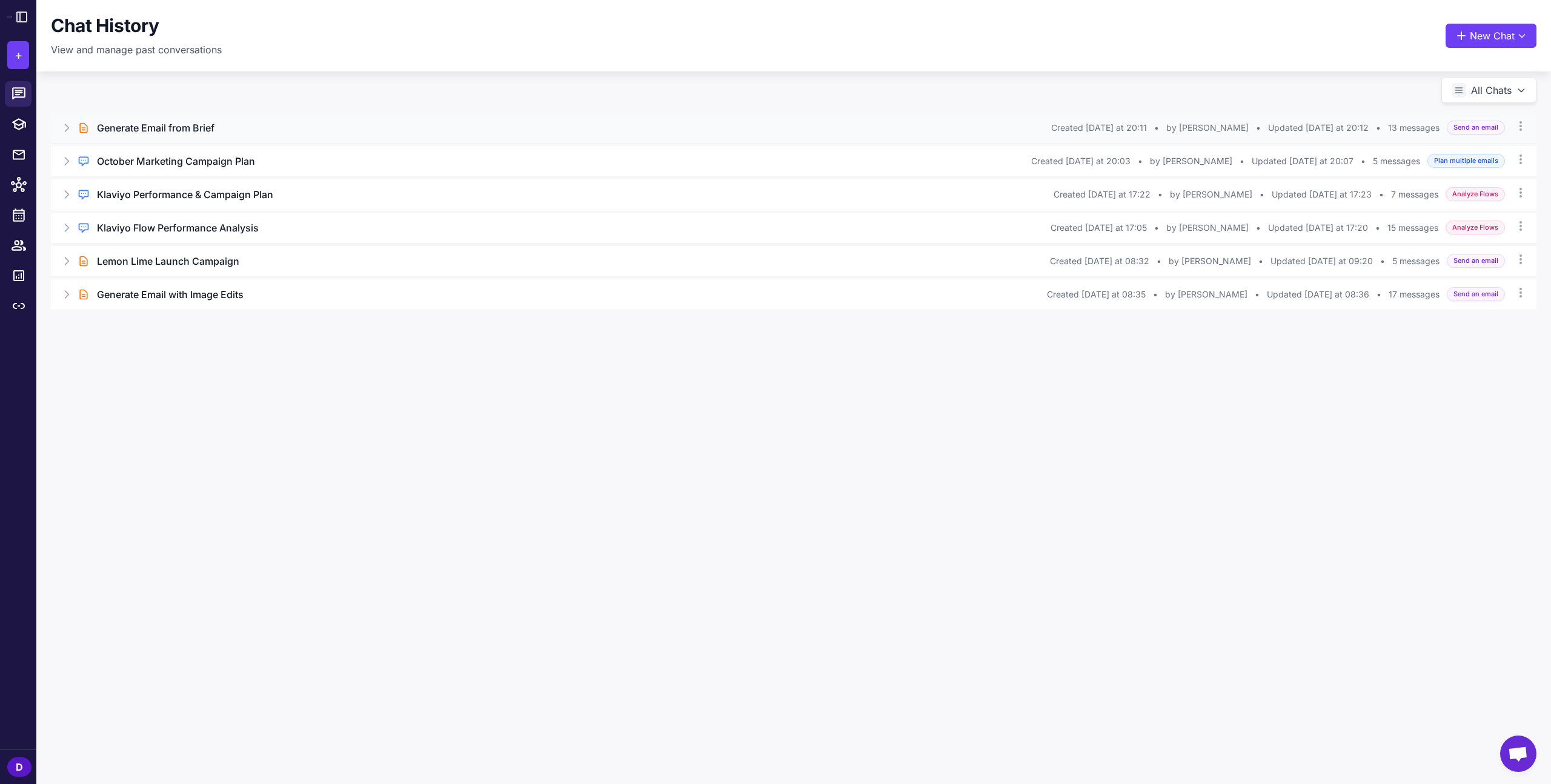
click at [66, 126] on icon at bounding box center [66, 128] width 12 height 12
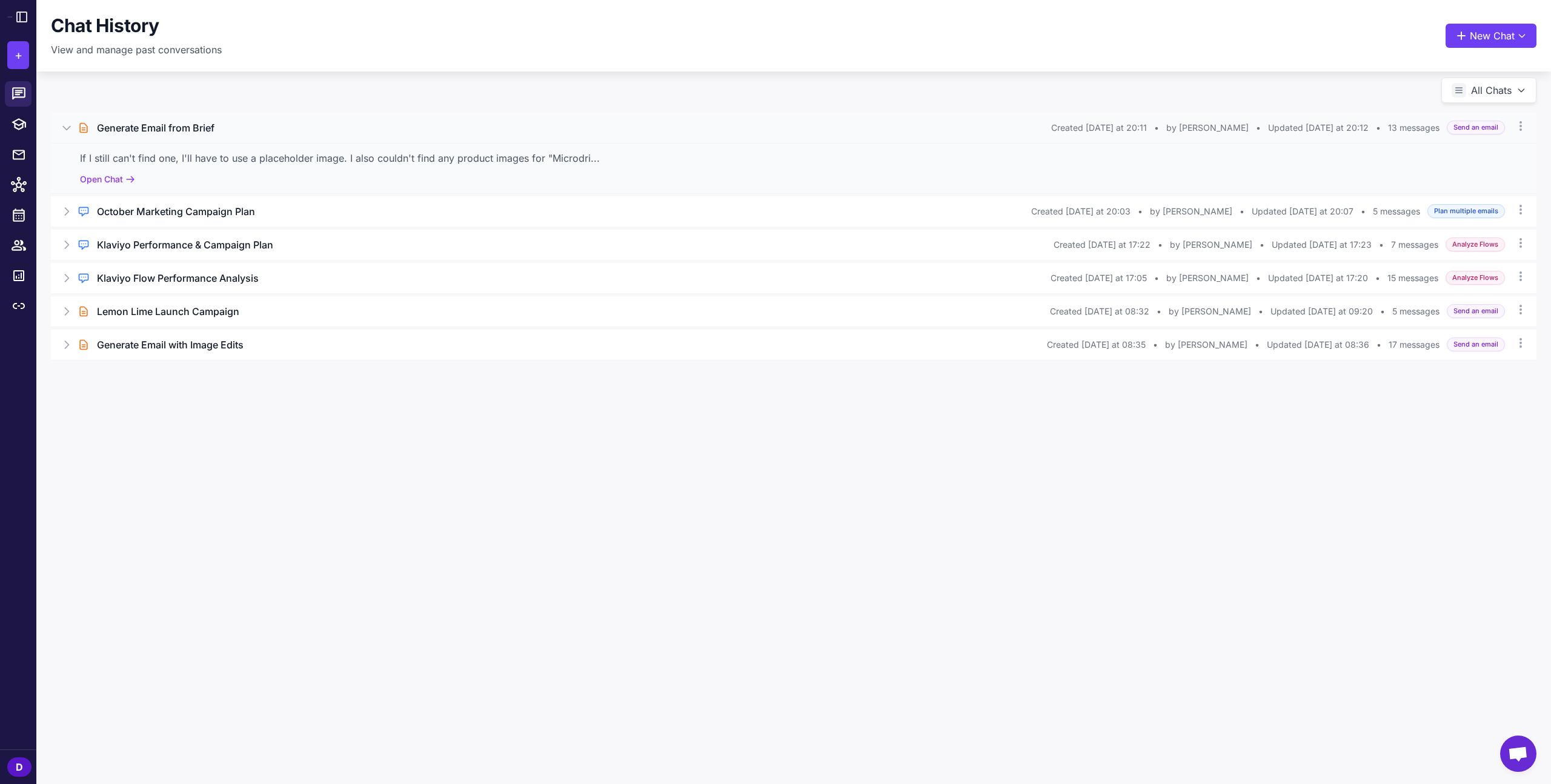
click at [66, 126] on icon at bounding box center [66, 128] width 12 height 12
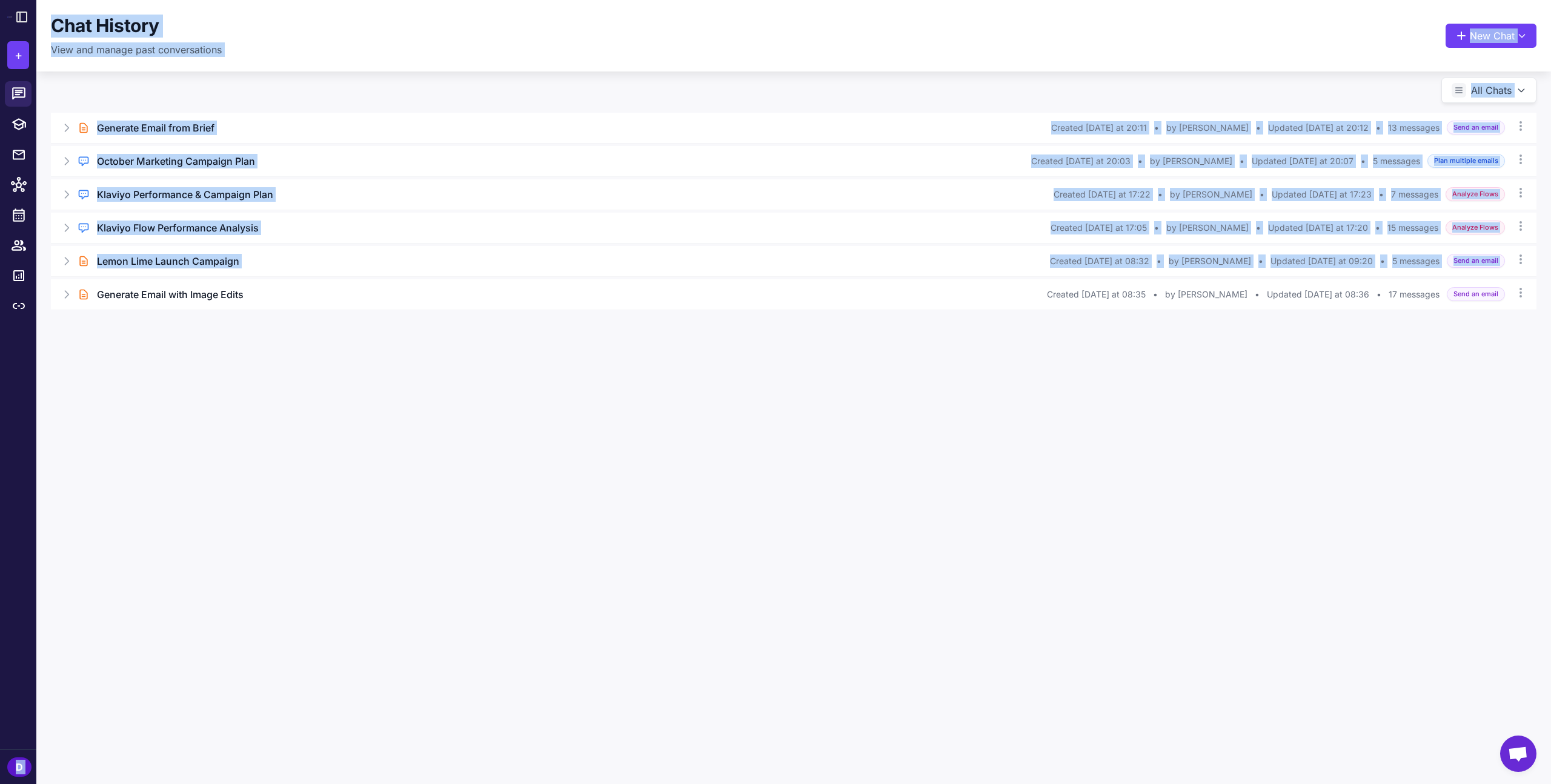
click at [36, 351] on div "**********" at bounding box center [776, 392] width 1551 height 784
click at [15, 11] on icon at bounding box center [22, 17] width 14 height 14
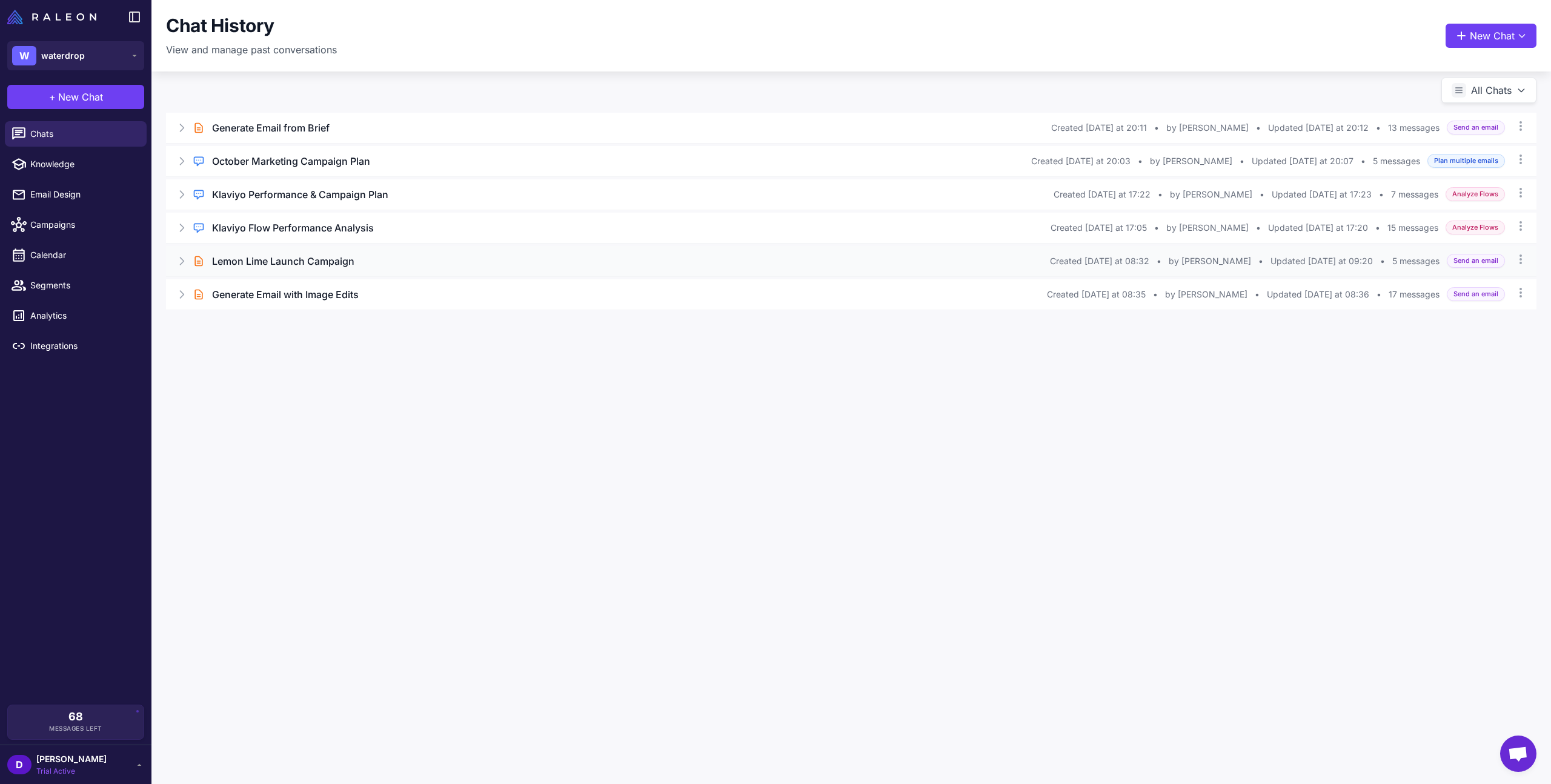
drag, startPoint x: 337, startPoint y: 461, endPoint x: 209, endPoint y: 269, distance: 230.8
click at [324, 451] on div "Chat History View and manage past conversations New Chat All Chats Brief Chat G…" at bounding box center [851, 392] width 1399 height 784
click at [181, 162] on icon at bounding box center [182, 160] width 4 height 7
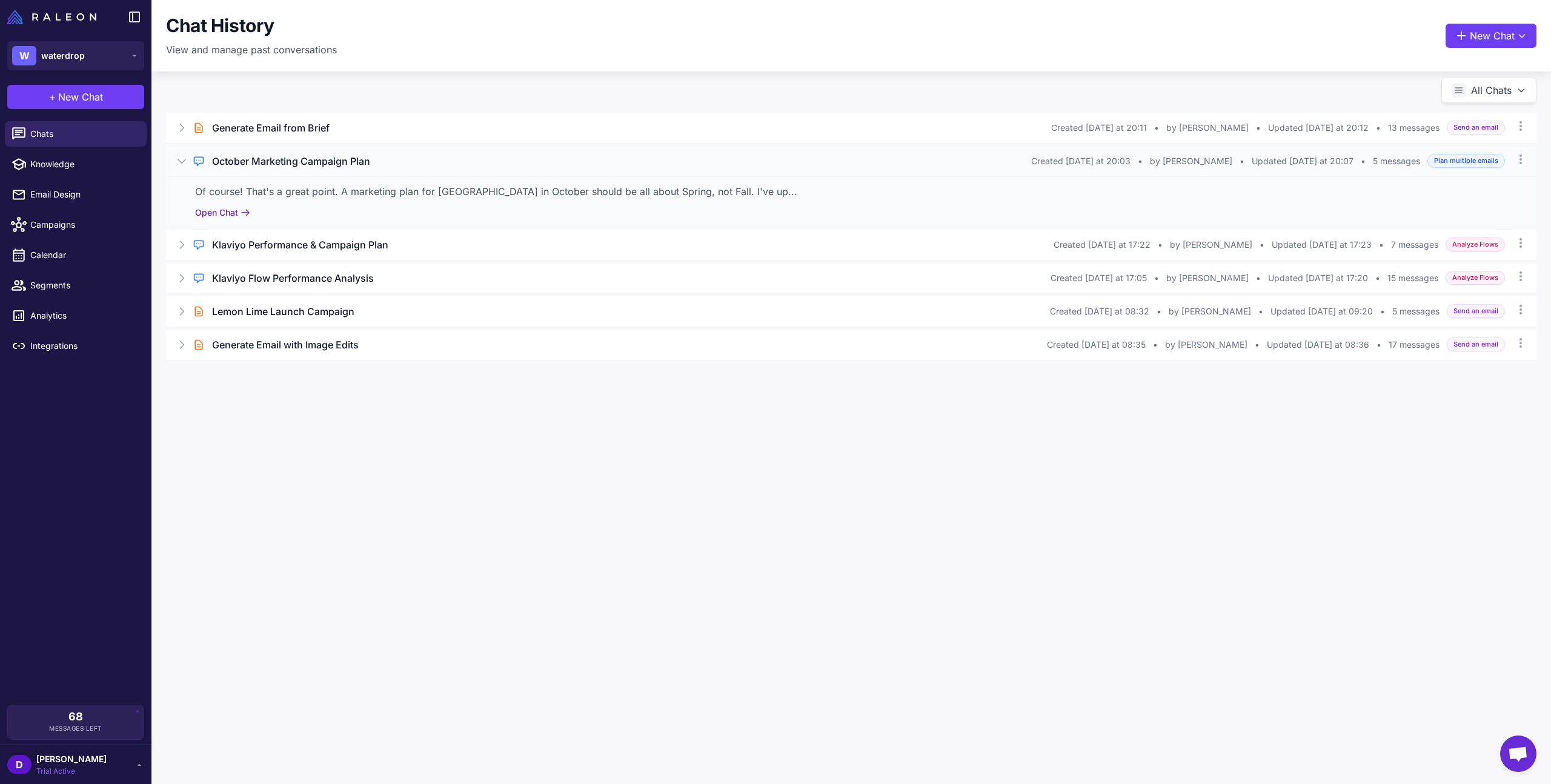
click at [228, 211] on button "Open Chat" at bounding box center [222, 213] width 55 height 14
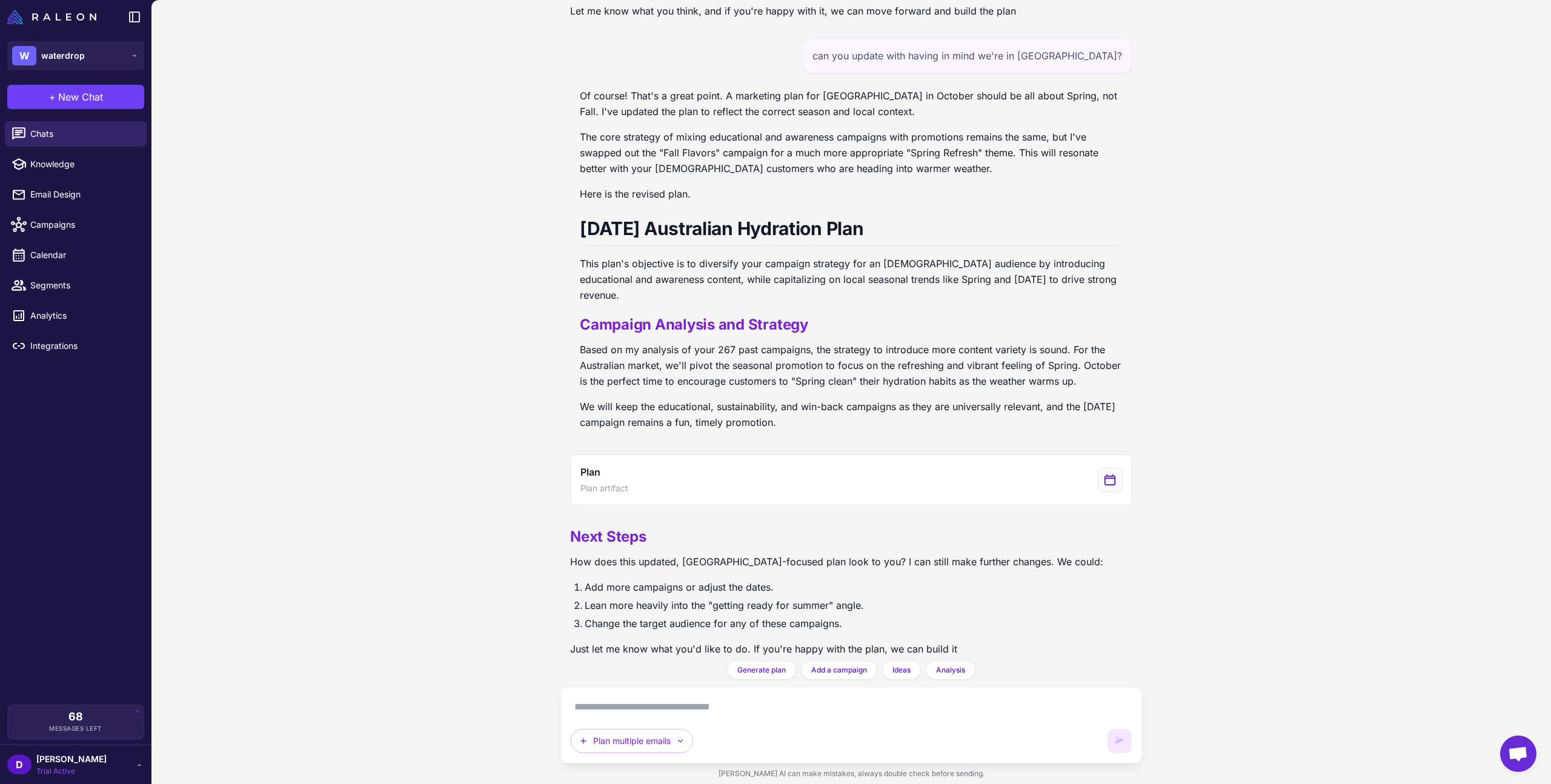
click at [666, 709] on textarea at bounding box center [851, 707] width 561 height 19
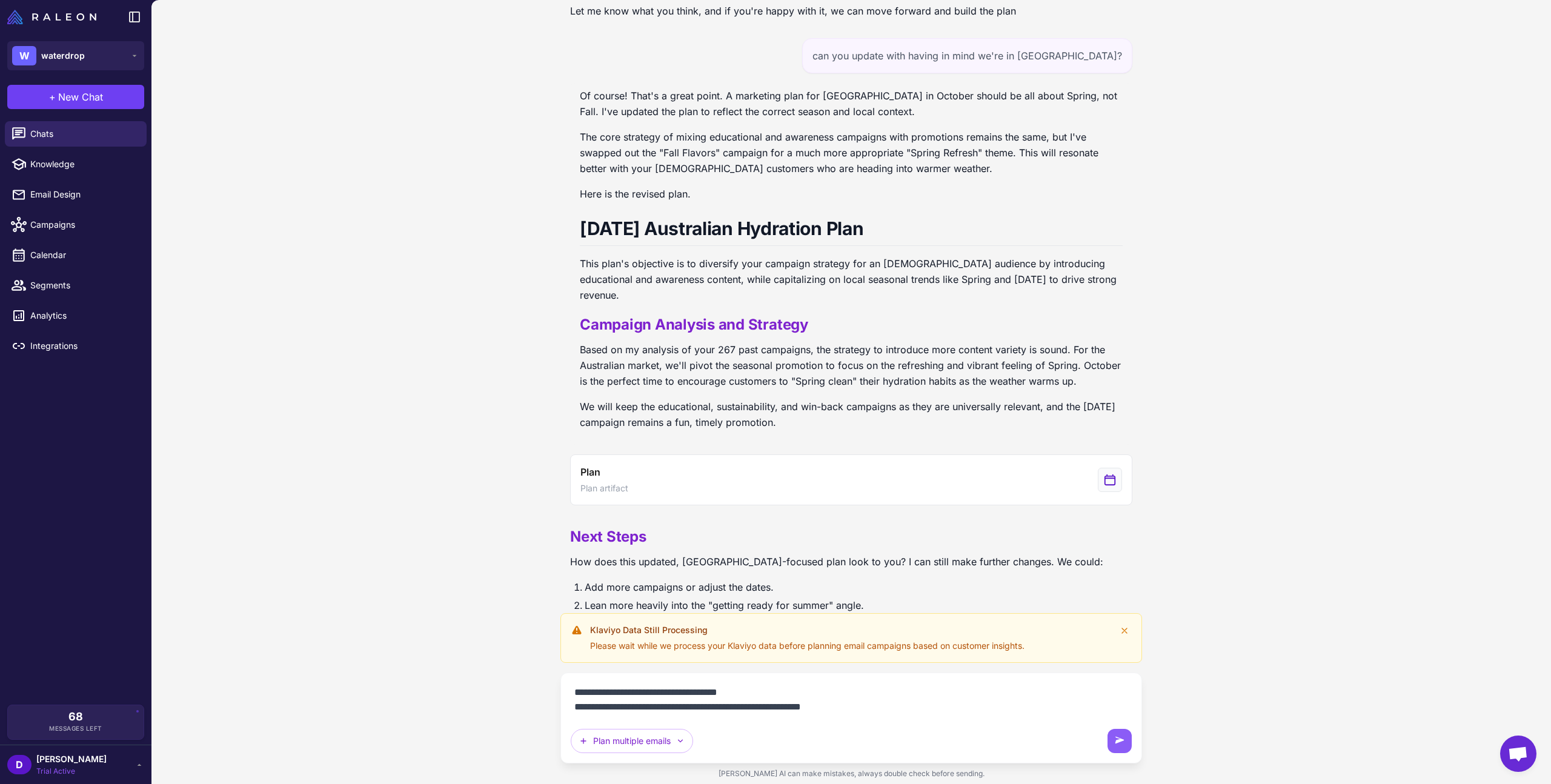
paste textarea "**********"
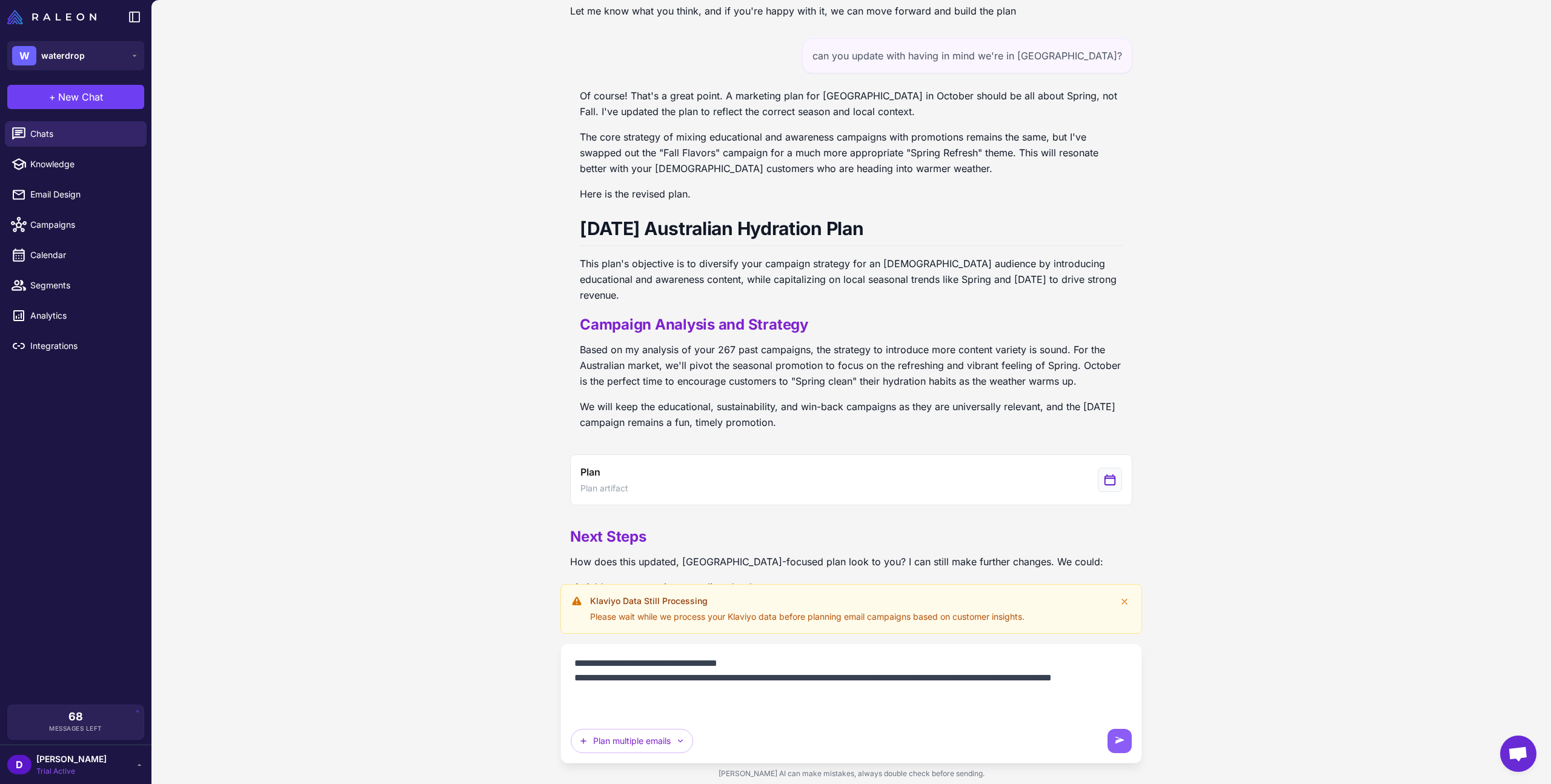
scroll to position [11, 0]
paste textarea "**********"
type textarea "**********"
click at [1121, 742] on icon at bounding box center [1119, 740] width 12 height 12
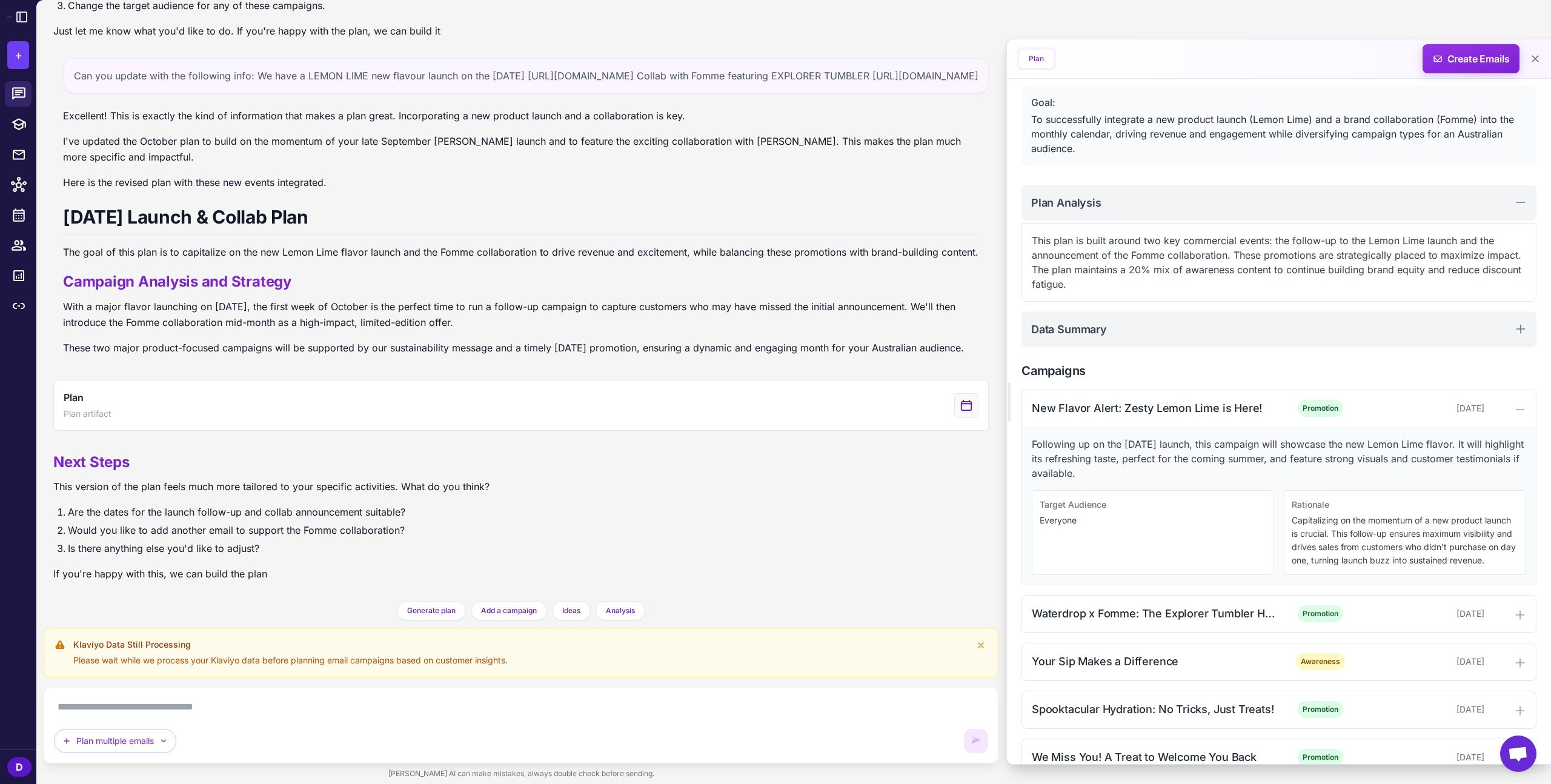
scroll to position [87, 0]
